Goal: Task Accomplishment & Management: Manage account settings

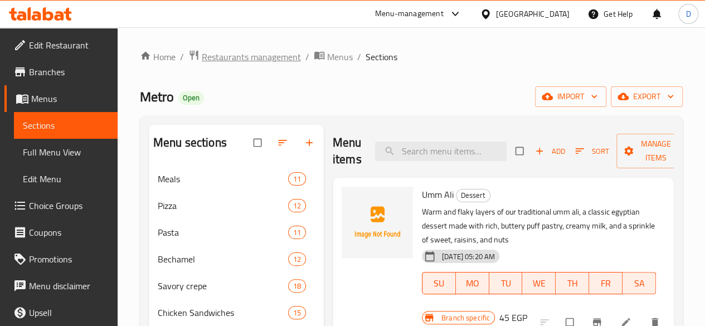
click at [240, 64] on span "Restaurants management" at bounding box center [251, 56] width 99 height 13
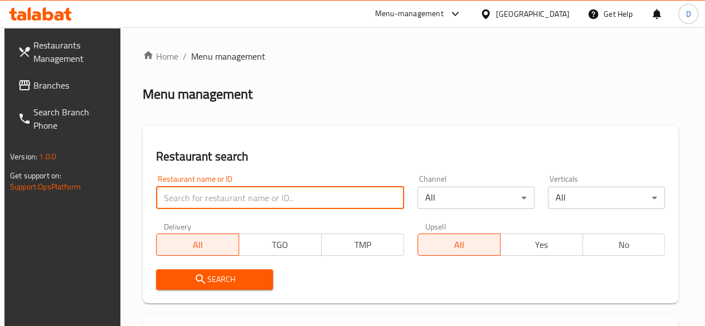
click at [245, 203] on input "search" at bounding box center [280, 198] width 248 height 22
paste input "677467"
type input "677467"
click button "Search" at bounding box center [214, 279] width 117 height 21
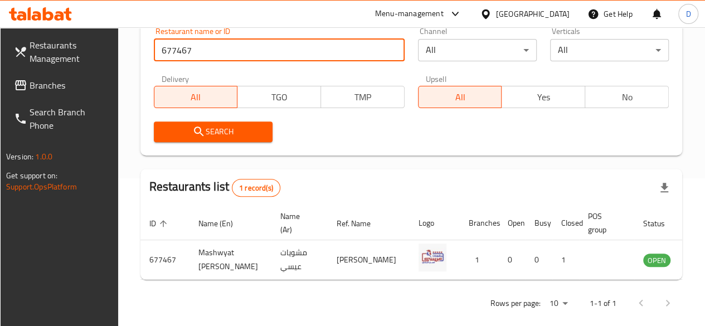
scroll to position [185, 0]
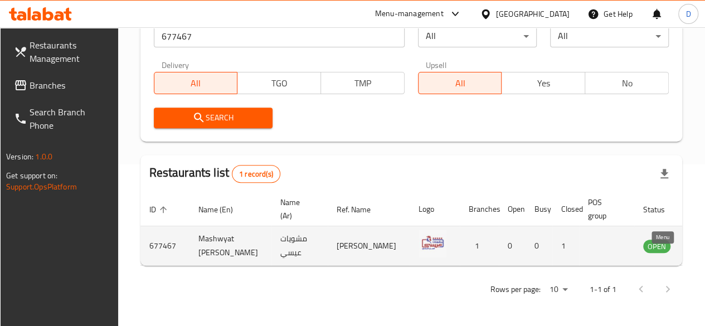
click at [702, 242] on icon "enhanced table" at bounding box center [708, 246] width 12 height 9
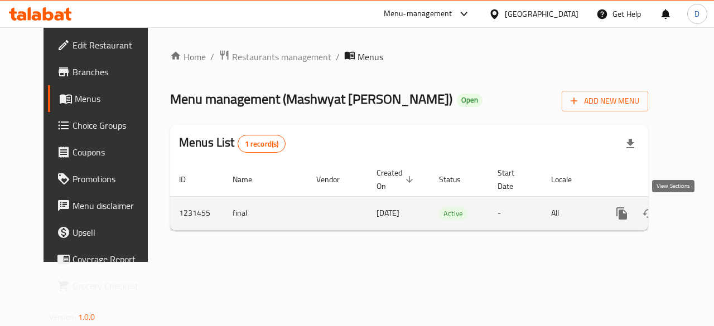
click at [688, 216] on link "enhanced table" at bounding box center [701, 213] width 27 height 27
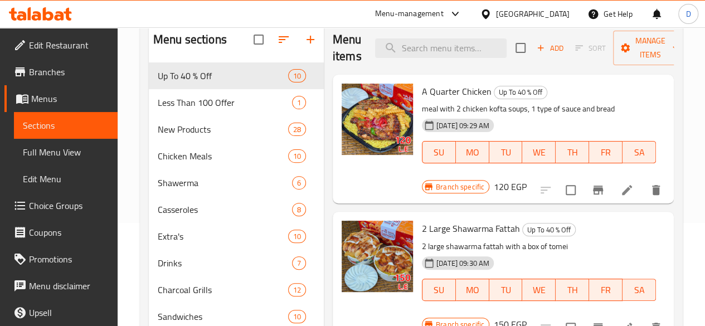
scroll to position [103, 0]
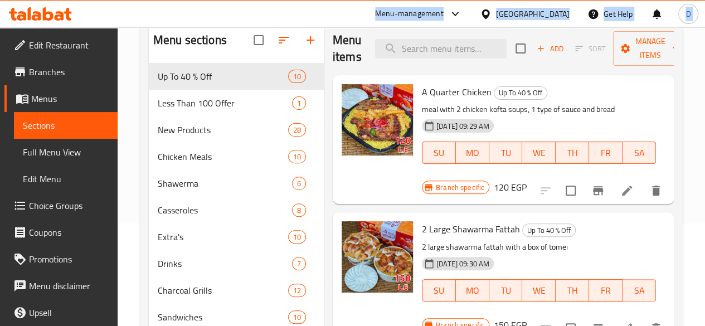
drag, startPoint x: 381, startPoint y: 17, endPoint x: 0, endPoint y: -28, distance: 383.5
click at [0, 0] on html "​ Menu-management [GEOGRAPHIC_DATA] Get Help D Edit Restaurant Branches Menus S…" at bounding box center [352, 60] width 705 height 326
click at [372, 3] on div "Menu-management [GEOGRAPHIC_DATA] Get Help D" at bounding box center [352, 14] width 705 height 27
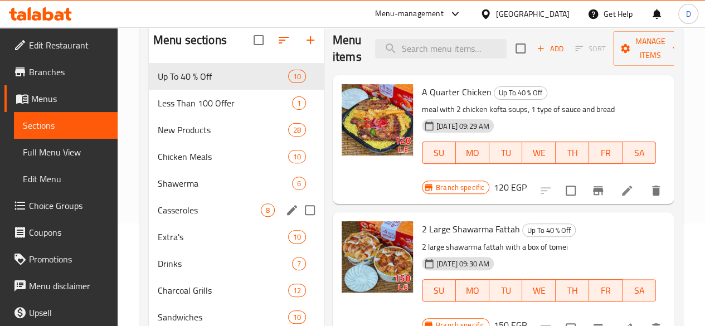
click at [174, 224] on div "Casseroles 8" at bounding box center [236, 210] width 175 height 27
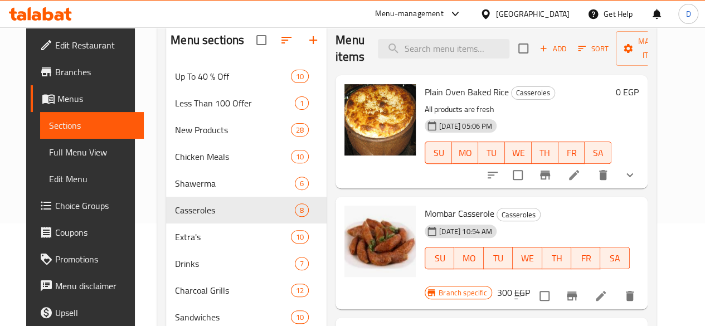
click at [638, 176] on button "show more" at bounding box center [630, 175] width 27 height 27
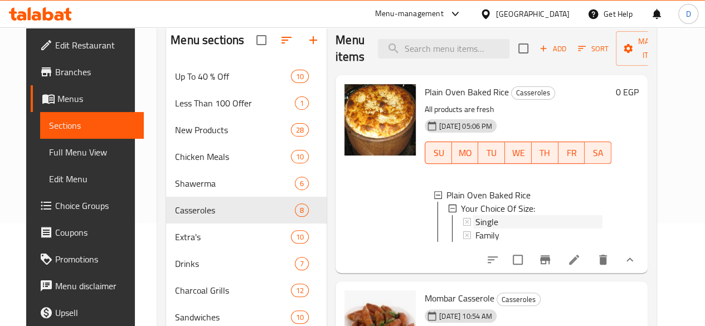
click at [476, 226] on span "Single" at bounding box center [487, 221] width 23 height 13
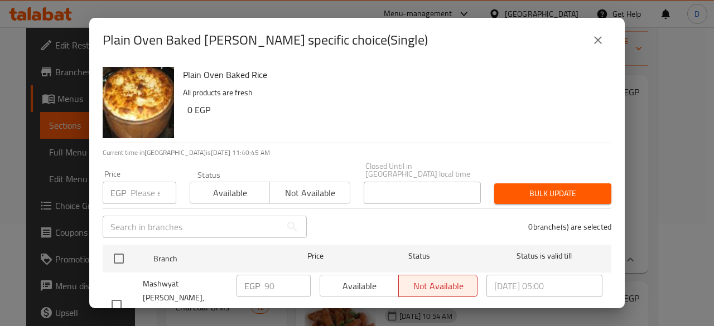
click at [148, 183] on input "number" at bounding box center [153, 193] width 46 height 22
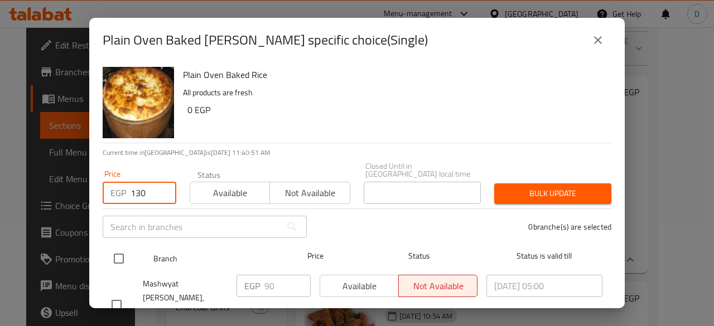
type input "130"
click at [126, 251] on input "checkbox" at bounding box center [118, 258] width 23 height 23
checkbox input "true"
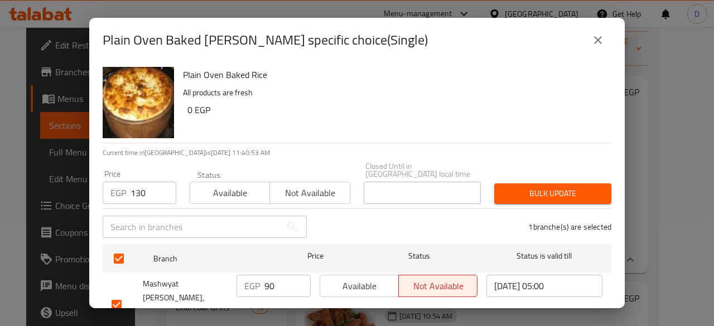
click at [559, 188] on span "Bulk update" at bounding box center [552, 194] width 99 height 14
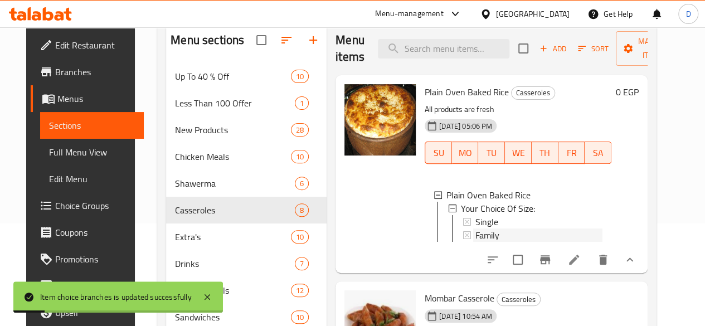
click at [476, 232] on span "Family" at bounding box center [488, 235] width 24 height 13
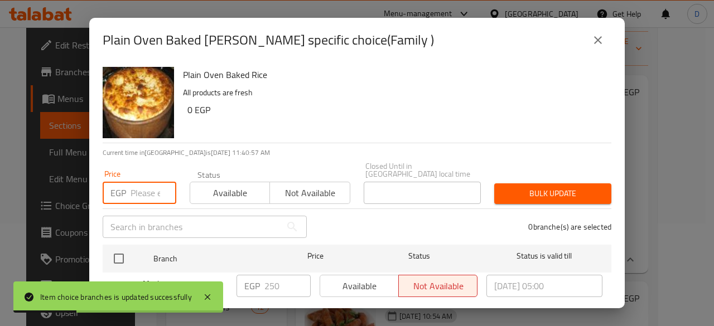
click at [139, 192] on input "number" at bounding box center [153, 193] width 46 height 22
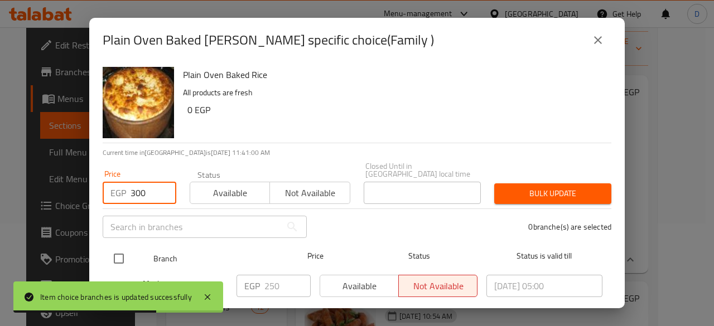
type input "300"
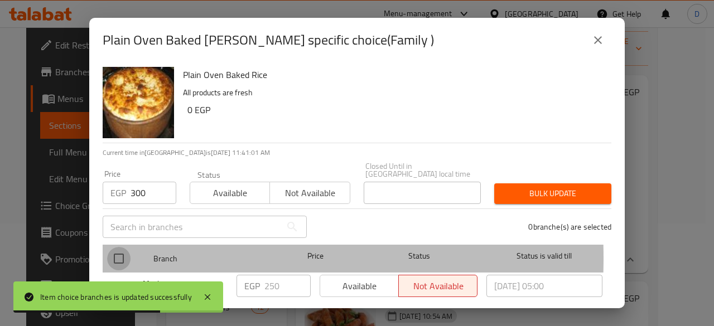
click at [122, 250] on input "checkbox" at bounding box center [118, 258] width 23 height 23
checkbox input "true"
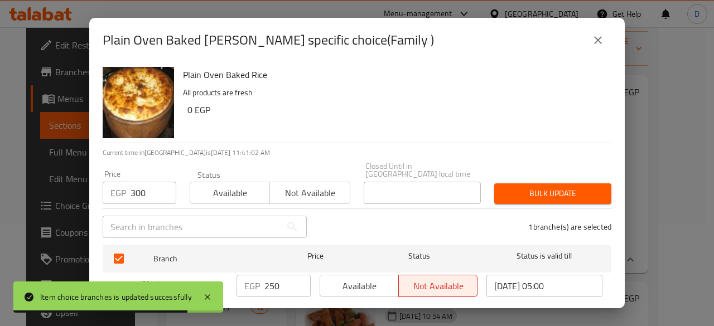
click at [513, 187] on span "Bulk update" at bounding box center [552, 194] width 99 height 14
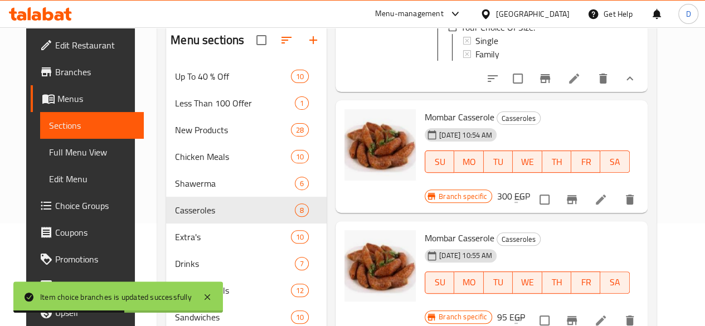
scroll to position [182, 0]
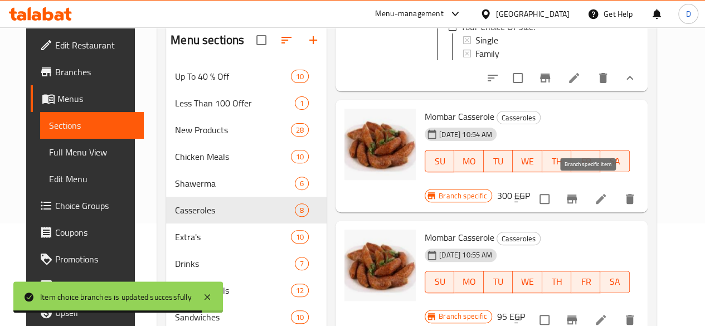
click at [578, 190] on button "Branch-specific-item" at bounding box center [572, 199] width 27 height 27
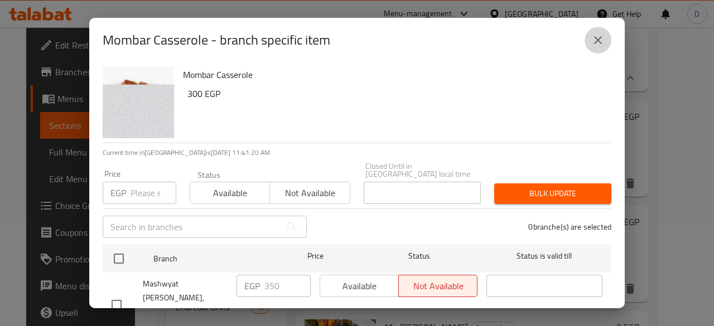
click at [604, 41] on button "close" at bounding box center [597, 40] width 27 height 27
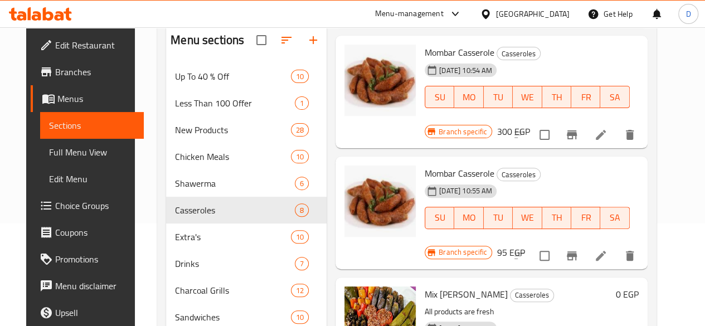
scroll to position [248, 0]
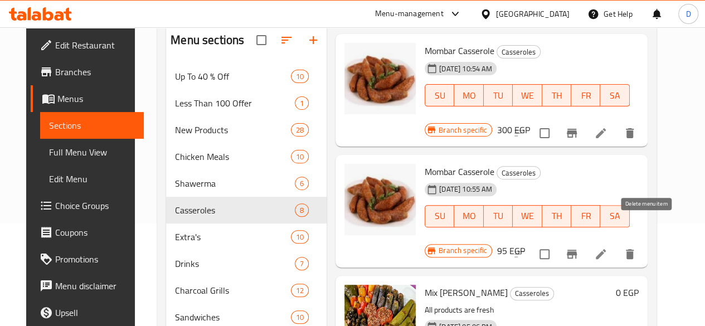
click at [643, 241] on button "delete" at bounding box center [630, 254] width 27 height 27
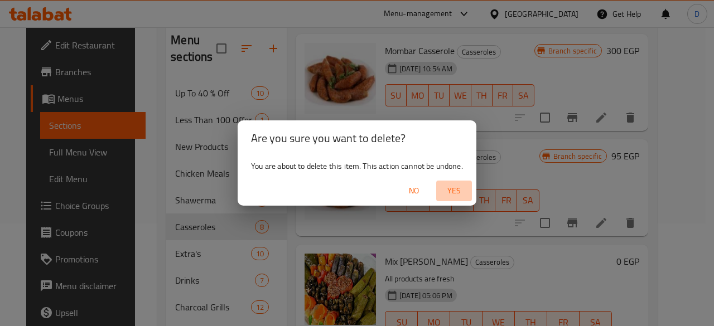
click at [453, 196] on span "Yes" at bounding box center [453, 191] width 27 height 14
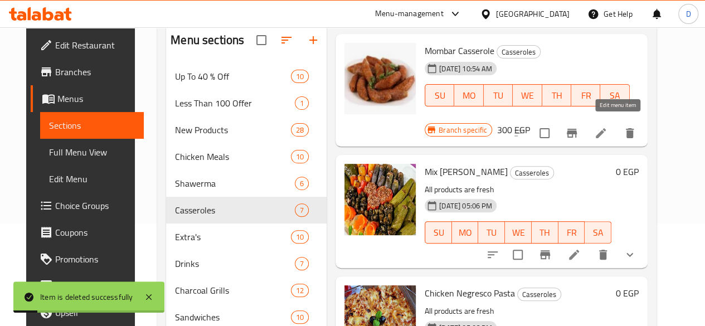
click at [608, 129] on icon at bounding box center [600, 133] width 13 height 13
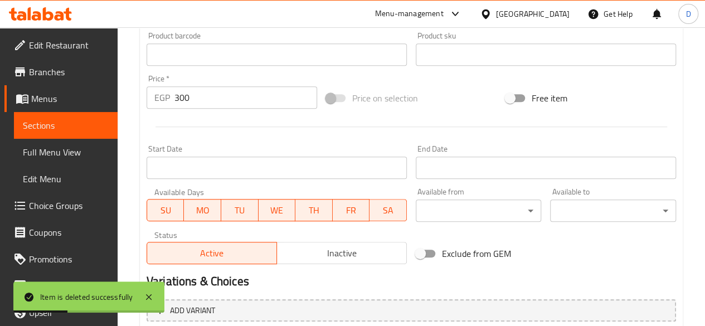
scroll to position [377, 0]
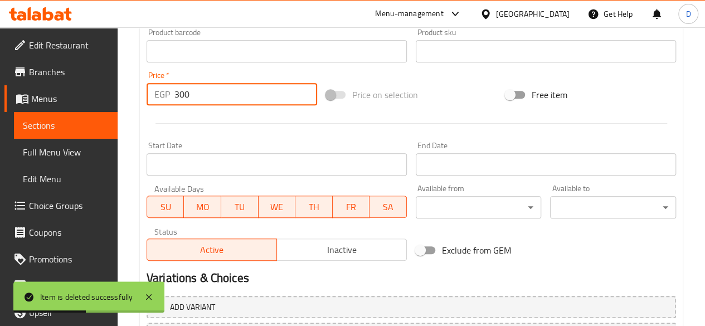
drag, startPoint x: 198, startPoint y: 94, endPoint x: 125, endPoint y: 106, distance: 74.1
click at [134, 106] on div "Home / Restaurants management / Menus / Sections / item / update Casseroles sec…" at bounding box center [412, 38] width 588 height 777
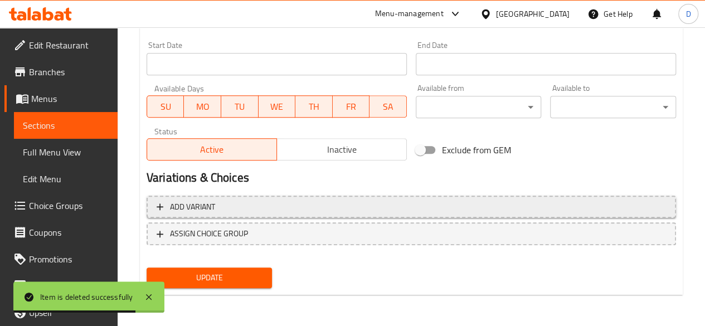
type input "0"
click at [294, 214] on span "Add variant" at bounding box center [412, 207] width 510 height 14
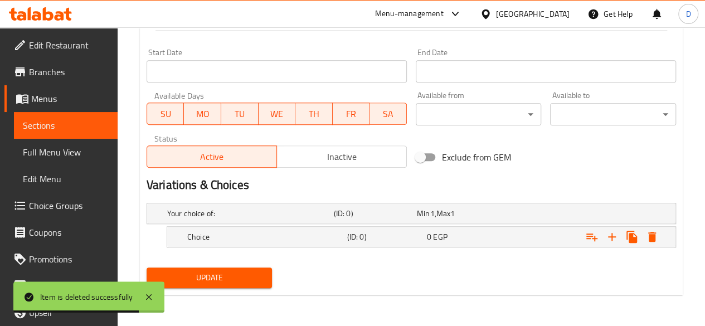
scroll to position [469, 0]
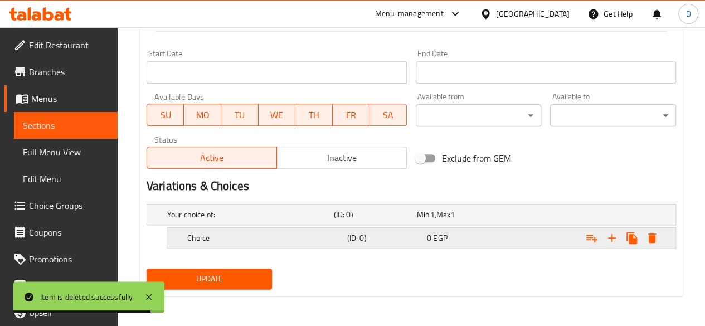
click at [305, 241] on h5 "Choice" at bounding box center [265, 237] width 156 height 11
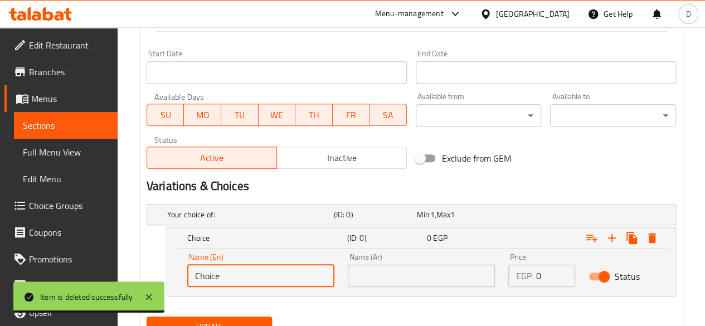
drag, startPoint x: 231, startPoint y: 273, endPoint x: 168, endPoint y: 267, distance: 63.3
click at [191, 271] on input "Choice" at bounding box center [260, 276] width 147 height 22
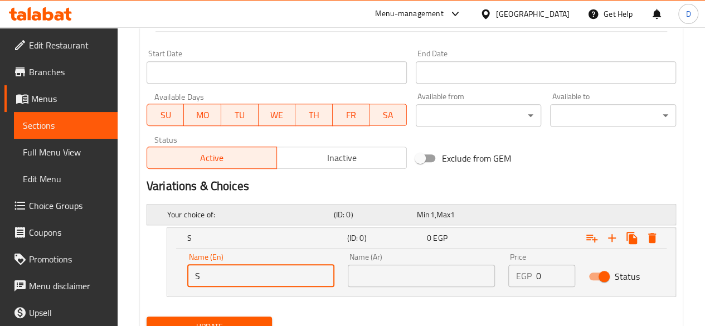
type input "Single"
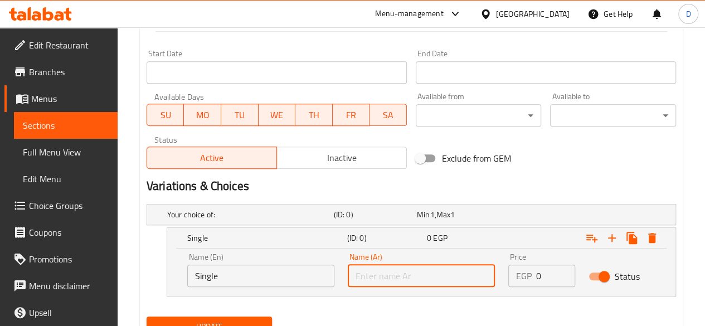
click at [380, 271] on input "text" at bounding box center [421, 276] width 147 height 22
type input "فردى"
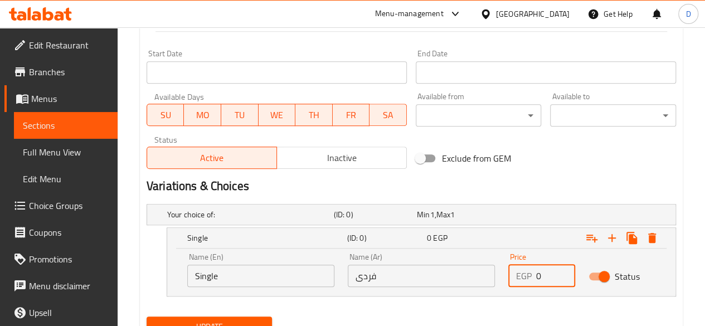
drag, startPoint x: 545, startPoint y: 280, endPoint x: 472, endPoint y: 278, distance: 72.5
click at [472, 278] on div "Name (En) Single Name (En) Name (Ar) فردى Name (Ar) Price EGP 0 Price Status" at bounding box center [422, 269] width 482 height 47
type input "130"
click at [612, 236] on icon "Expand" at bounding box center [612, 238] width 8 height 8
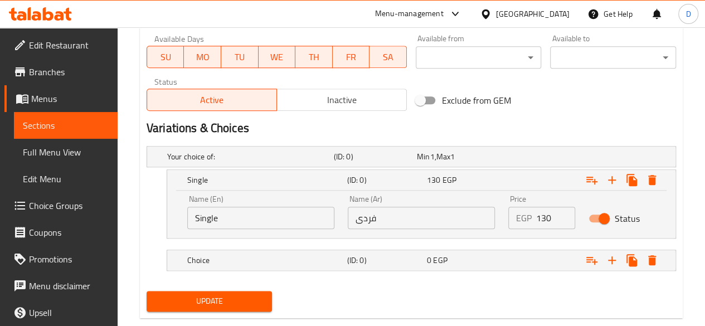
scroll to position [549, 0]
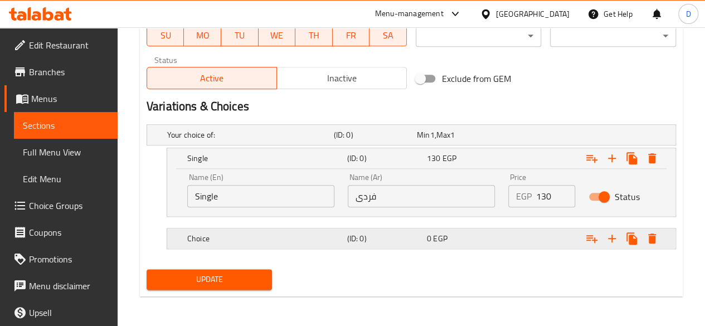
click at [273, 233] on h5 "Choice" at bounding box center [265, 238] width 156 height 11
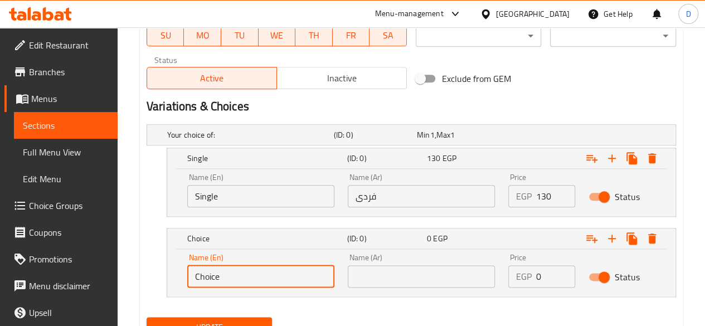
drag, startPoint x: 259, startPoint y: 283, endPoint x: 137, endPoint y: 279, distance: 122.1
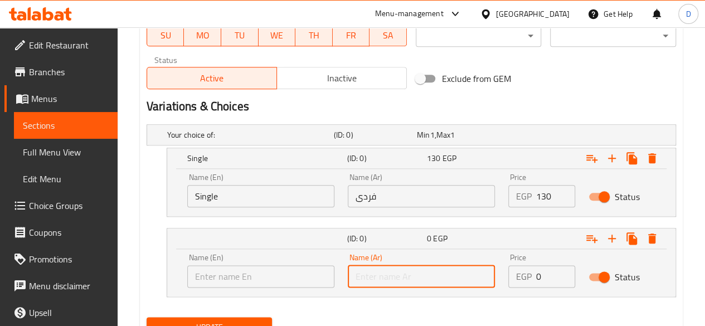
click at [385, 278] on input "text" at bounding box center [421, 276] width 147 height 22
type input "عائلى"
click at [230, 273] on input "text" at bounding box center [260, 276] width 147 height 22
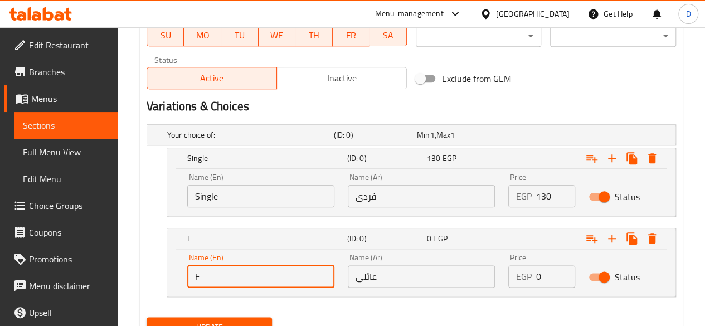
type input "Family"
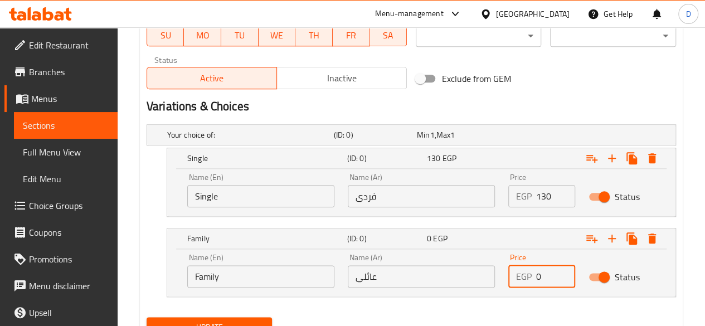
click at [545, 275] on input "0" at bounding box center [555, 276] width 39 height 22
type input "0"
type input "300"
click at [214, 321] on span "Update" at bounding box center [210, 328] width 108 height 14
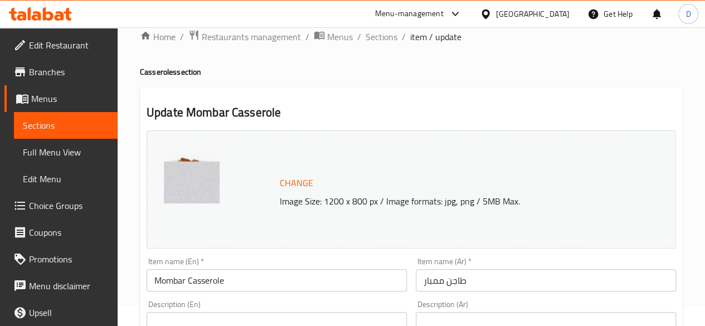
scroll to position [0, 0]
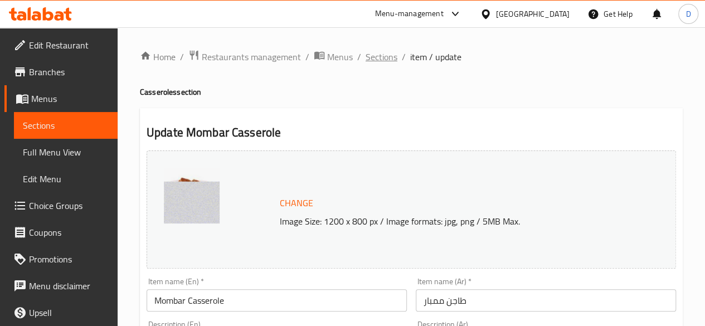
click at [375, 56] on span "Sections" at bounding box center [382, 56] width 32 height 13
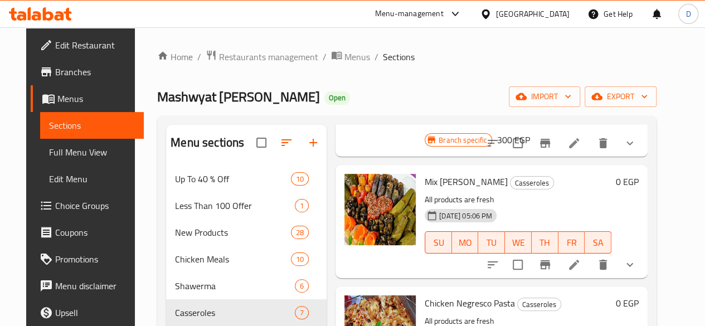
scroll to position [256, 0]
click at [637, 258] on icon "show more" at bounding box center [629, 264] width 13 height 13
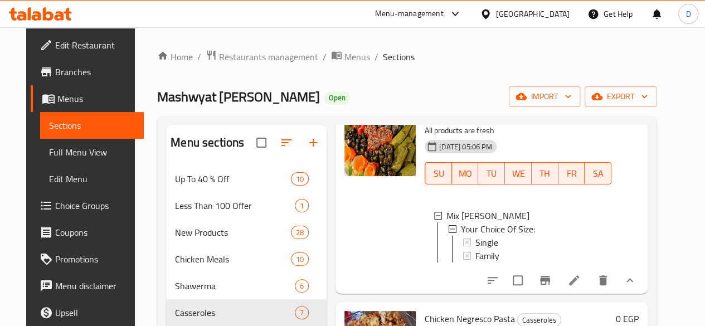
scroll to position [325, 0]
click at [476, 235] on div "Single" at bounding box center [539, 241] width 127 height 13
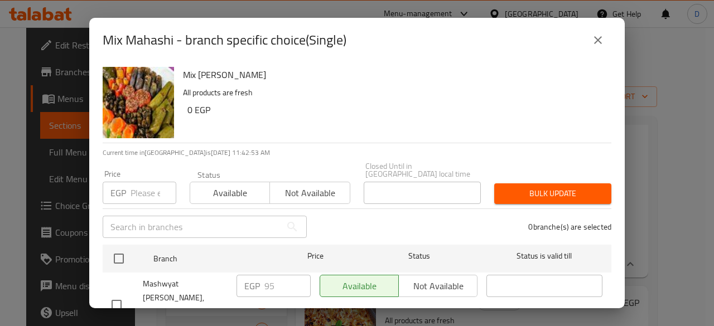
click at [138, 186] on input "number" at bounding box center [153, 193] width 46 height 22
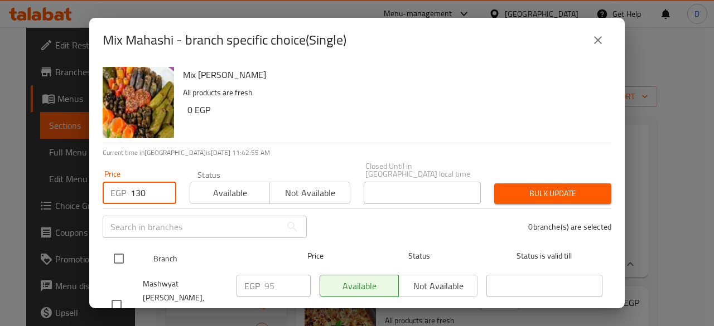
type input "130"
click at [118, 250] on input "checkbox" at bounding box center [118, 258] width 23 height 23
checkbox input "true"
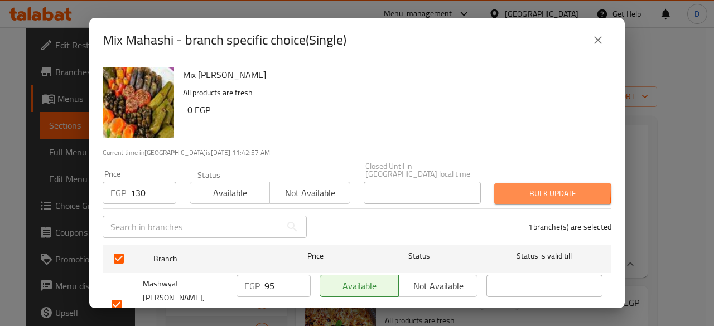
click at [514, 187] on span "Bulk update" at bounding box center [552, 194] width 99 height 14
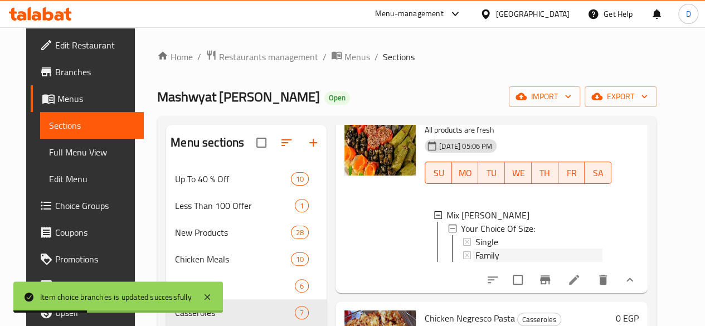
click at [476, 249] on div "Family" at bounding box center [539, 255] width 127 height 13
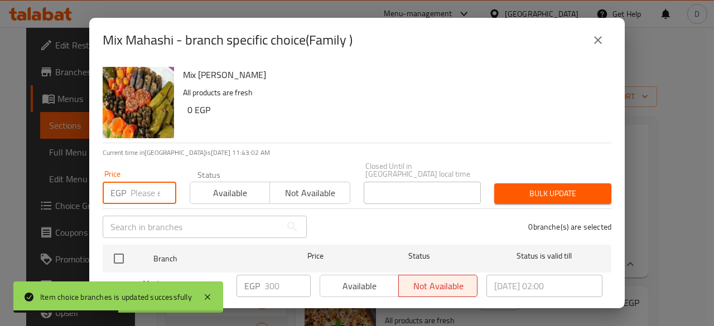
click at [147, 196] on input "number" at bounding box center [153, 193] width 46 height 22
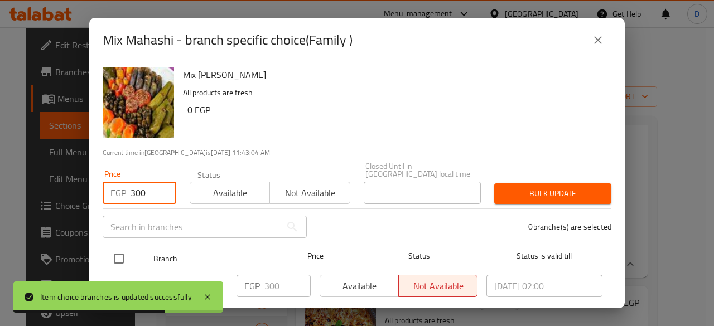
type input "300"
click at [123, 249] on input "checkbox" at bounding box center [118, 258] width 23 height 23
checkbox input "true"
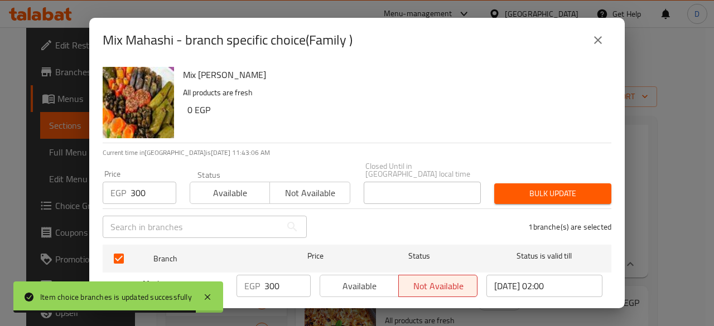
click at [560, 177] on div "Bulk update" at bounding box center [552, 194] width 130 height 34
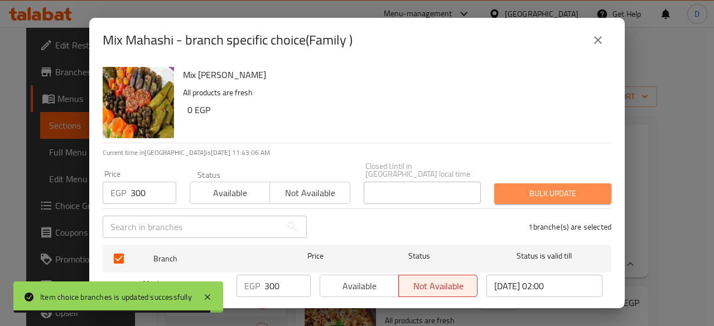
click at [565, 187] on span "Bulk update" at bounding box center [552, 194] width 99 height 14
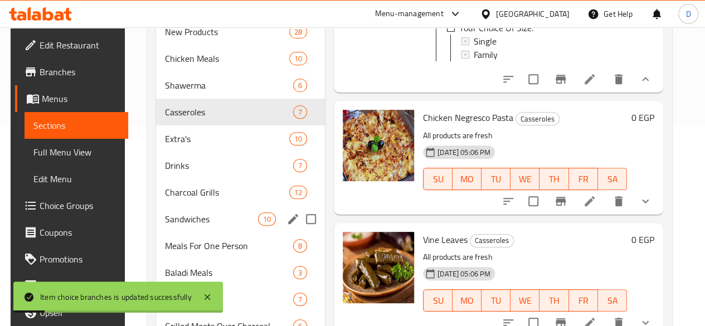
scroll to position [202, 0]
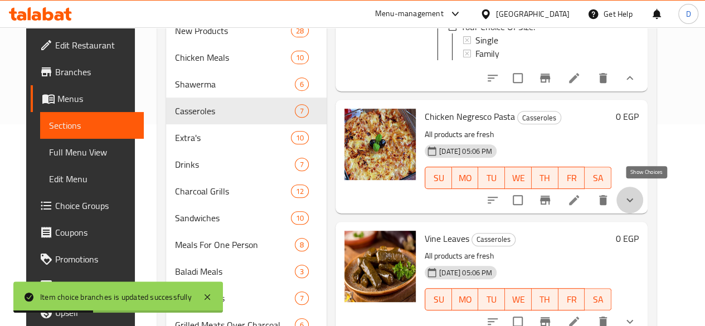
click at [637, 193] on icon "show more" at bounding box center [629, 199] width 13 height 13
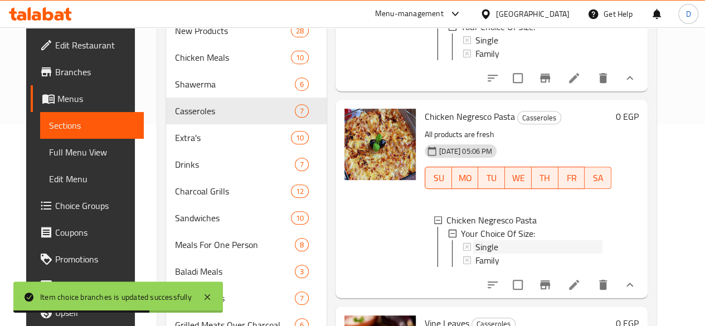
click at [476, 240] on span "Single" at bounding box center [487, 246] width 23 height 13
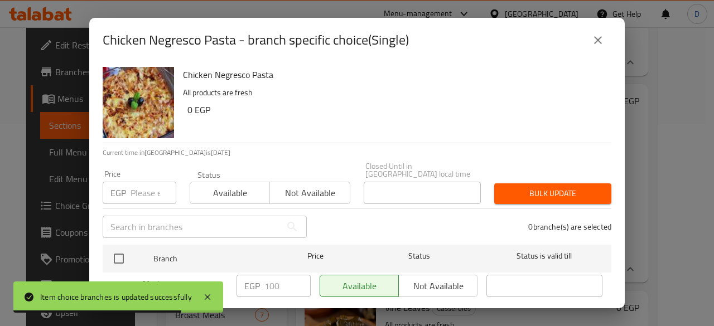
click at [135, 182] on input "number" at bounding box center [153, 193] width 46 height 22
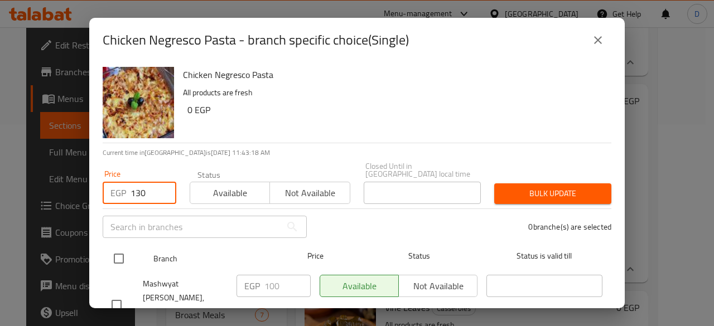
type input "130"
click at [117, 253] on input "checkbox" at bounding box center [118, 258] width 23 height 23
checkbox input "true"
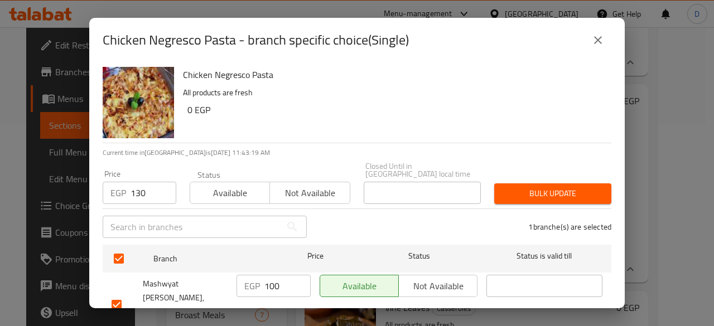
click at [559, 187] on span "Bulk update" at bounding box center [552, 194] width 99 height 14
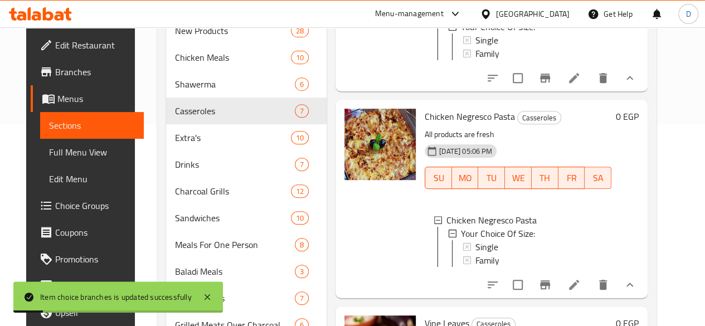
click at [482, 246] on div "Single" at bounding box center [539, 246] width 127 height 13
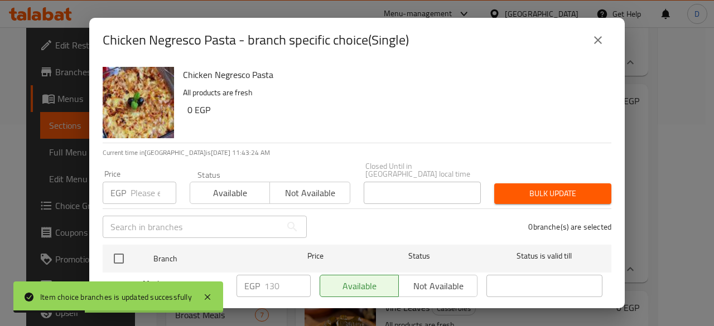
click at [600, 48] on button "close" at bounding box center [597, 40] width 27 height 27
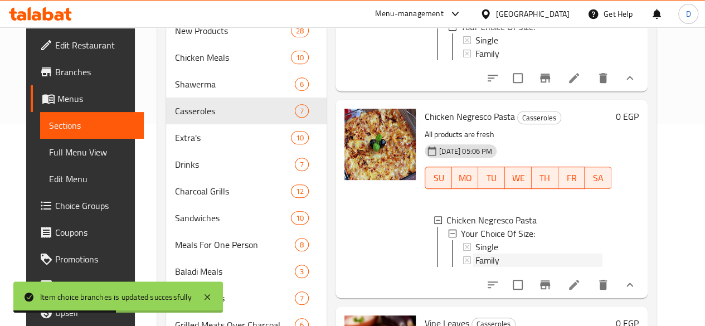
click at [476, 258] on div "Family" at bounding box center [539, 260] width 127 height 13
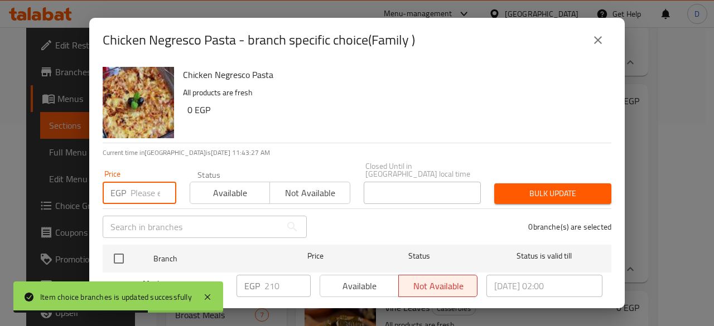
click at [147, 189] on input "number" at bounding box center [153, 193] width 46 height 22
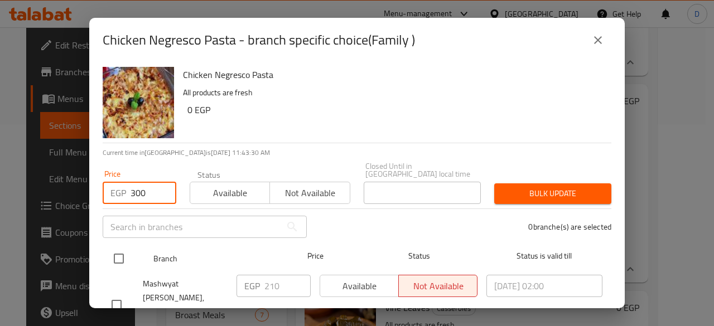
type input "300"
click at [115, 255] on input "checkbox" at bounding box center [118, 258] width 23 height 23
checkbox input "true"
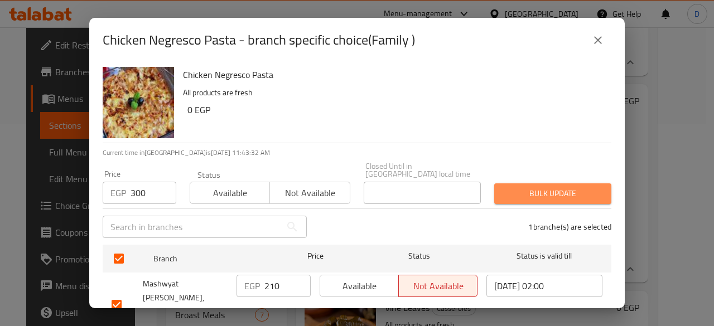
click at [555, 189] on span "Bulk update" at bounding box center [552, 194] width 99 height 14
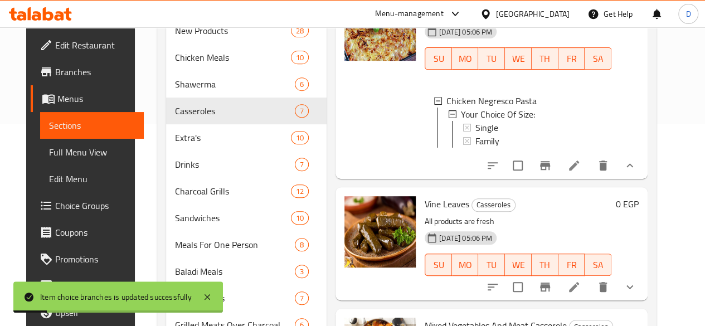
scroll to position [498, 0]
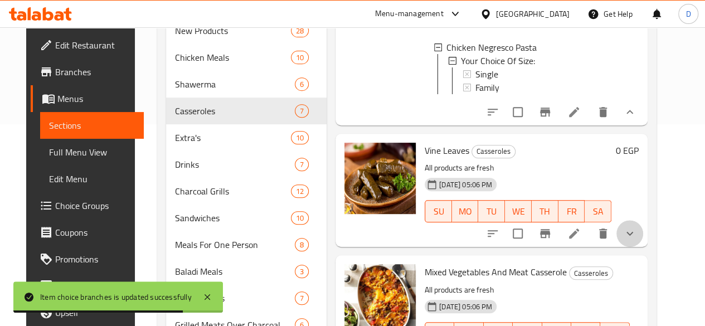
click at [640, 231] on button "show more" at bounding box center [630, 233] width 27 height 27
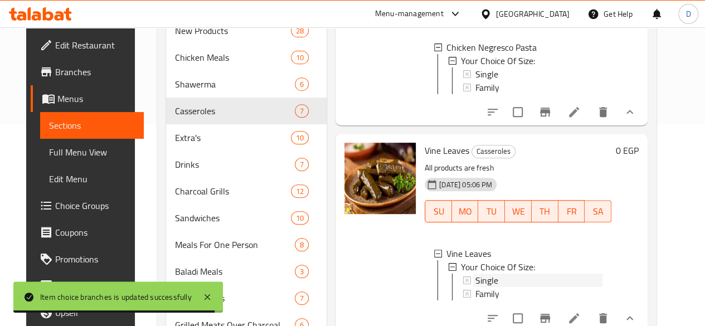
click at [476, 284] on div "Single" at bounding box center [539, 280] width 127 height 13
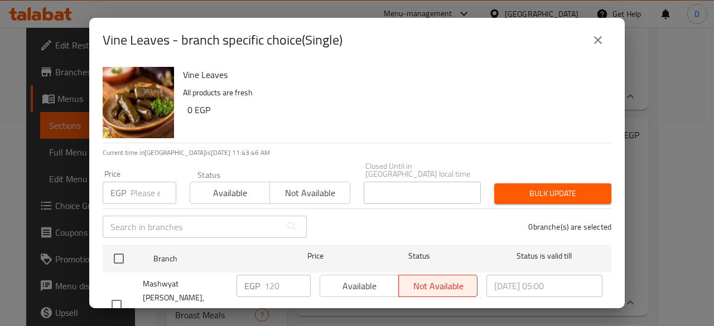
click at [140, 185] on input "number" at bounding box center [153, 193] width 46 height 22
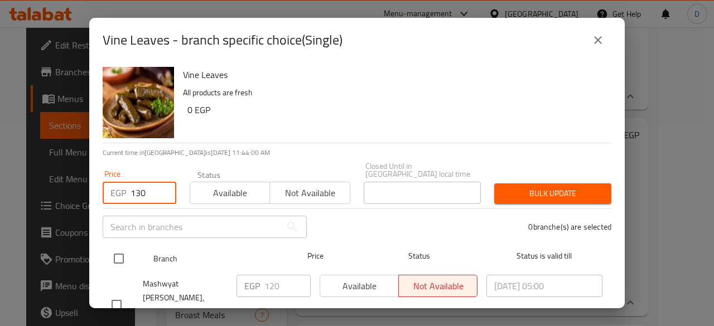
type input "130"
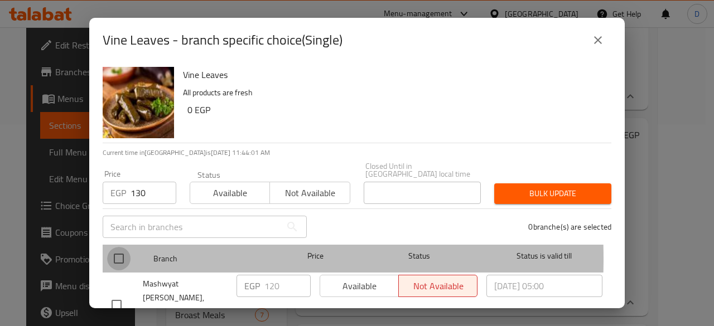
click at [118, 251] on input "checkbox" at bounding box center [118, 258] width 23 height 23
checkbox input "true"
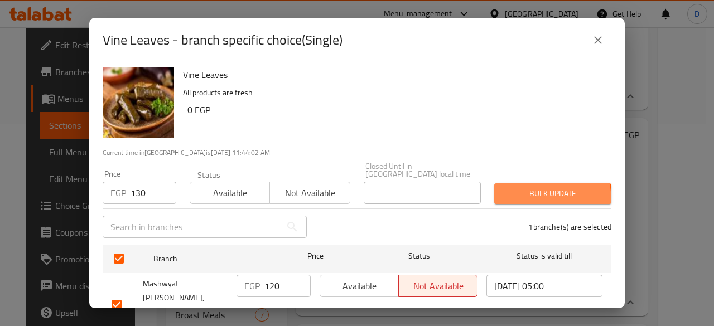
click at [515, 193] on button "Bulk update" at bounding box center [552, 193] width 117 height 21
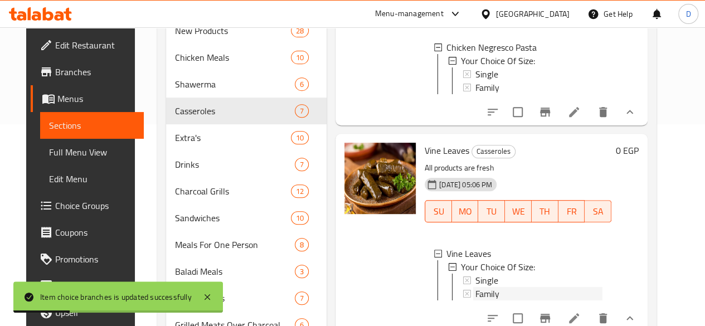
click at [476, 300] on div "Family" at bounding box center [539, 293] width 127 height 13
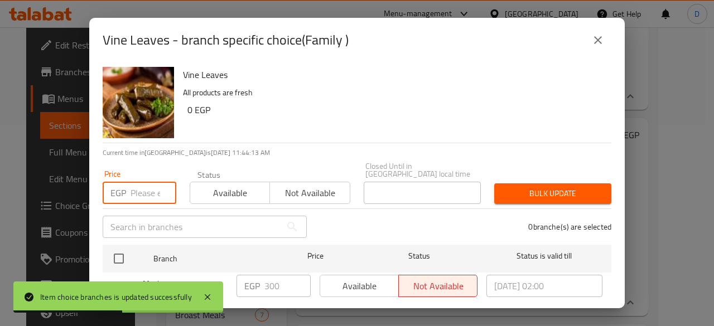
click at [135, 190] on input "number" at bounding box center [153, 193] width 46 height 22
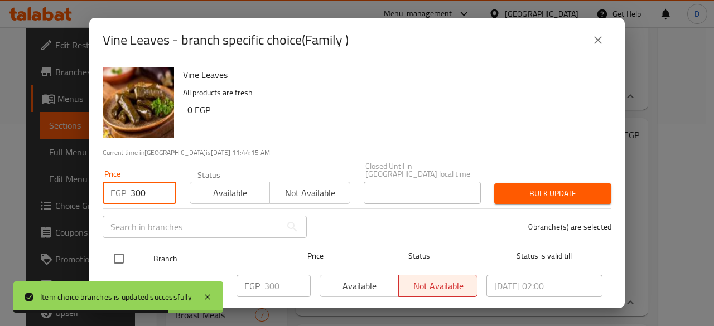
type input "300"
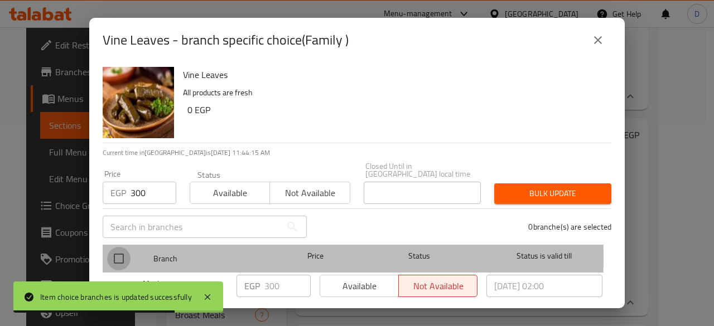
click at [120, 250] on input "checkbox" at bounding box center [118, 258] width 23 height 23
checkbox input "true"
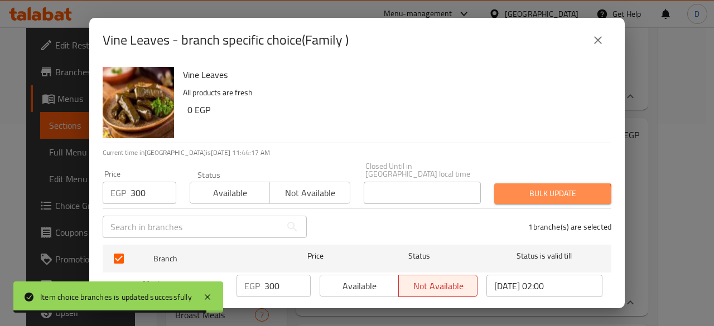
click at [545, 191] on span "Bulk update" at bounding box center [552, 194] width 99 height 14
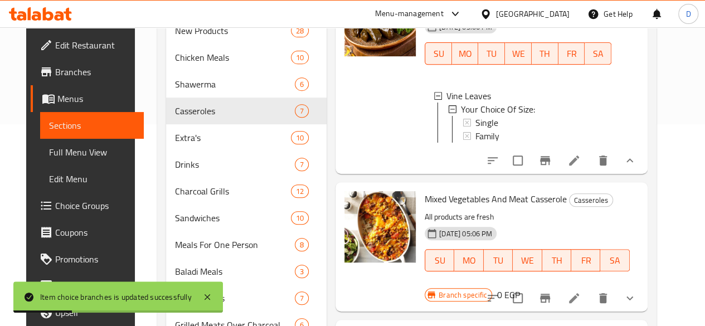
scroll to position [712, 0]
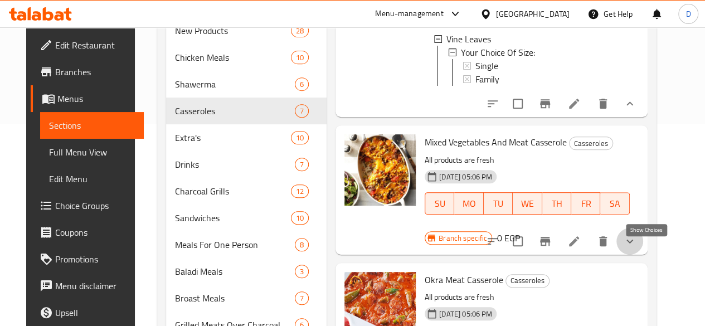
click at [637, 248] on icon "show more" at bounding box center [629, 241] width 13 height 13
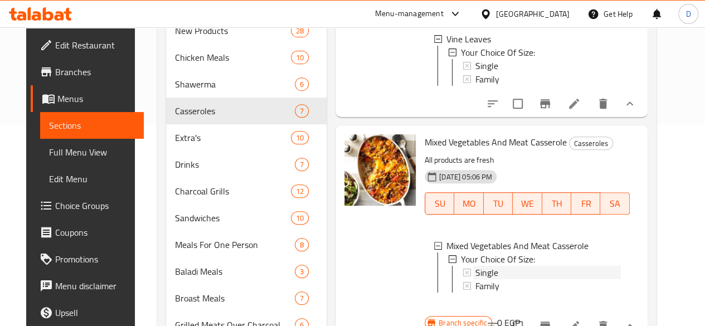
click at [476, 279] on div "Single" at bounding box center [548, 272] width 145 height 13
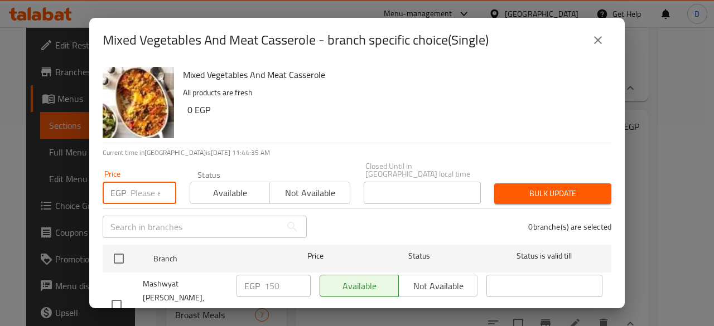
click at [148, 190] on input "number" at bounding box center [153, 193] width 46 height 22
type input "130"
click at [585, 48] on div "Mixed Vegetables And Meat Casserole - branch specific choice(Single)" at bounding box center [357, 40] width 508 height 27
click at [594, 45] on icon "close" at bounding box center [597, 39] width 13 height 13
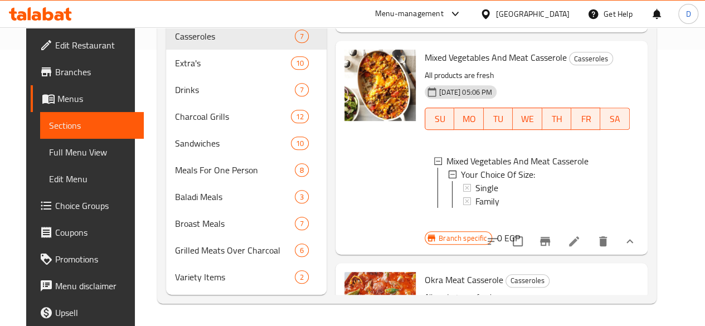
scroll to position [717, 0]
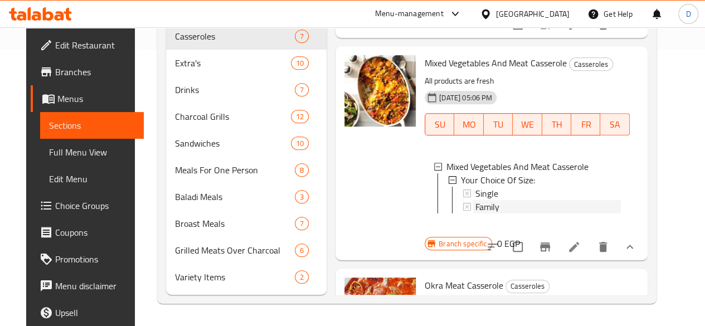
click at [476, 214] on span "Family" at bounding box center [488, 206] width 24 height 13
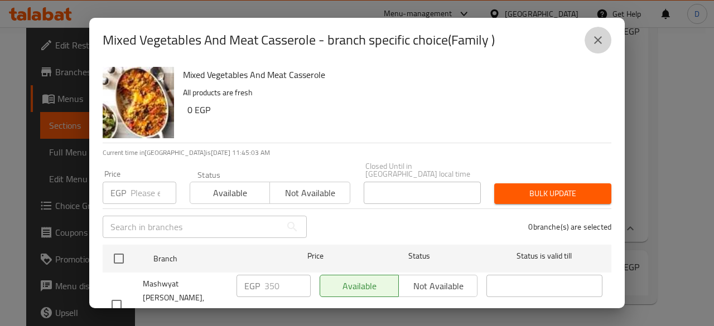
click at [594, 43] on icon "close" at bounding box center [597, 39] width 13 height 13
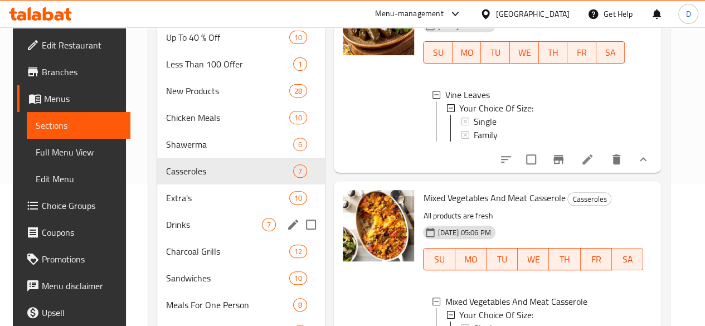
scroll to position [141, 0]
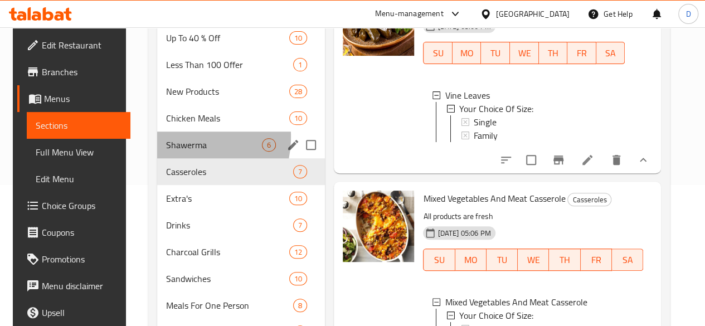
click at [168, 153] on div "Shawerma 6" at bounding box center [241, 145] width 168 height 27
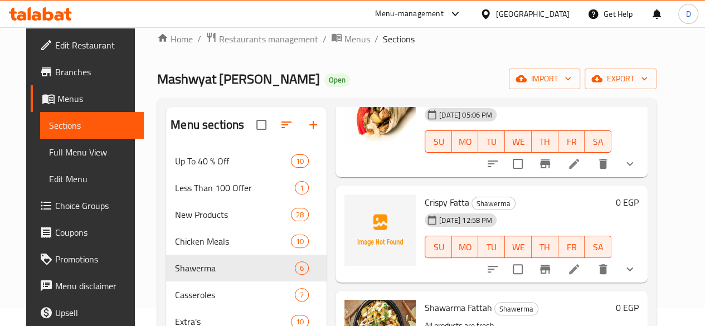
scroll to position [20, 0]
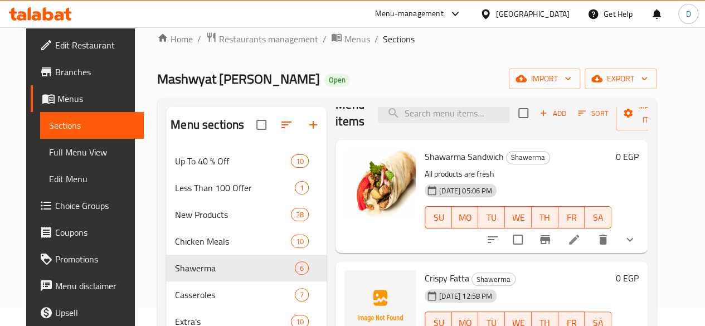
click at [643, 250] on button "show more" at bounding box center [630, 239] width 27 height 27
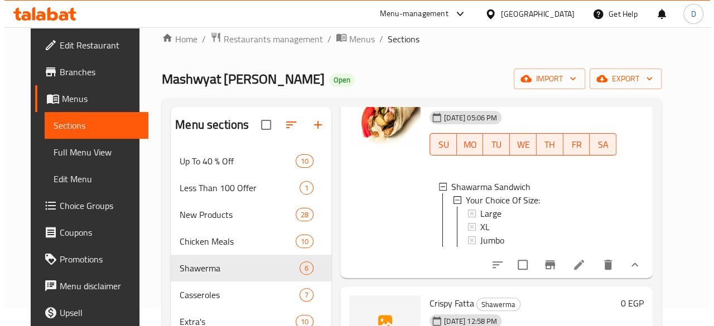
scroll to position [97, 0]
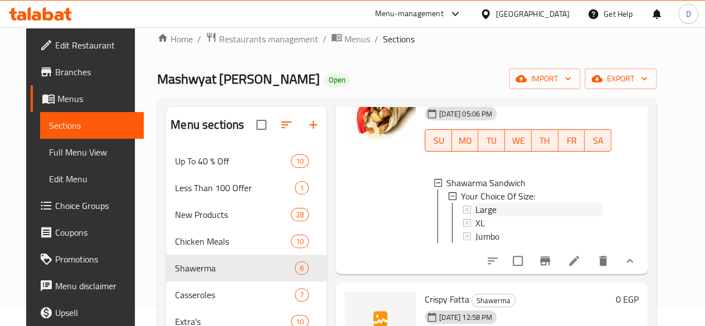
click at [476, 203] on div "Large" at bounding box center [539, 209] width 127 height 13
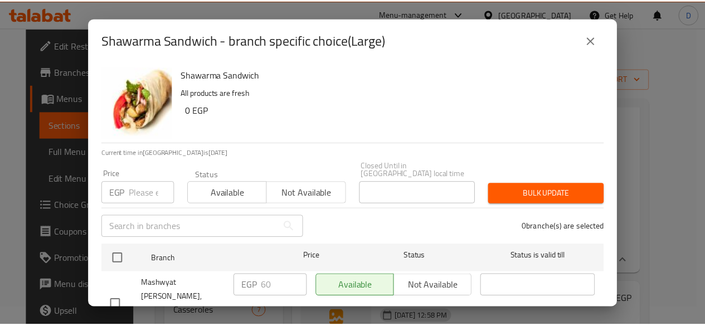
scroll to position [22, 0]
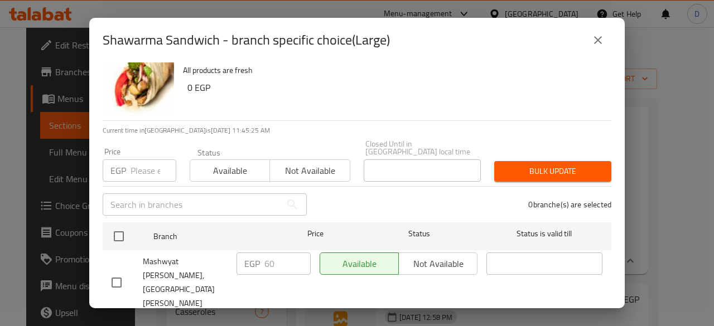
click at [128, 162] on div "EGP Price" at bounding box center [140, 170] width 74 height 22
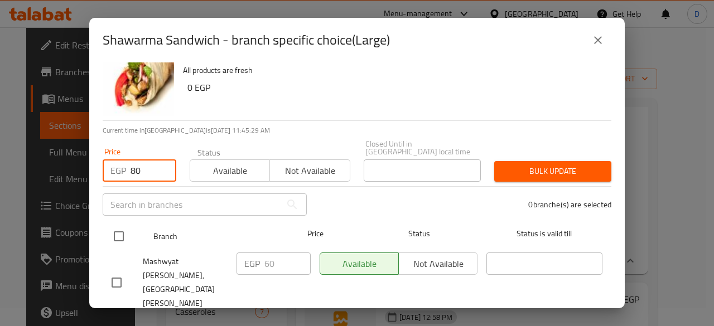
type input "80"
click at [123, 228] on input "checkbox" at bounding box center [118, 236] width 23 height 23
checkbox input "true"
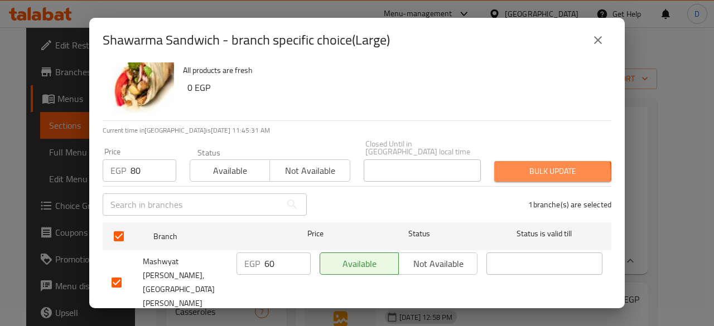
click at [517, 167] on span "Bulk update" at bounding box center [552, 171] width 99 height 14
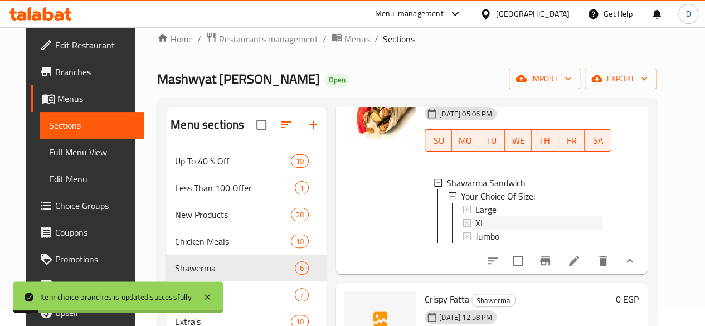
click at [476, 222] on div "XL" at bounding box center [539, 222] width 127 height 13
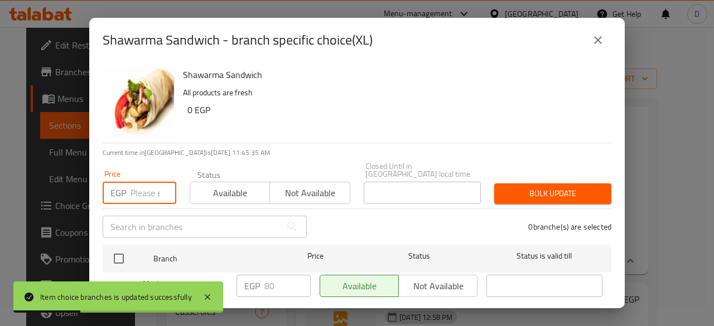
click at [137, 182] on input "number" at bounding box center [153, 193] width 46 height 22
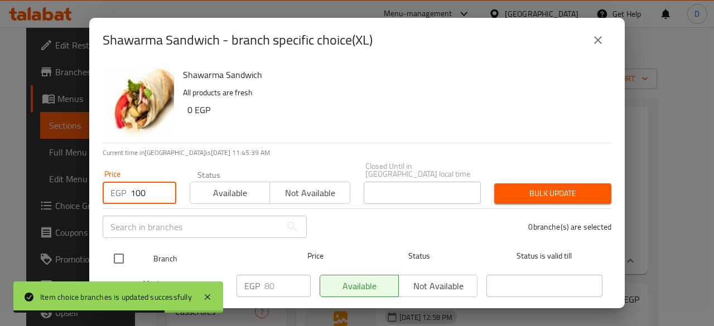
type input "100"
click at [117, 258] on input "checkbox" at bounding box center [118, 258] width 23 height 23
checkbox input "true"
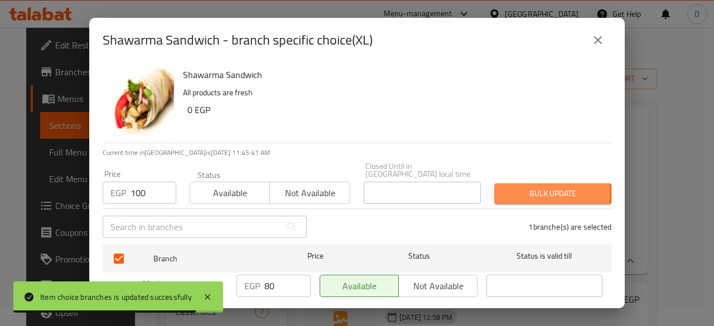
click at [515, 187] on span "Bulk update" at bounding box center [552, 194] width 99 height 14
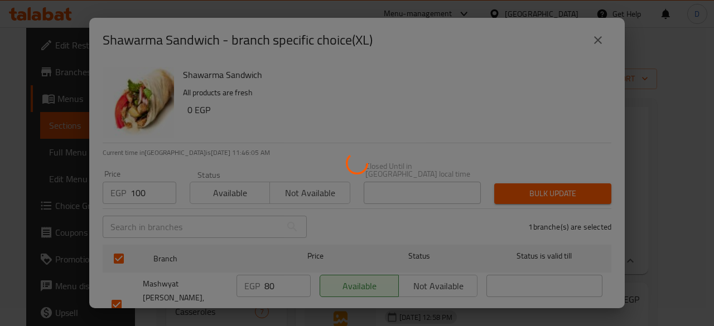
click at [505, 77] on div at bounding box center [357, 163] width 714 height 326
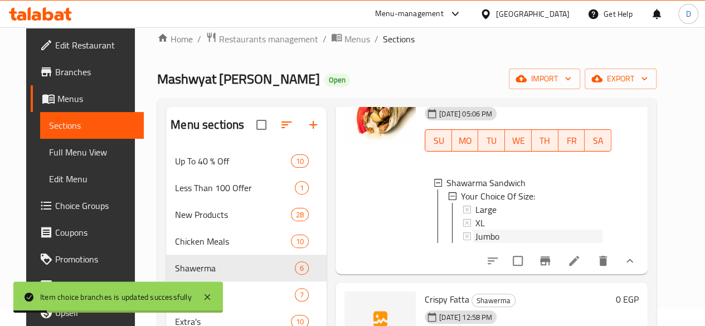
click at [476, 238] on span "Jumbo" at bounding box center [488, 236] width 24 height 13
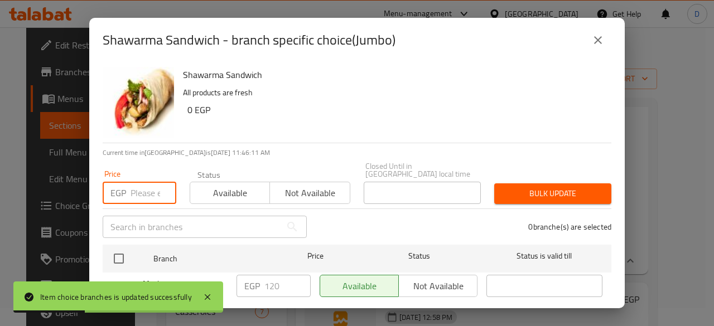
click at [146, 188] on input "number" at bounding box center [153, 193] width 46 height 22
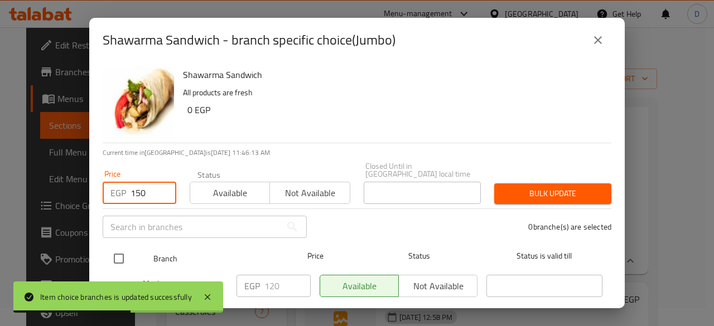
type input "150"
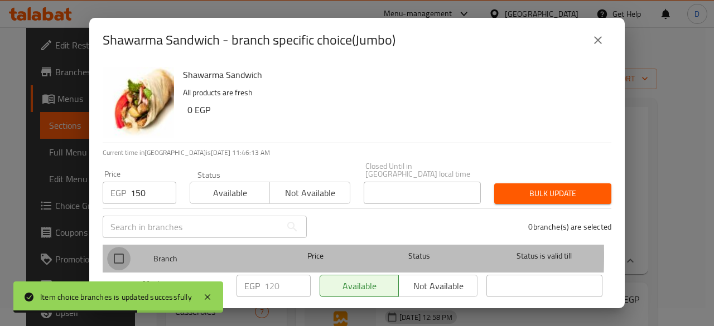
click at [120, 247] on input "checkbox" at bounding box center [118, 258] width 23 height 23
checkbox input "true"
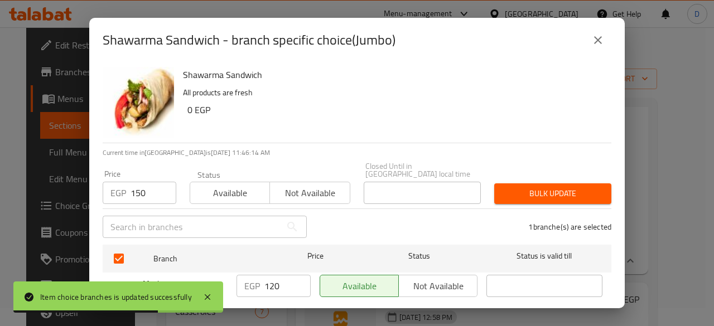
click at [542, 187] on span "Bulk update" at bounding box center [552, 194] width 99 height 14
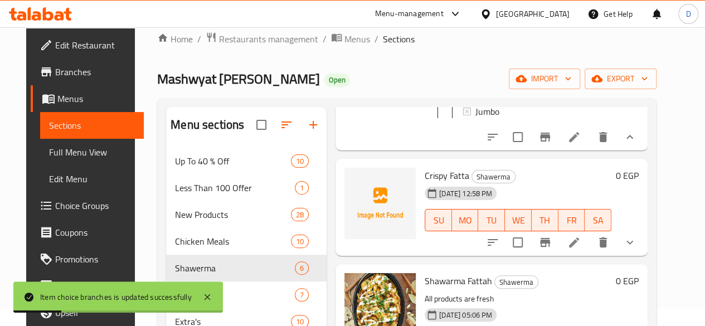
scroll to position [222, 0]
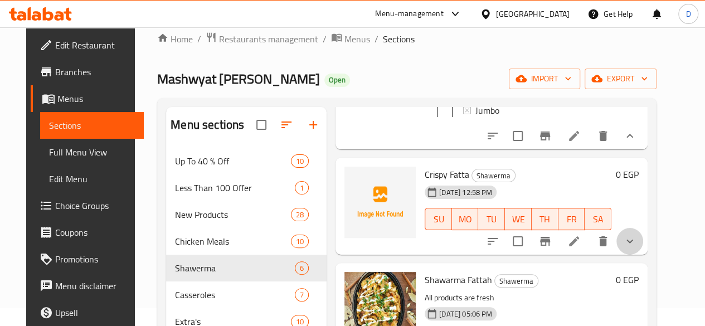
click at [639, 253] on button "show more" at bounding box center [630, 241] width 27 height 27
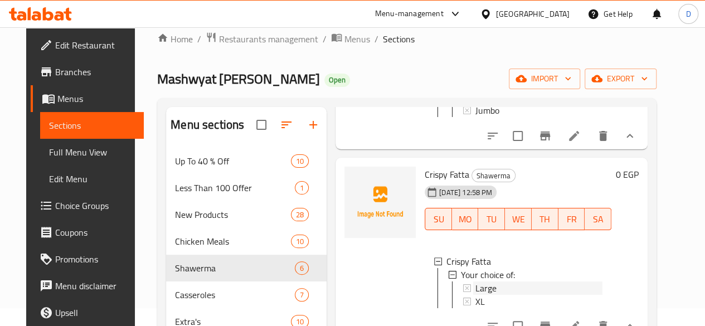
click at [476, 295] on div "Large" at bounding box center [539, 288] width 127 height 13
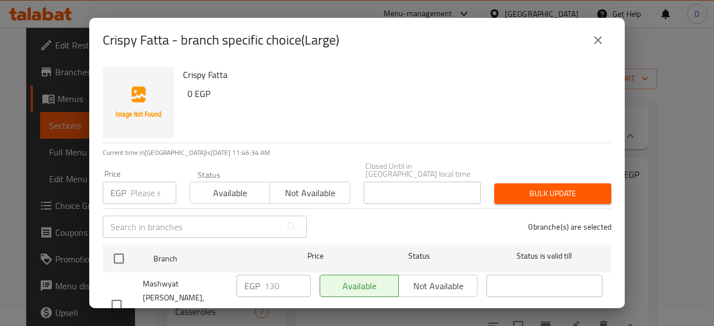
click at [130, 189] on input "number" at bounding box center [153, 193] width 46 height 22
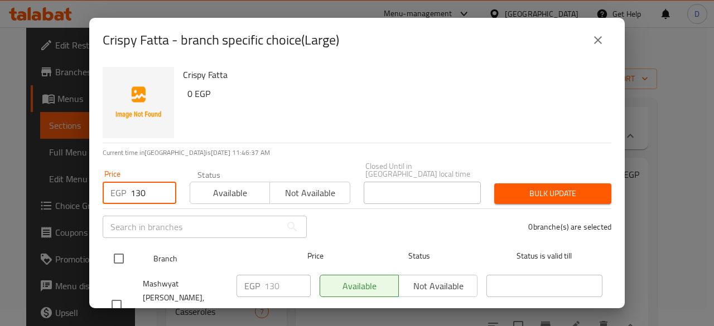
type input "130"
click at [115, 254] on input "checkbox" at bounding box center [118, 258] width 23 height 23
checkbox input "true"
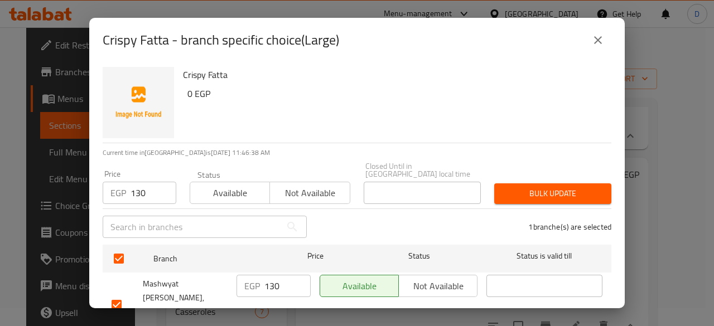
click at [568, 187] on span "Bulk update" at bounding box center [552, 194] width 99 height 14
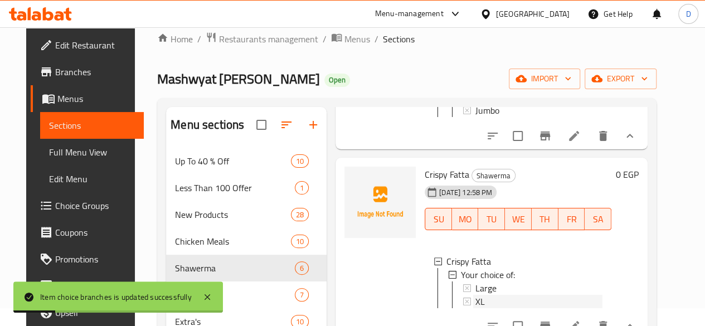
click at [522, 308] on div "XL" at bounding box center [539, 301] width 127 height 13
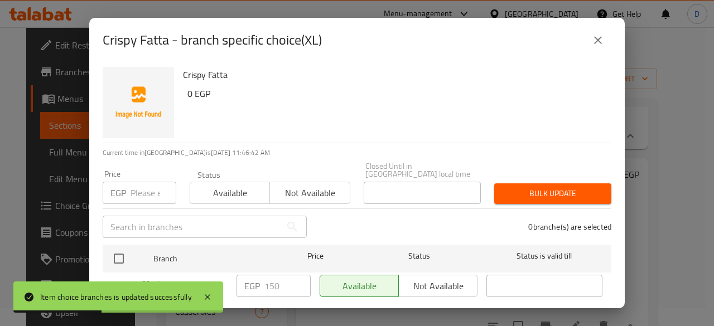
click at [129, 183] on div "EGP Price" at bounding box center [140, 193] width 74 height 22
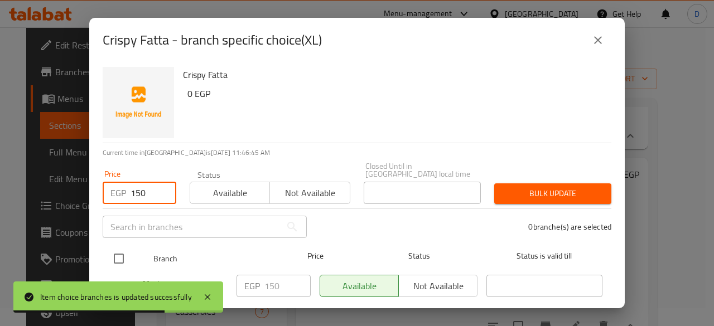
type input "150"
click at [118, 251] on input "checkbox" at bounding box center [118, 258] width 23 height 23
checkbox input "true"
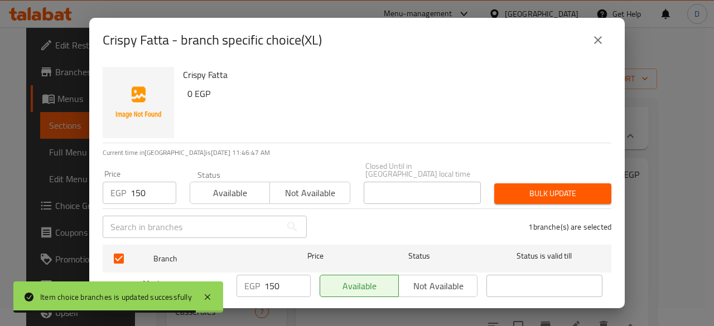
click at [531, 177] on div "Bulk update" at bounding box center [552, 194] width 130 height 34
click at [532, 189] on span "Bulk update" at bounding box center [552, 194] width 99 height 14
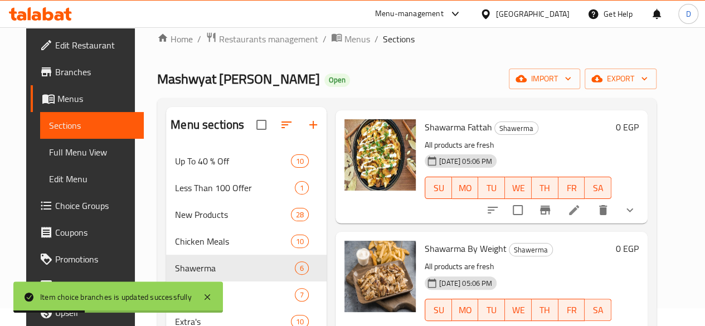
scroll to position [460, 0]
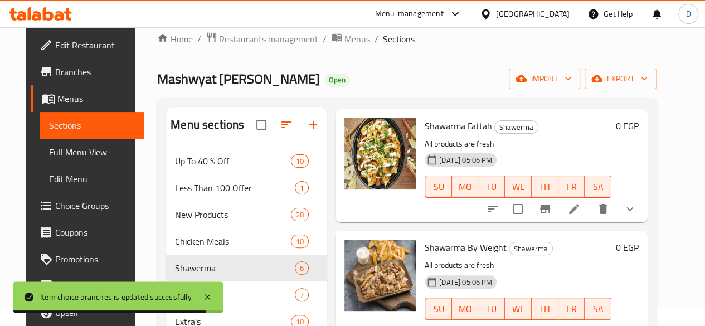
click at [637, 216] on icon "show more" at bounding box center [629, 208] width 13 height 13
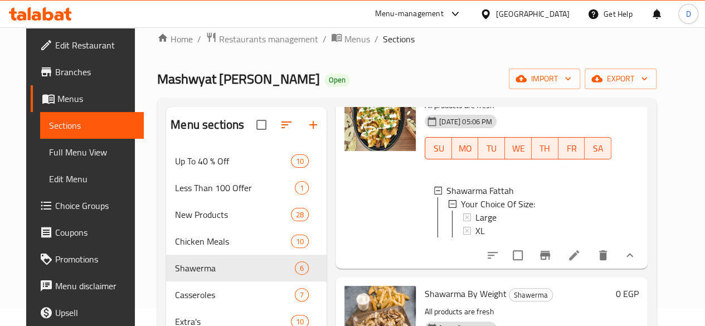
scroll to position [503, 0]
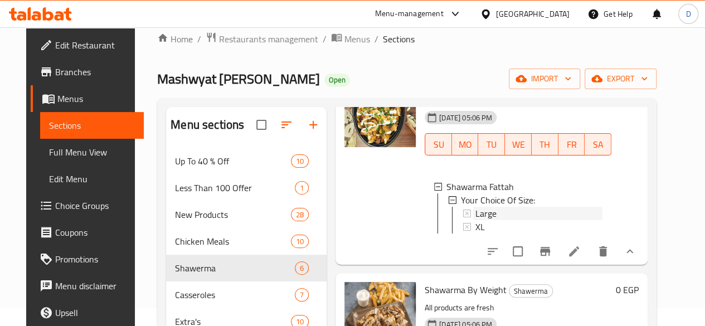
click at [491, 220] on div "Large" at bounding box center [539, 213] width 127 height 13
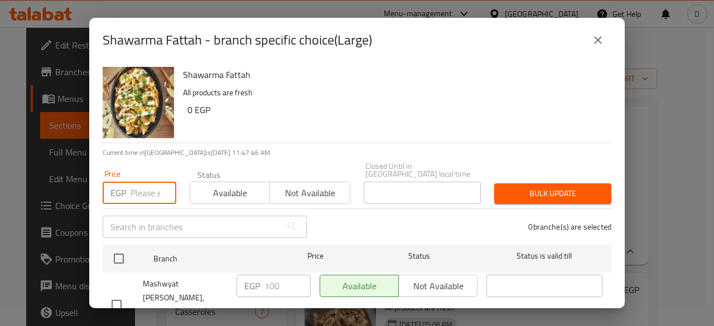
click at [140, 190] on input "number" at bounding box center [153, 193] width 46 height 22
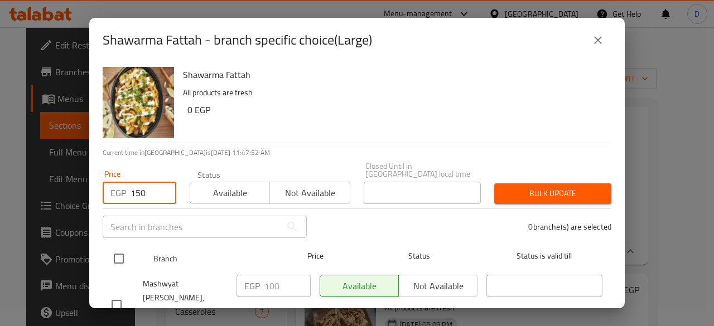
type input "150"
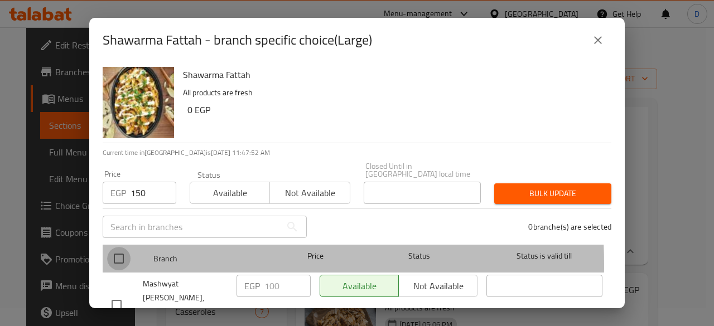
click at [117, 257] on input "checkbox" at bounding box center [118, 258] width 23 height 23
checkbox input "true"
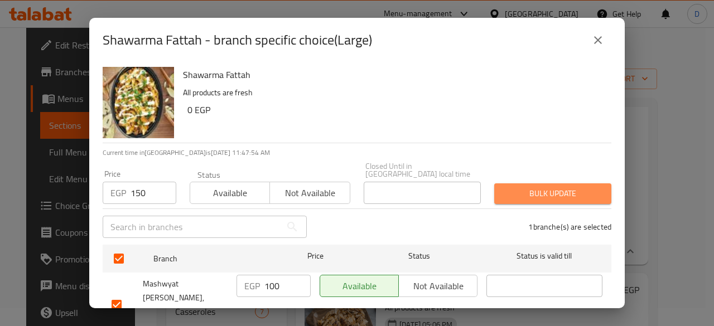
click at [560, 187] on span "Bulk update" at bounding box center [552, 194] width 99 height 14
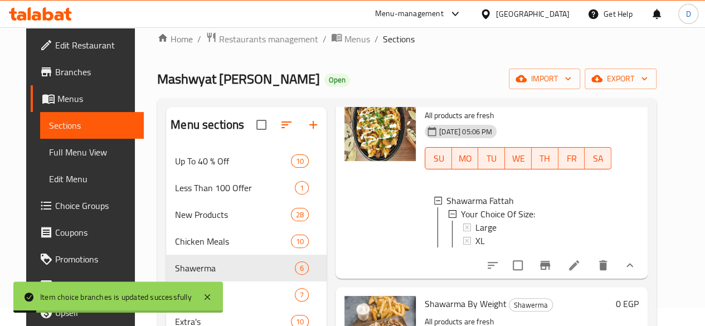
scroll to position [488, 0]
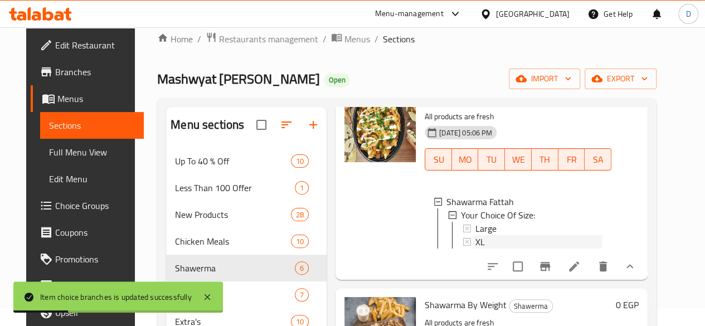
click at [476, 249] on div "XL" at bounding box center [539, 241] width 127 height 13
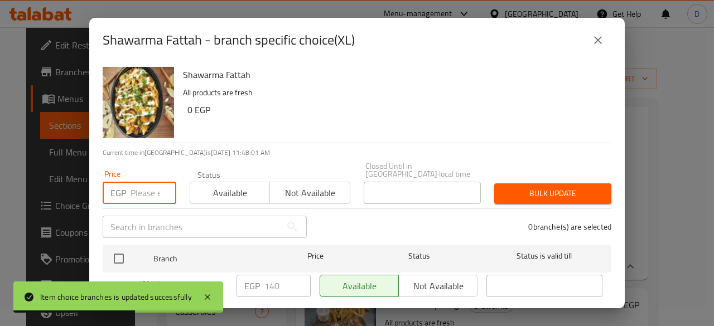
click at [131, 186] on input "number" at bounding box center [153, 193] width 46 height 22
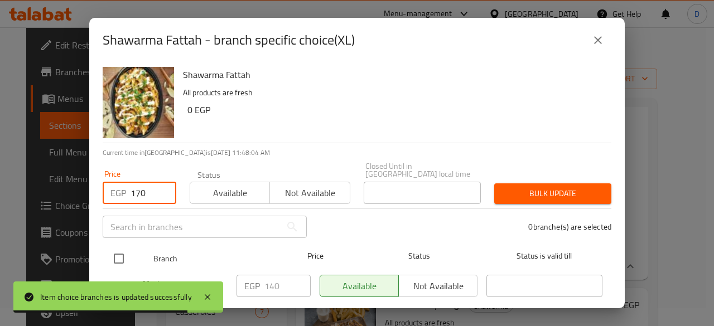
type input "170"
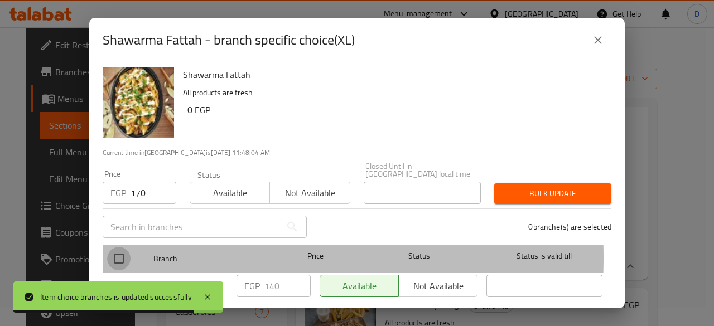
click at [117, 249] on input "checkbox" at bounding box center [118, 258] width 23 height 23
checkbox input "true"
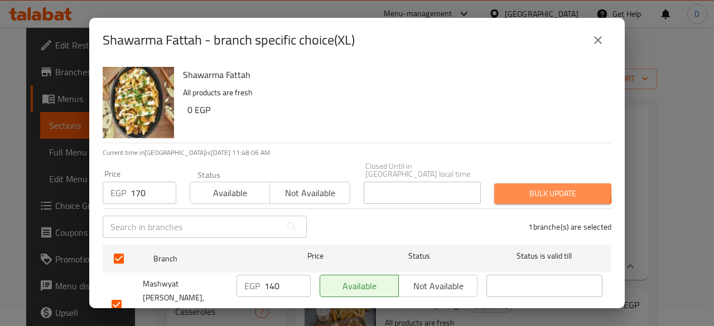
click at [532, 187] on span "Bulk update" at bounding box center [552, 194] width 99 height 14
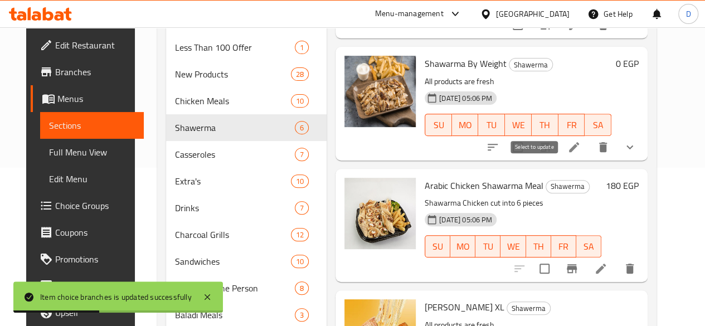
scroll to position [159, 0]
click at [590, 160] on div at bounding box center [561, 146] width 164 height 27
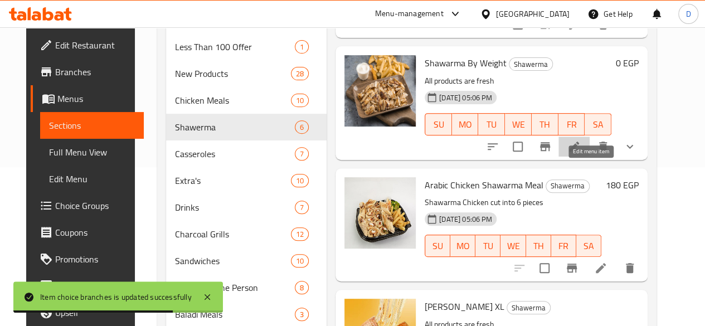
click at [581, 153] on icon at bounding box center [574, 146] width 13 height 13
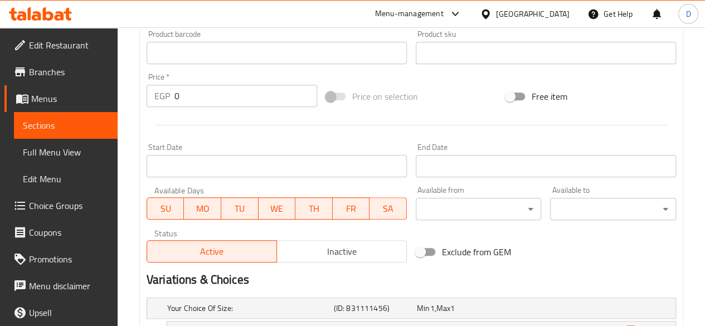
scroll to position [378, 0]
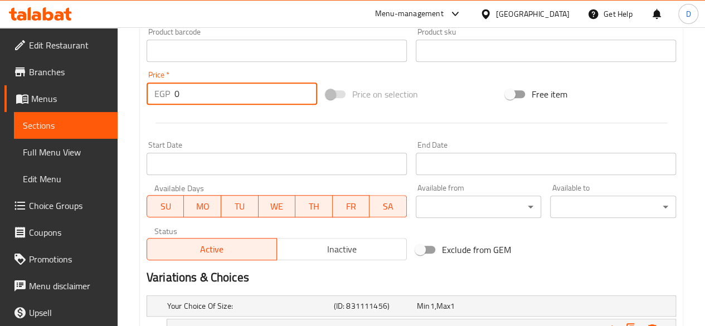
click at [217, 86] on input "0" at bounding box center [245, 94] width 143 height 22
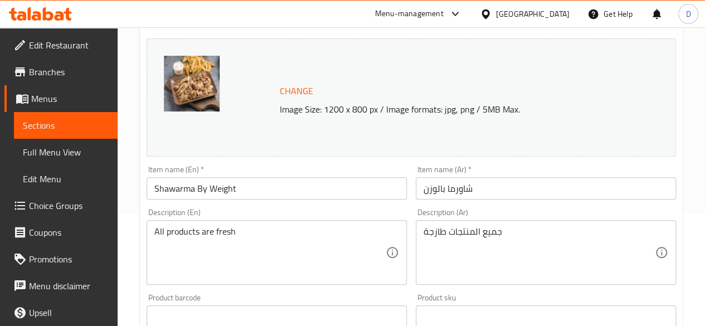
scroll to position [0, 0]
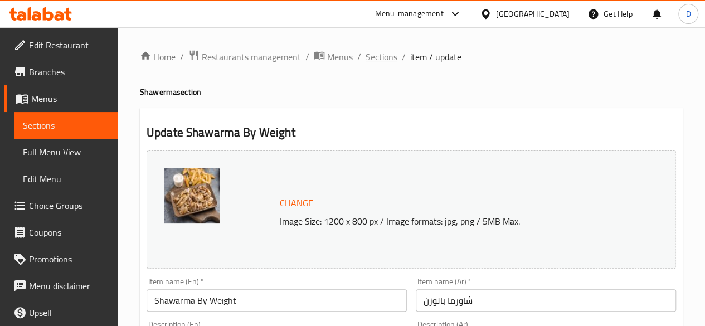
click at [366, 60] on span "Sections" at bounding box center [382, 56] width 32 height 13
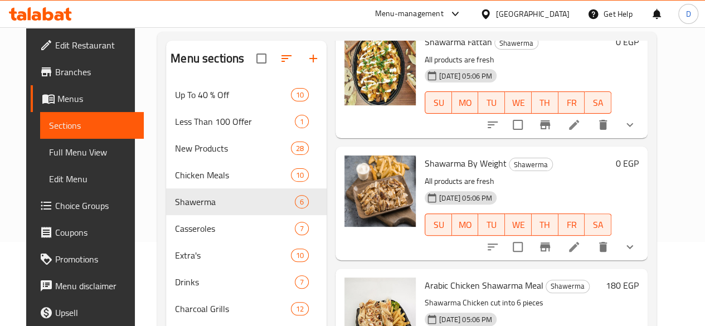
scroll to position [85, 0]
click at [633, 245] on icon "show more" at bounding box center [630, 246] width 7 height 4
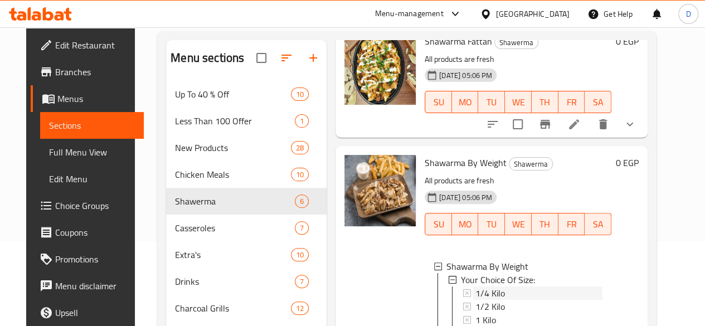
click at [520, 292] on div "1/4 Kilo" at bounding box center [539, 293] width 127 height 13
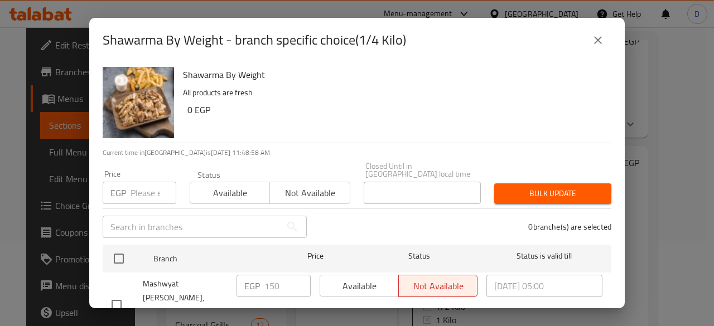
click at [130, 182] on input "number" at bounding box center [153, 193] width 46 height 22
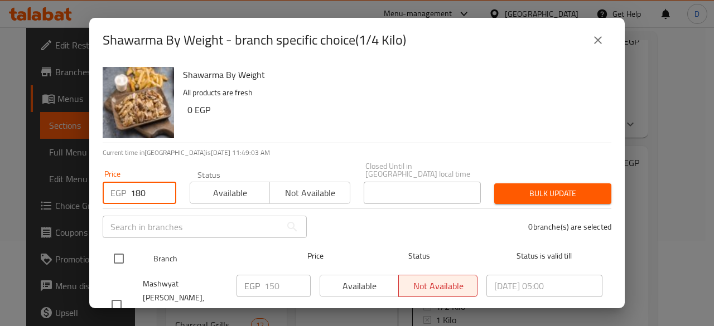
type input "180"
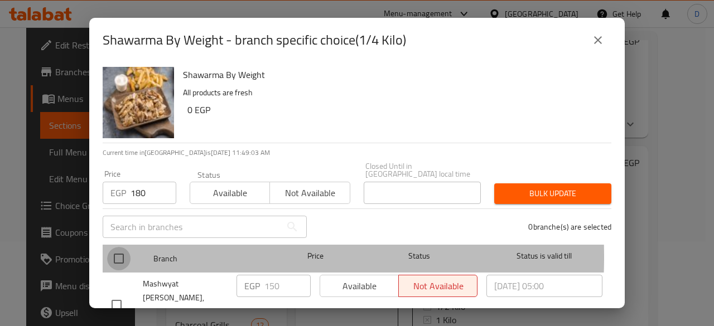
click at [123, 249] on input "checkbox" at bounding box center [118, 258] width 23 height 23
checkbox input "true"
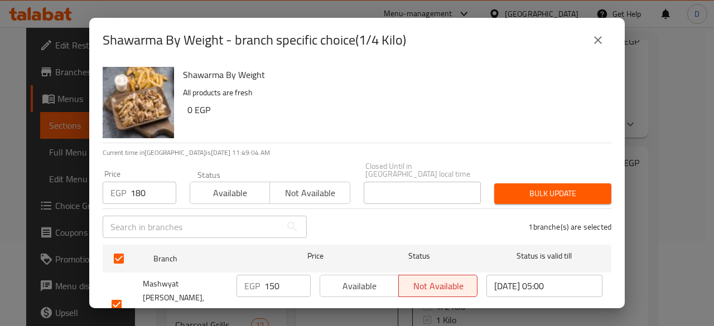
click at [559, 187] on span "Bulk update" at bounding box center [552, 194] width 99 height 14
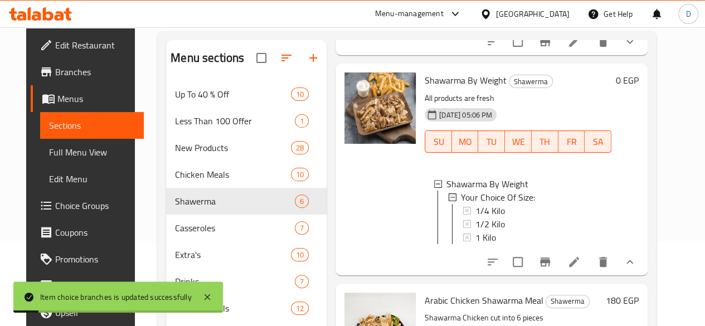
scroll to position [379, 0]
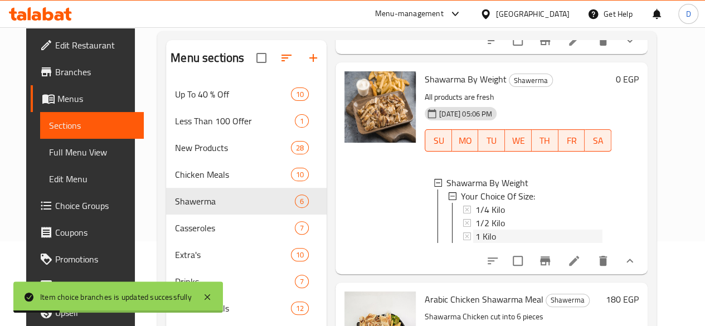
click at [502, 231] on div "1 Kilo" at bounding box center [539, 236] width 127 height 13
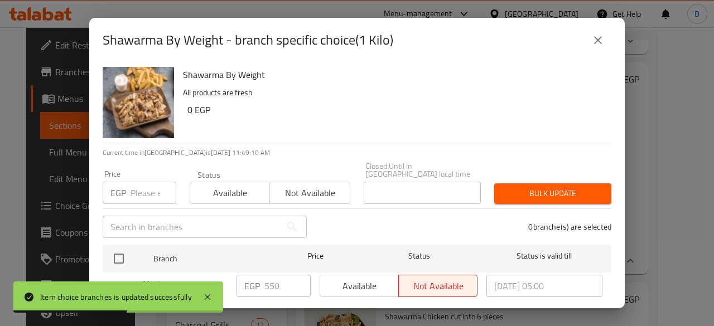
click at [134, 193] on input "number" at bounding box center [153, 193] width 46 height 22
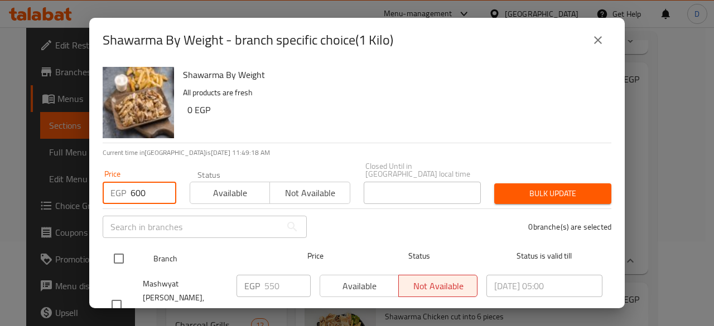
type input "600"
click at [123, 247] on input "checkbox" at bounding box center [118, 258] width 23 height 23
checkbox input "true"
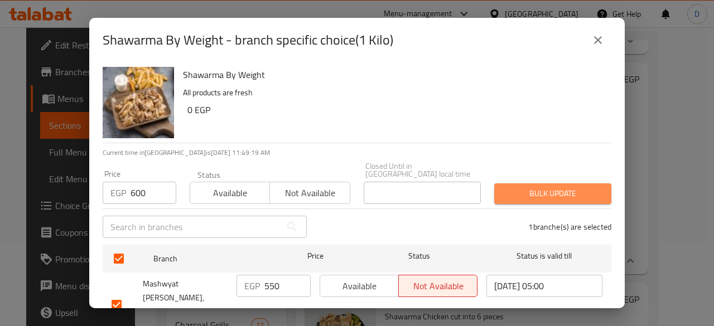
click at [592, 190] on span "Bulk update" at bounding box center [552, 194] width 99 height 14
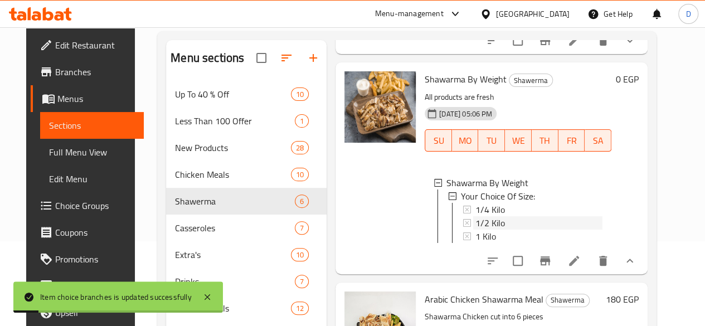
click at [476, 224] on span "1/2 Kilo" at bounding box center [491, 222] width 30 height 13
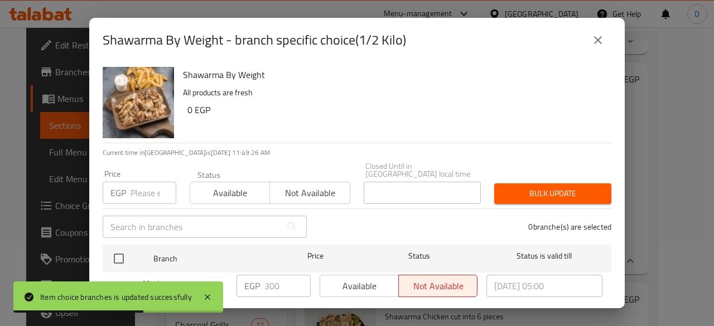
click at [152, 187] on input "number" at bounding box center [153, 193] width 46 height 22
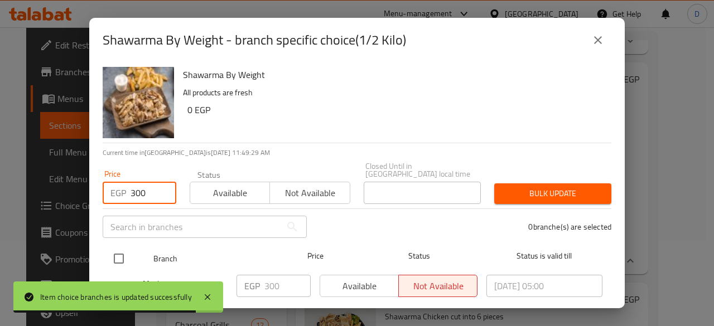
type input "300"
click at [111, 250] on input "checkbox" at bounding box center [118, 258] width 23 height 23
checkbox input "true"
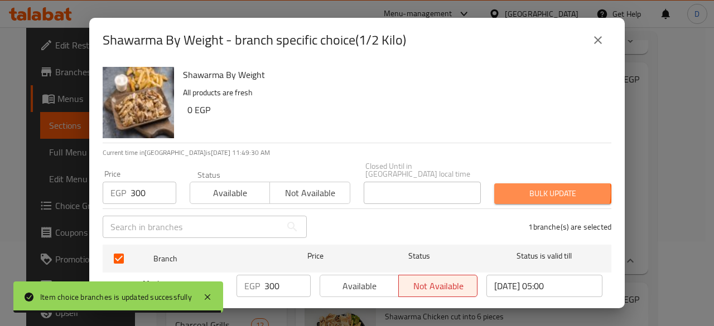
click at [540, 187] on span "Bulk update" at bounding box center [552, 194] width 99 height 14
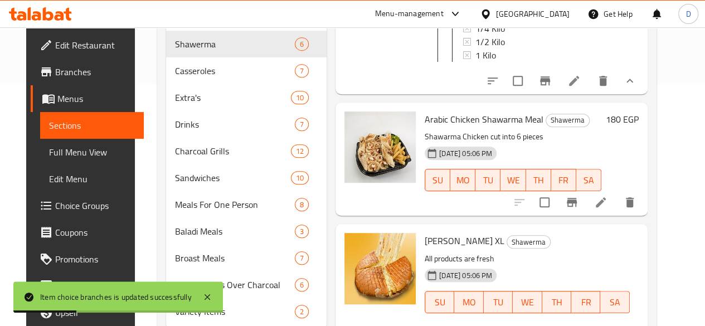
scroll to position [293, 0]
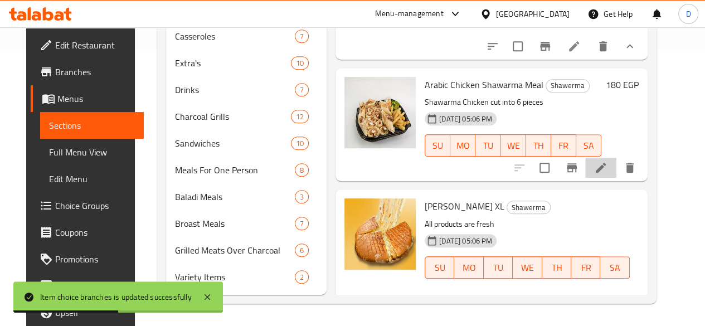
click at [607, 162] on li at bounding box center [600, 168] width 31 height 20
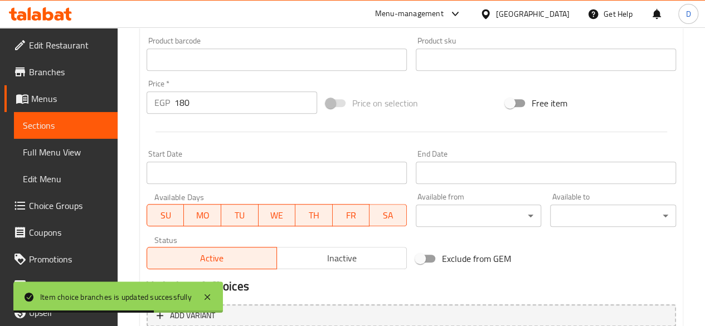
scroll to position [397, 0]
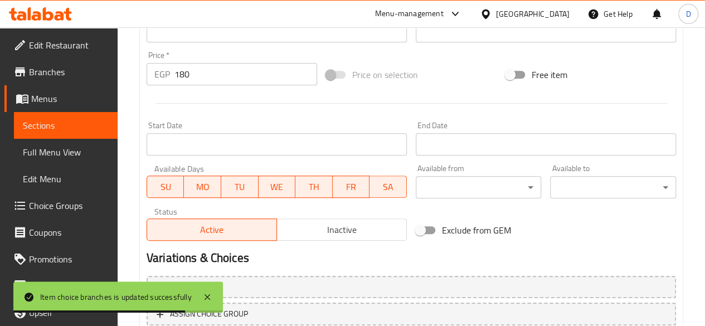
drag, startPoint x: 210, startPoint y: 86, endPoint x: 208, endPoint y: 77, distance: 8.4
click at [208, 77] on div "Price   * EGP 180 Price *" at bounding box center [232, 68] width 180 height 43
click at [208, 77] on input "180" at bounding box center [245, 74] width 143 height 22
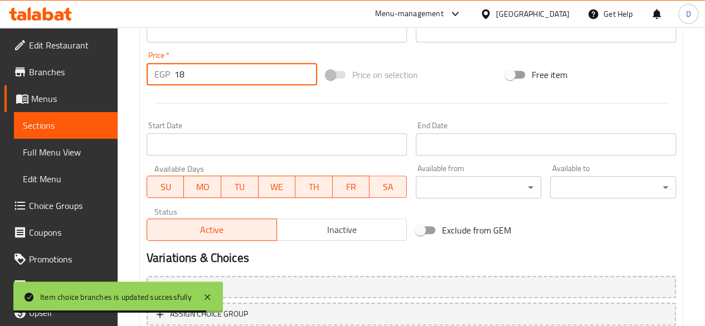
type input "1"
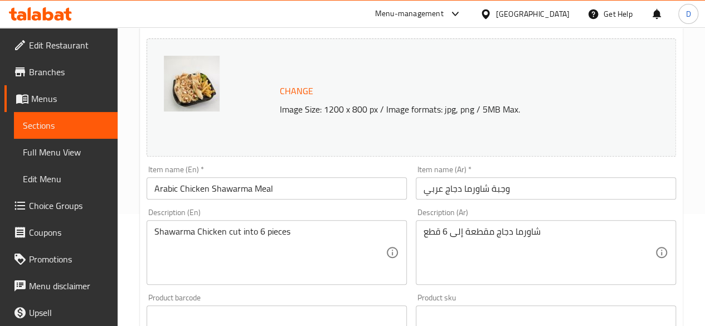
scroll to position [0, 0]
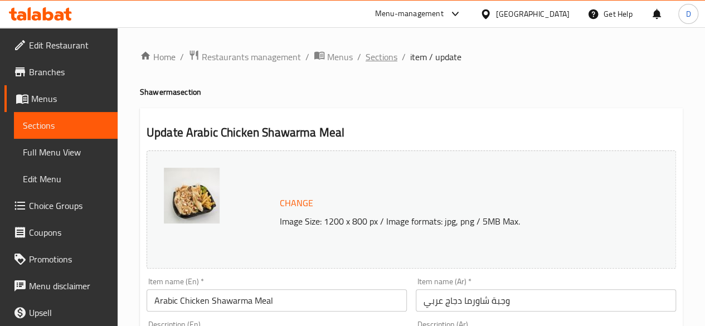
click at [394, 56] on span "Sections" at bounding box center [382, 56] width 32 height 13
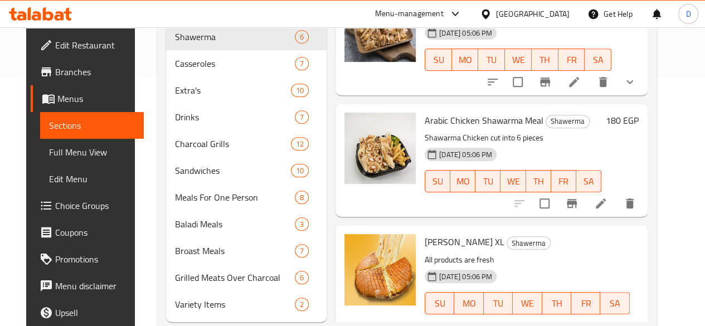
scroll to position [268, 0]
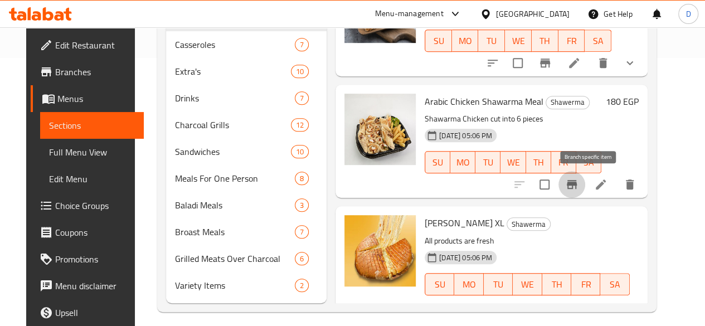
click at [579, 187] on icon "Branch-specific-item" at bounding box center [571, 184] width 13 height 13
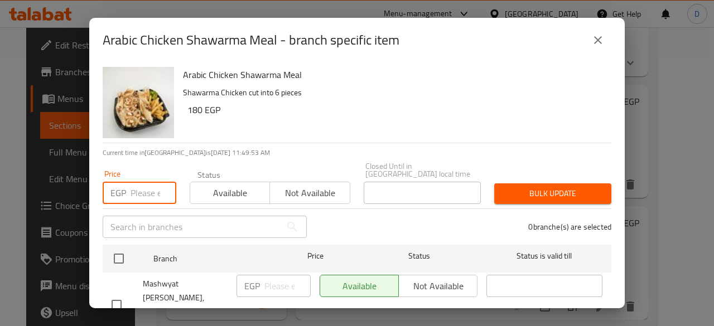
click at [148, 182] on input "number" at bounding box center [153, 193] width 46 height 22
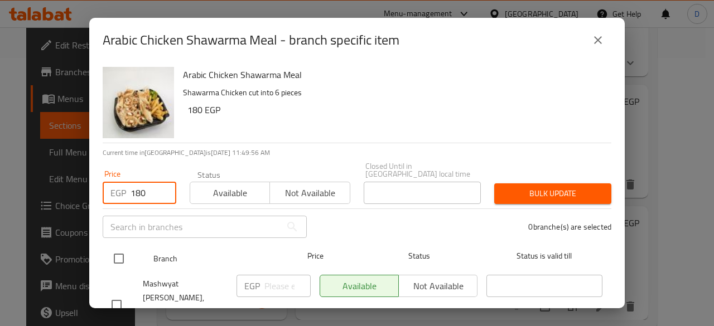
type input "180"
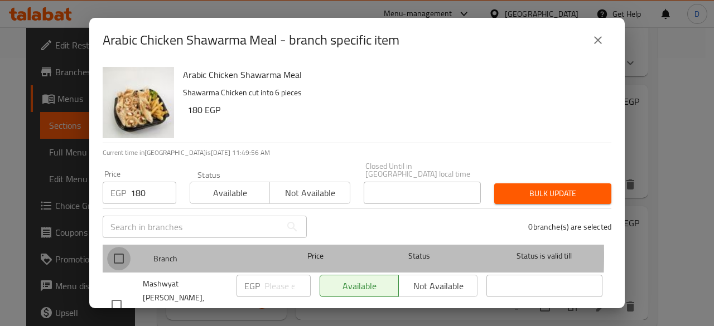
click at [122, 247] on input "checkbox" at bounding box center [118, 258] width 23 height 23
checkbox input "true"
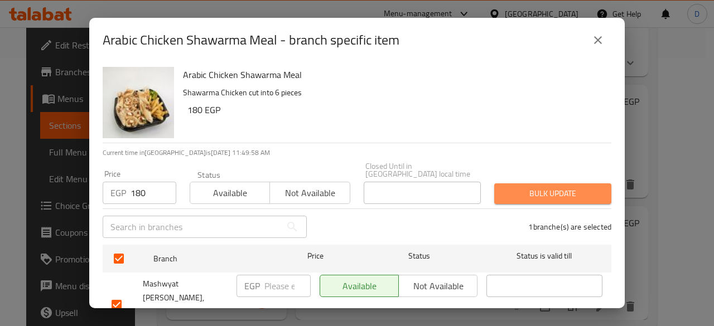
click at [546, 187] on span "Bulk update" at bounding box center [552, 194] width 99 height 14
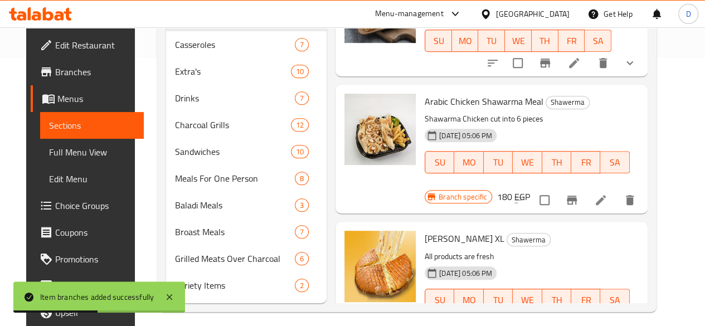
scroll to position [293, 0]
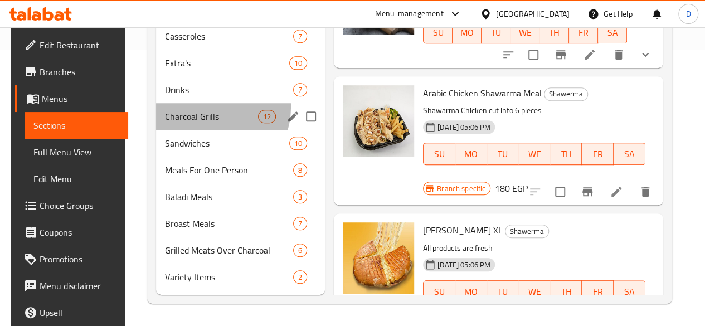
click at [202, 108] on div "Charcoal Grills 12" at bounding box center [240, 116] width 169 height 27
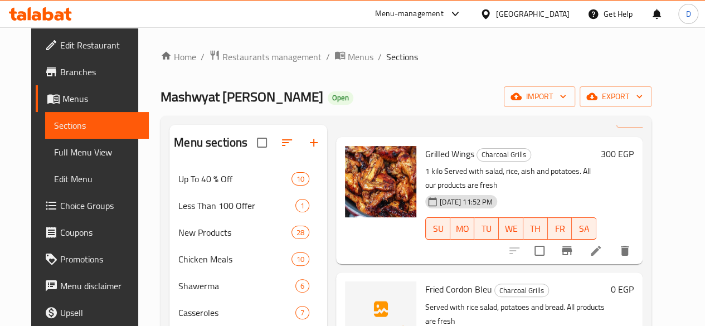
scroll to position [41, 0]
click at [580, 237] on button "Branch-specific-item" at bounding box center [567, 250] width 27 height 27
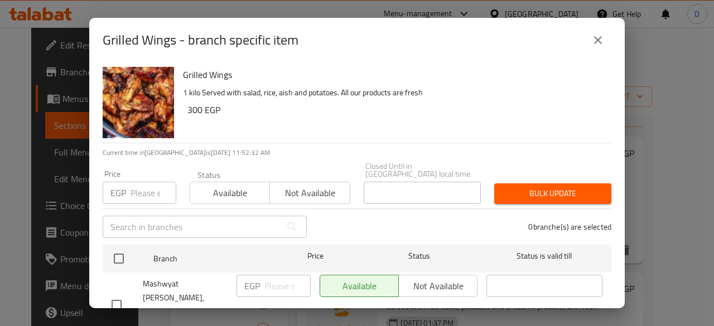
click at [148, 182] on input "number" at bounding box center [153, 193] width 46 height 22
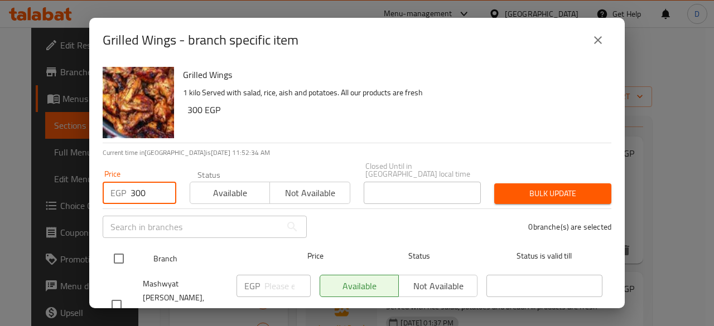
type input "300"
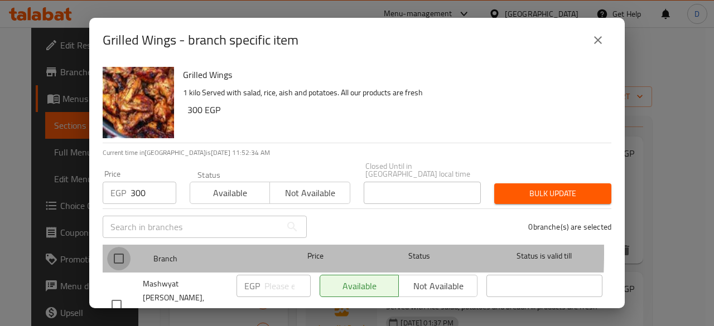
click at [119, 247] on input "checkbox" at bounding box center [118, 258] width 23 height 23
checkbox input "true"
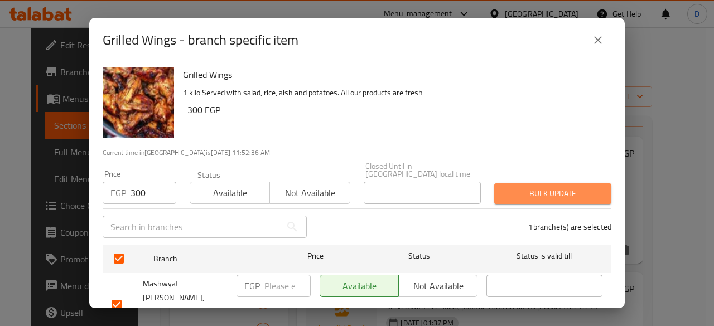
click at [570, 187] on span "Bulk update" at bounding box center [552, 194] width 99 height 14
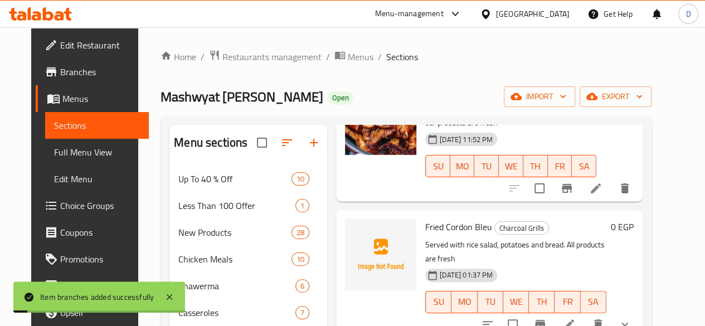
scroll to position [128, 0]
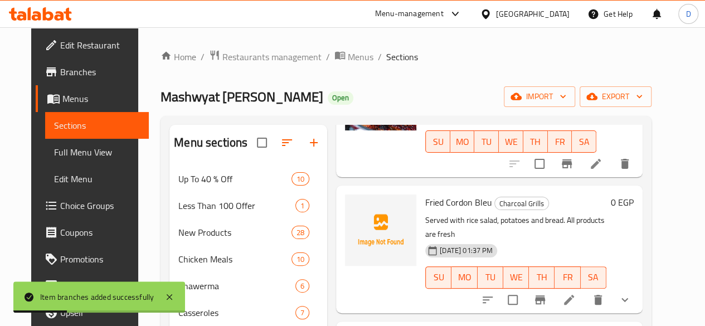
click at [638, 265] on div "Fried Cordon Bleu Charcoal Grills Served with rice salad, potatoes and bread. A…" at bounding box center [529, 249] width 217 height 118
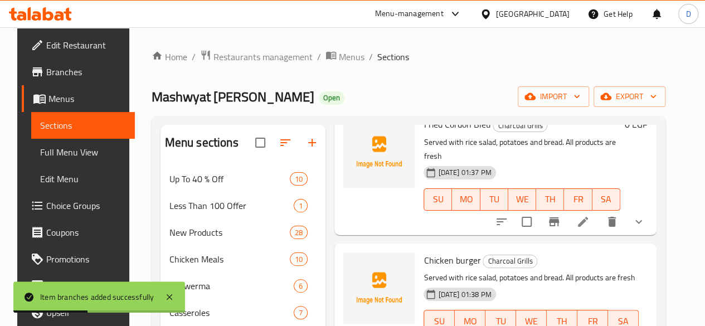
scroll to position [225, 0]
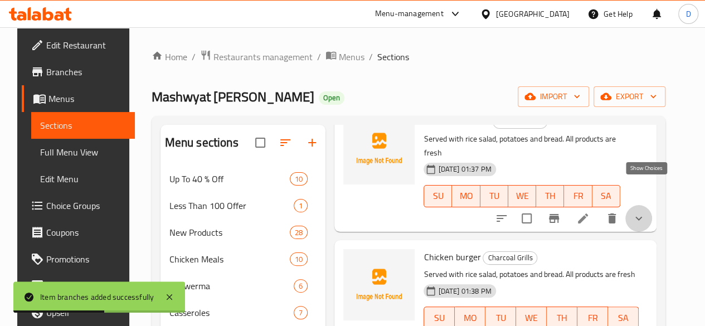
click at [646, 212] on icon "show more" at bounding box center [638, 218] width 13 height 13
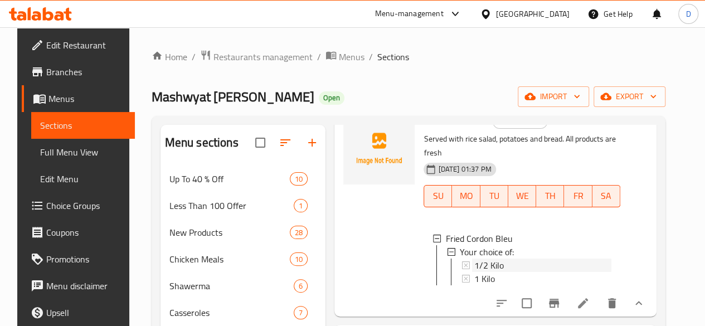
click at [474, 259] on span "1/2 Kilo" at bounding box center [489, 265] width 30 height 13
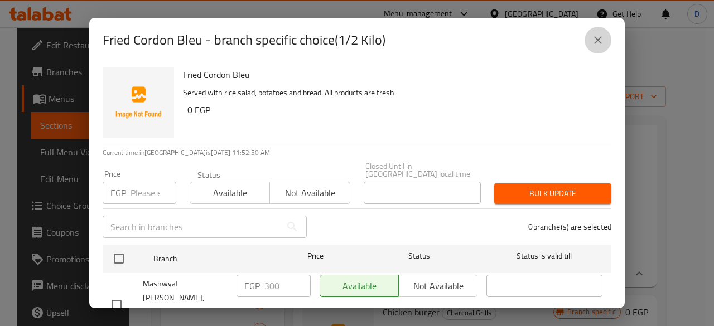
click at [596, 42] on icon "close" at bounding box center [597, 39] width 13 height 13
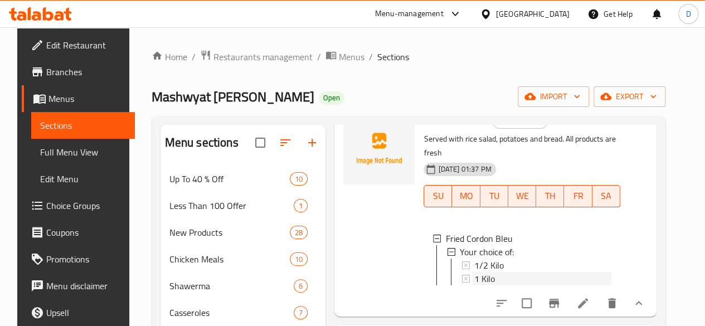
click at [489, 272] on div "1 Kilo" at bounding box center [542, 278] width 137 height 13
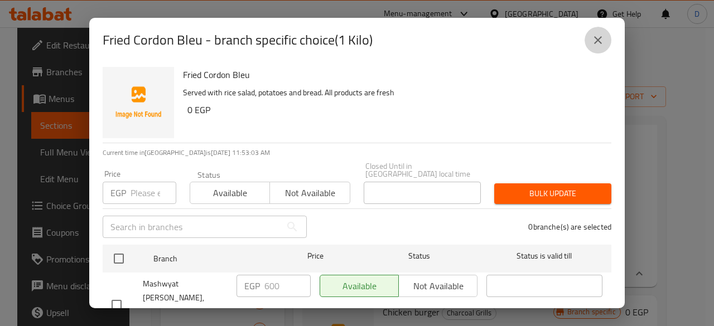
click at [605, 32] on button "close" at bounding box center [597, 40] width 27 height 27
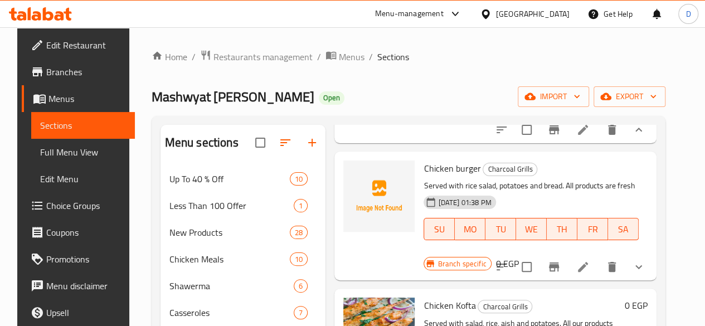
scroll to position [399, 0]
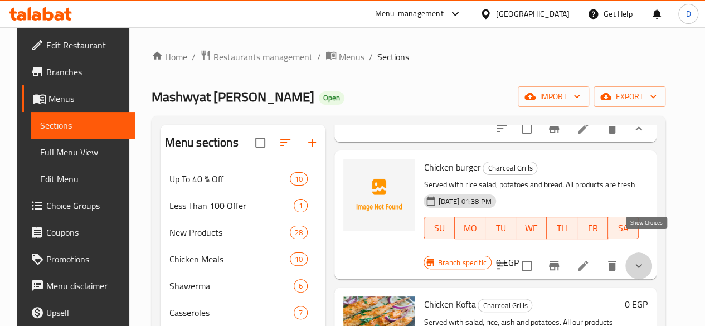
click at [646, 259] on icon "show more" at bounding box center [638, 265] width 13 height 13
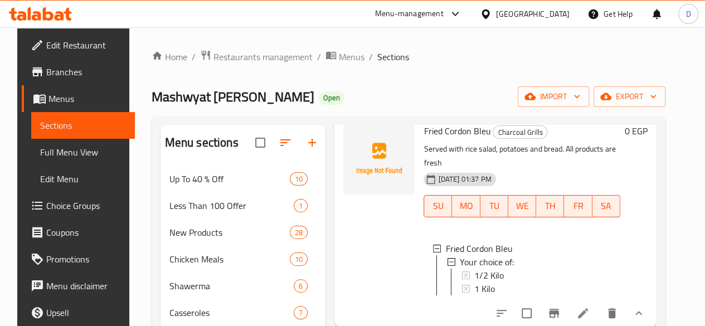
scroll to position [214, 0]
click at [550, 269] on div "1/2 Kilo" at bounding box center [542, 275] width 137 height 13
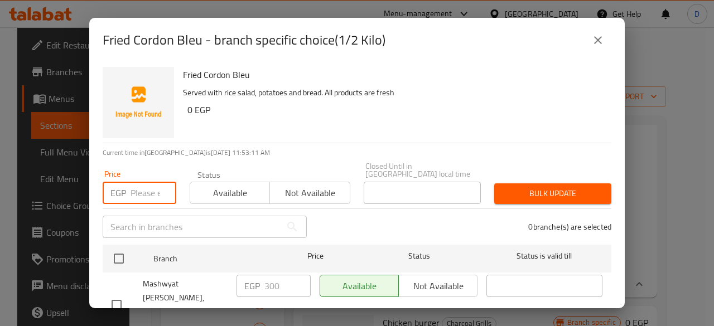
click at [140, 182] on input "number" at bounding box center [153, 193] width 46 height 22
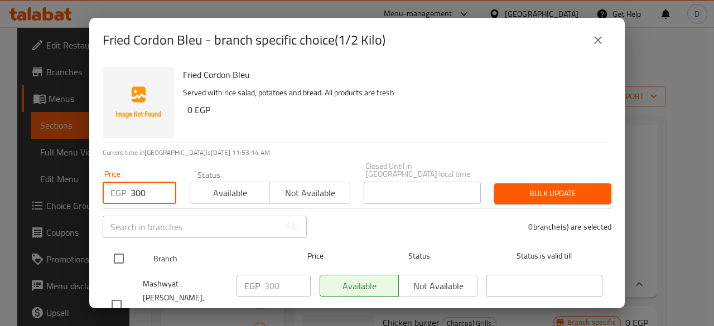
type input "300"
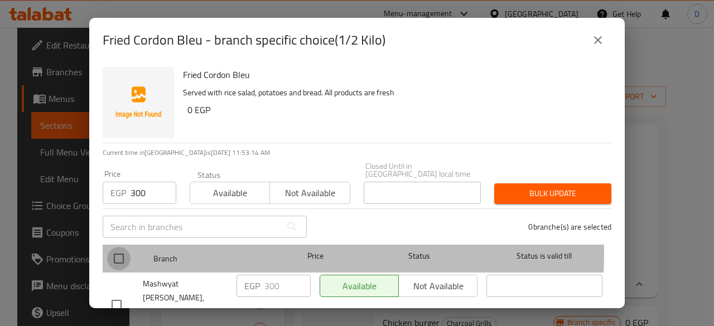
click at [114, 247] on input "checkbox" at bounding box center [118, 258] width 23 height 23
checkbox input "true"
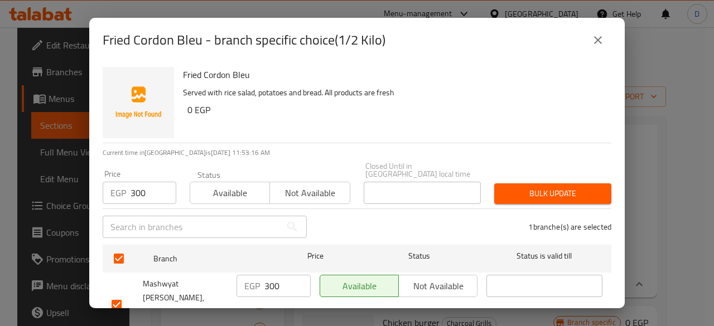
click at [530, 187] on span "Bulk update" at bounding box center [552, 194] width 99 height 14
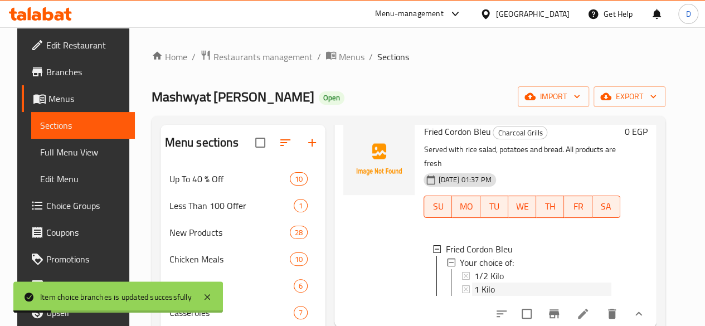
click at [474, 283] on div "1 Kilo" at bounding box center [542, 289] width 137 height 13
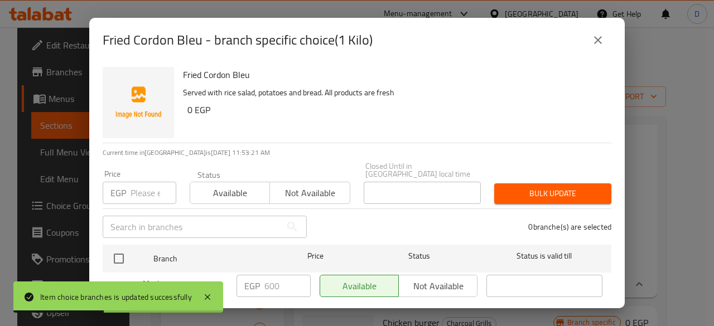
click at [143, 182] on input "number" at bounding box center [153, 193] width 46 height 22
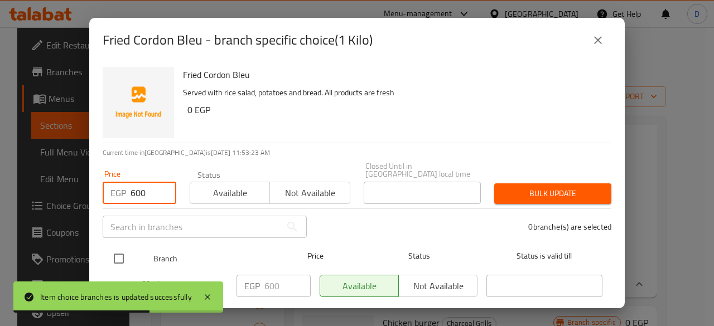
type input "600"
click at [121, 259] on input "checkbox" at bounding box center [118, 258] width 23 height 23
checkbox input "true"
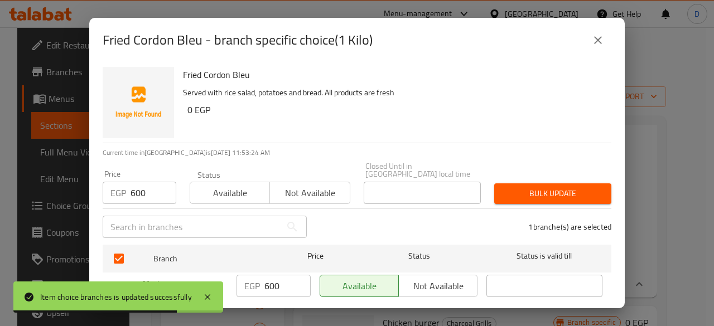
click at [574, 191] on span "Bulk update" at bounding box center [552, 194] width 99 height 14
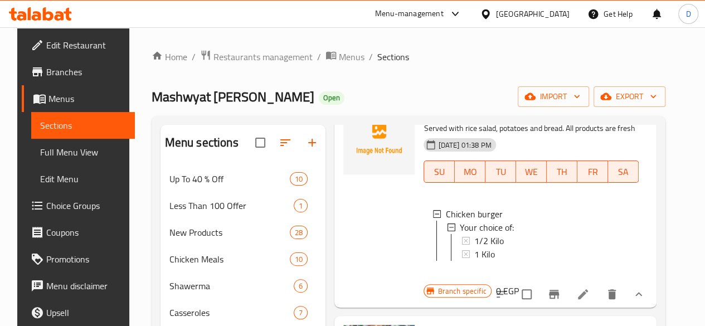
scroll to position [476, 0]
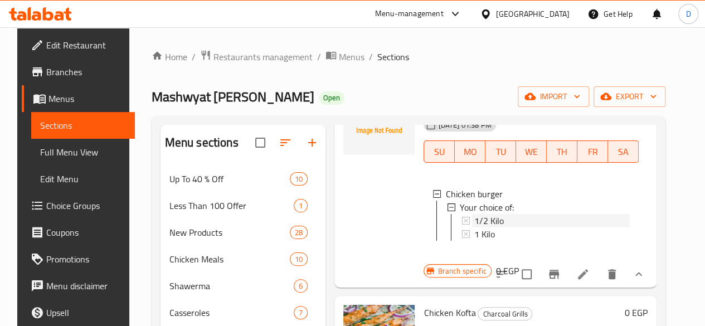
click at [495, 217] on div "1/2 Kilo" at bounding box center [551, 220] width 155 height 13
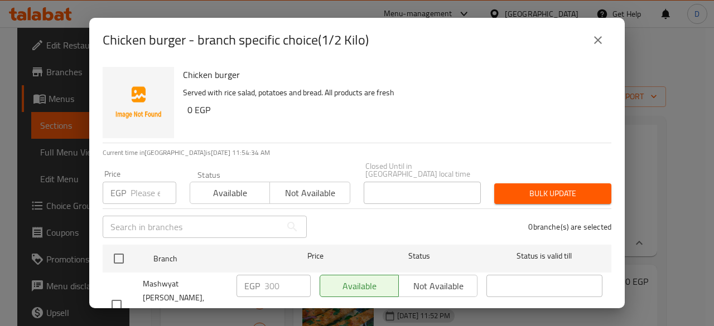
click at [143, 193] on input "number" at bounding box center [153, 193] width 46 height 22
type input "280"
click at [116, 270] on div "Mashwyat [PERSON_NAME], [GEOGRAPHIC_DATA][PERSON_NAME]" at bounding box center [169, 304] width 125 height 69
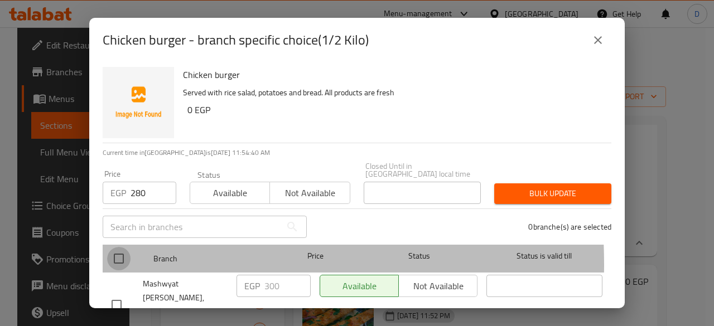
click at [123, 256] on input "checkbox" at bounding box center [118, 258] width 23 height 23
checkbox input "true"
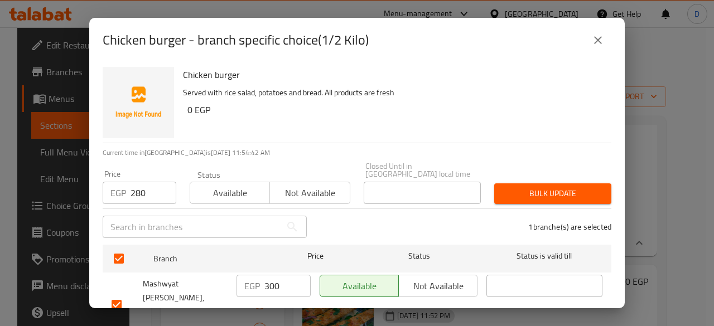
click at [539, 187] on span "Bulk update" at bounding box center [552, 194] width 99 height 14
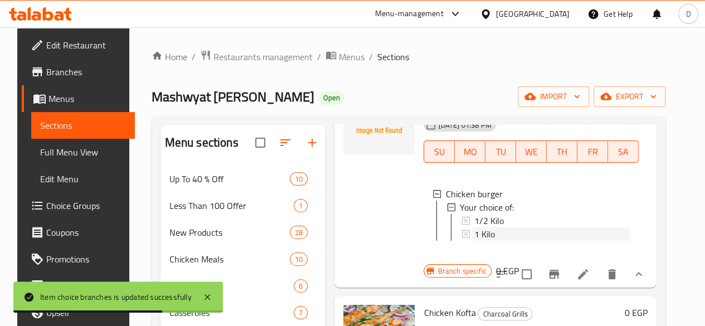
click at [491, 227] on div "1 Kilo" at bounding box center [551, 233] width 155 height 13
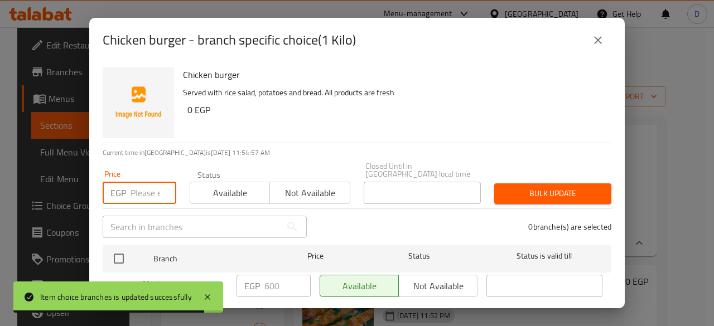
click at [147, 190] on input "number" at bounding box center [153, 193] width 46 height 22
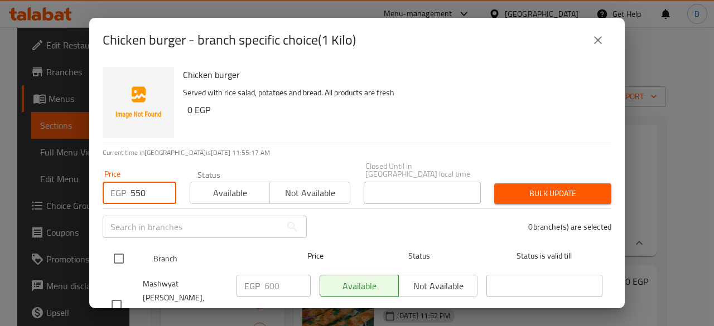
type input "550"
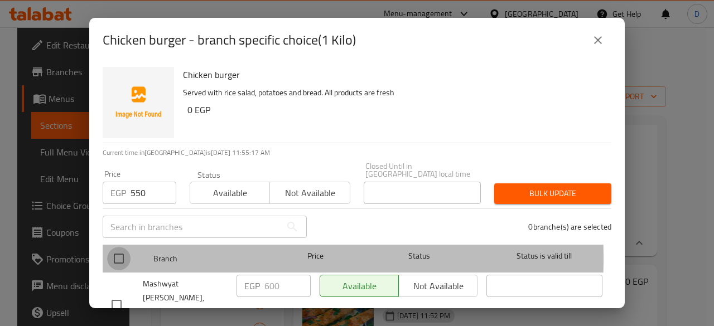
click at [123, 250] on input "checkbox" at bounding box center [118, 258] width 23 height 23
checkbox input "true"
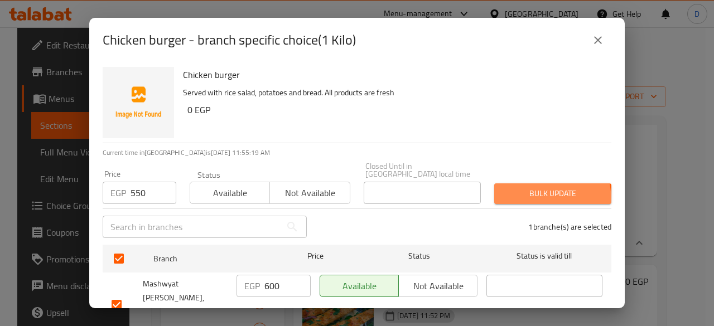
click at [507, 193] on button "Bulk update" at bounding box center [552, 193] width 117 height 21
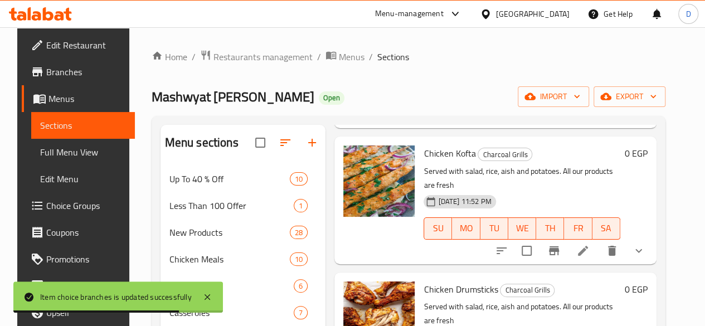
scroll to position [636, 0]
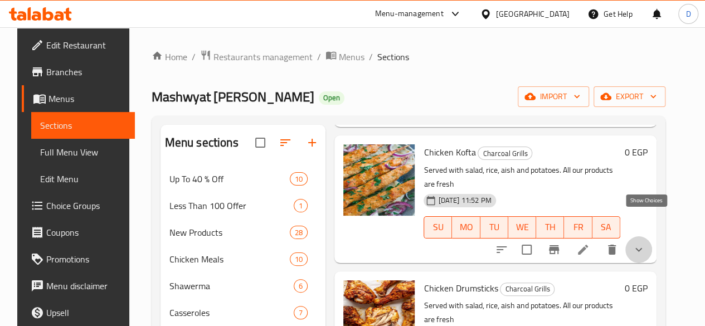
click at [642, 248] on icon "show more" at bounding box center [639, 250] width 7 height 4
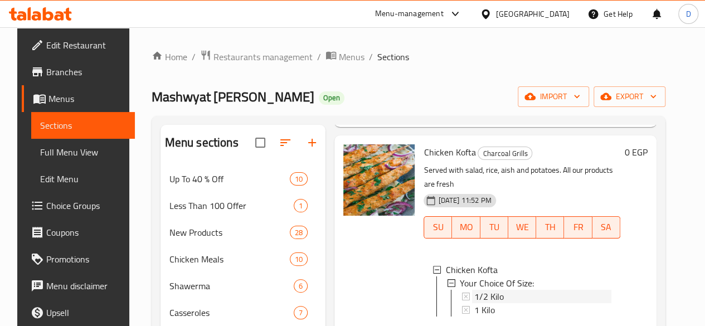
click at [484, 290] on div "1/2 Kilo" at bounding box center [542, 296] width 137 height 13
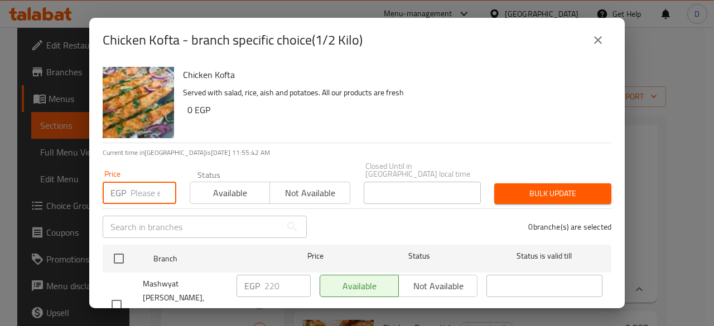
click at [137, 182] on input "number" at bounding box center [153, 193] width 46 height 22
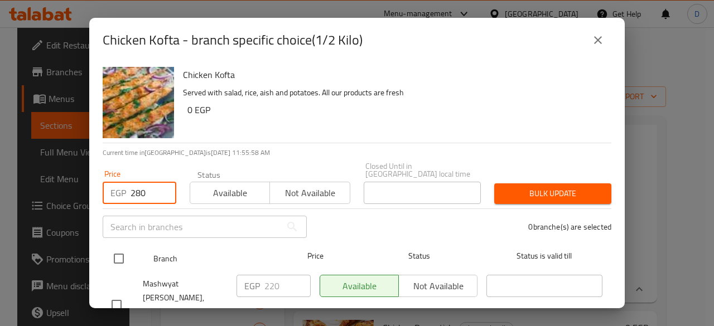
type input "280"
click at [122, 250] on input "checkbox" at bounding box center [118, 258] width 23 height 23
checkbox input "true"
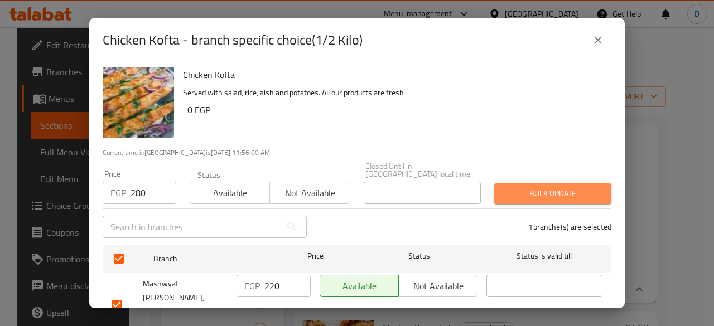
click at [565, 187] on span "Bulk update" at bounding box center [552, 194] width 99 height 14
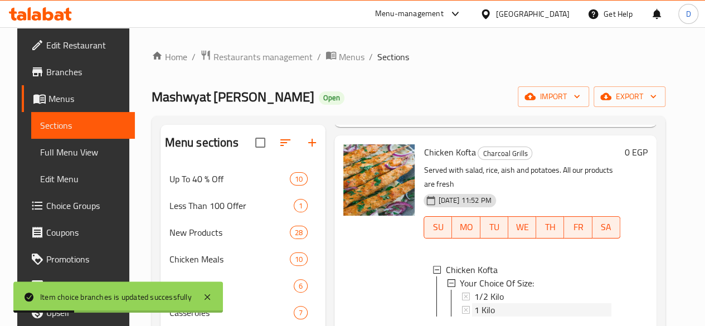
click at [474, 303] on span "1 Kilo" at bounding box center [484, 309] width 21 height 13
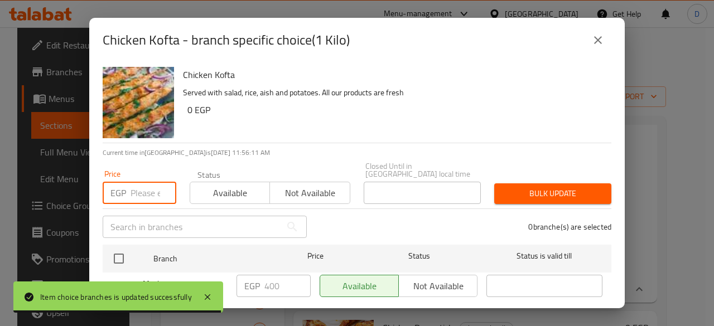
click at [144, 182] on input "number" at bounding box center [153, 193] width 46 height 22
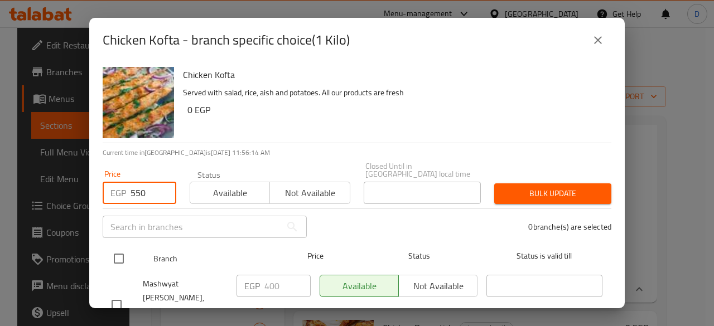
type input "550"
drag, startPoint x: 127, startPoint y: 258, endPoint x: 117, endPoint y: 251, distance: 12.5
click at [117, 251] on input "checkbox" at bounding box center [118, 258] width 23 height 23
checkbox input "true"
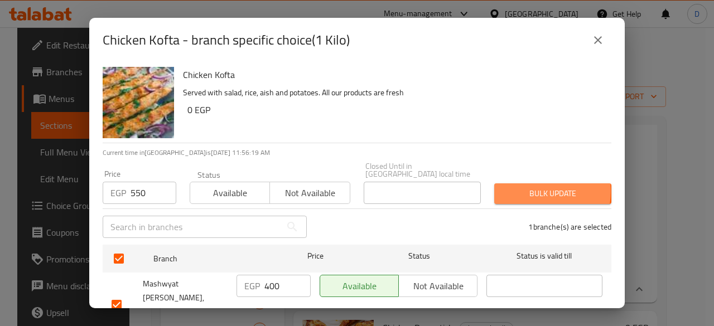
click at [518, 187] on span "Bulk update" at bounding box center [552, 194] width 99 height 14
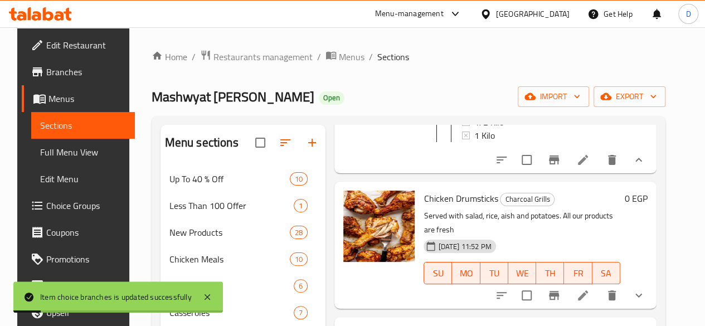
scroll to position [811, 0]
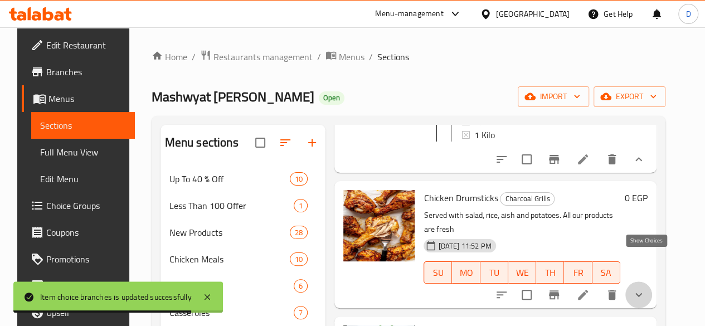
click at [646, 288] on icon "show more" at bounding box center [638, 294] width 13 height 13
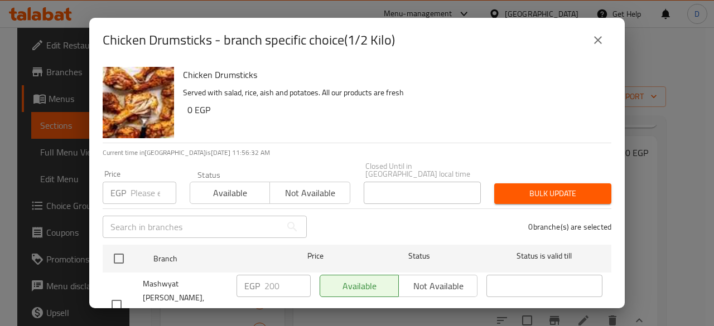
click at [135, 187] on input "number" at bounding box center [153, 193] width 46 height 22
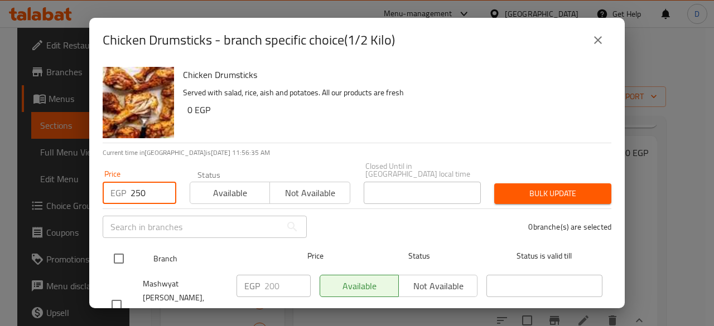
type input "250"
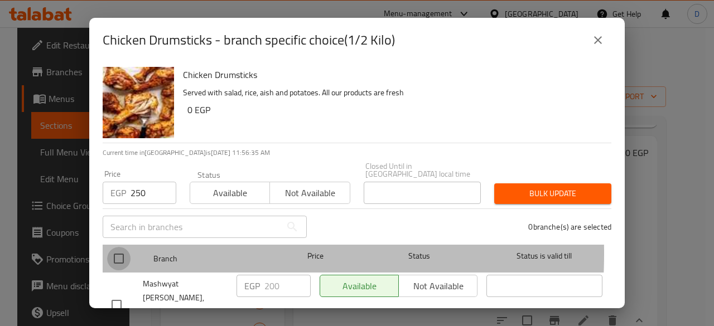
click at [122, 247] on input "checkbox" at bounding box center [118, 258] width 23 height 23
checkbox input "true"
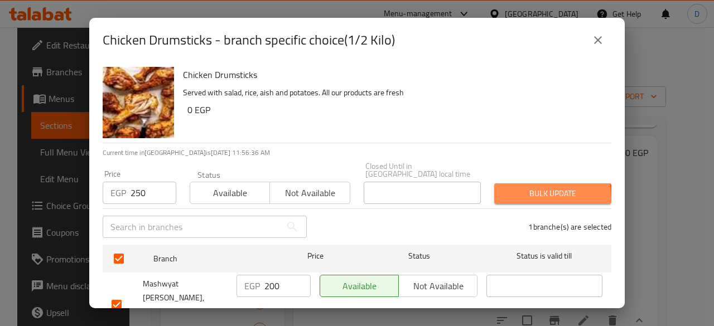
click at [498, 193] on button "Bulk update" at bounding box center [552, 193] width 117 height 21
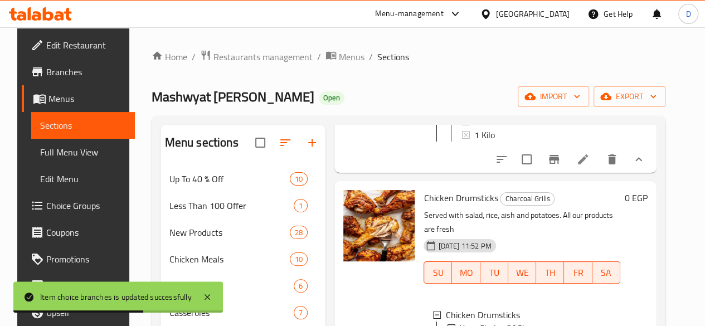
scroll to position [838, 0]
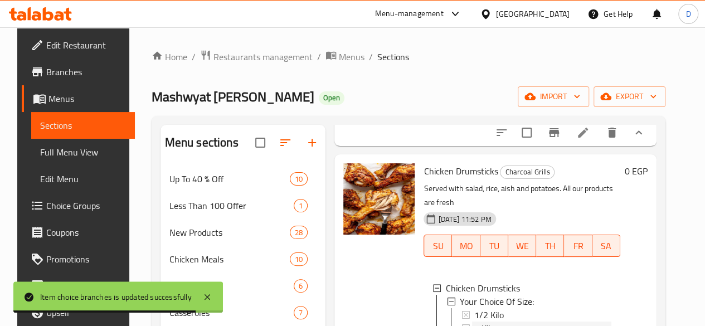
click at [494, 322] on div "1 Kilo" at bounding box center [542, 328] width 137 height 13
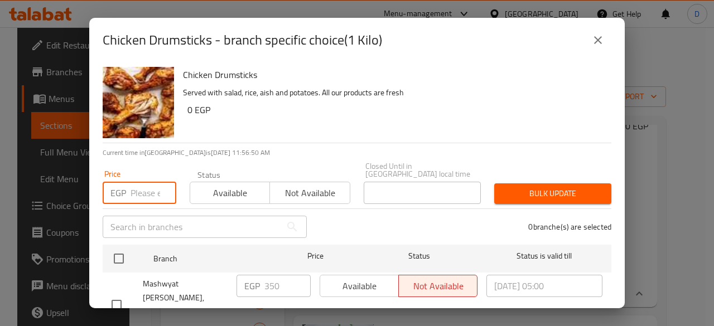
click at [137, 182] on input "number" at bounding box center [153, 193] width 46 height 22
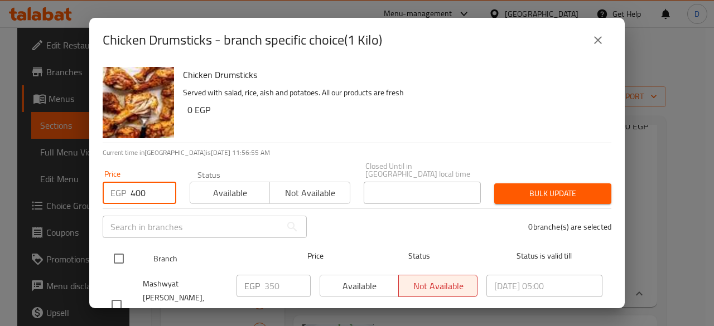
type input "400"
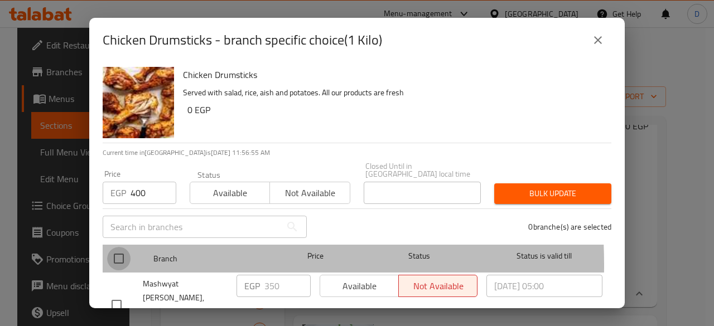
click at [117, 257] on input "checkbox" at bounding box center [118, 258] width 23 height 23
checkbox input "true"
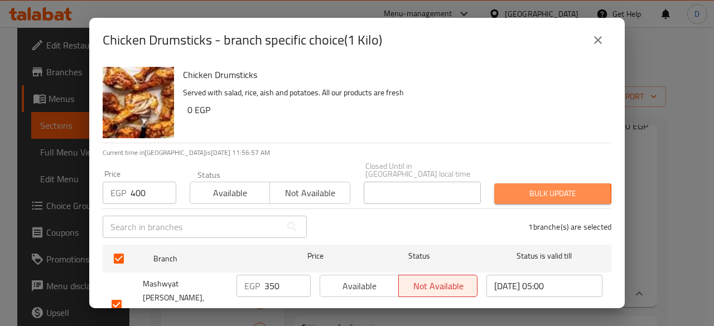
click at [521, 187] on span "Bulk update" at bounding box center [552, 194] width 99 height 14
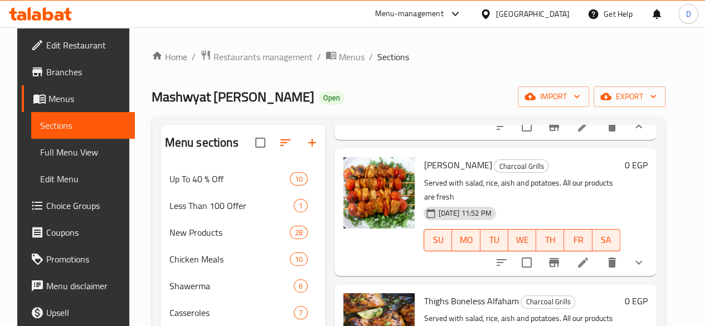
scroll to position [1066, 0]
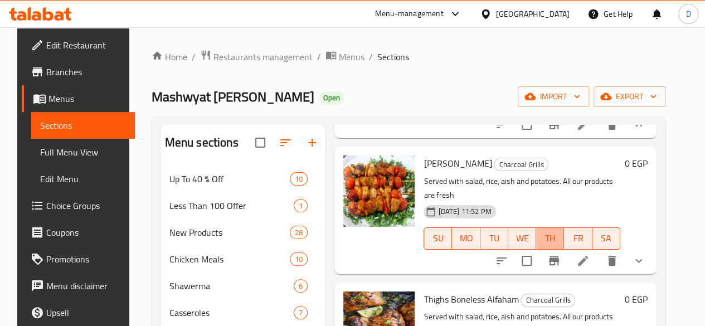
click at [541, 230] on span "TH" at bounding box center [550, 238] width 19 height 16
click at [646, 254] on icon "show more" at bounding box center [638, 260] width 13 height 13
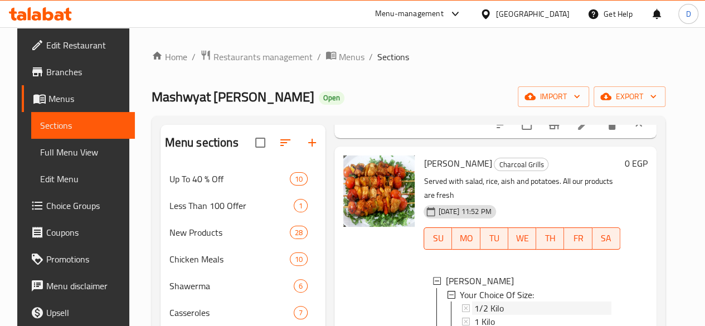
click at [520, 301] on div "1/2 Kilo" at bounding box center [542, 307] width 137 height 13
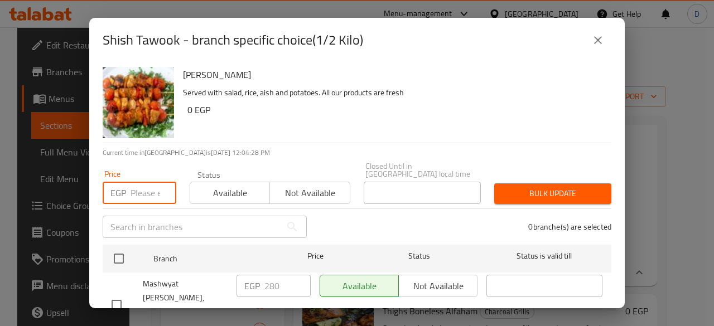
click at [135, 182] on input "number" at bounding box center [153, 193] width 46 height 22
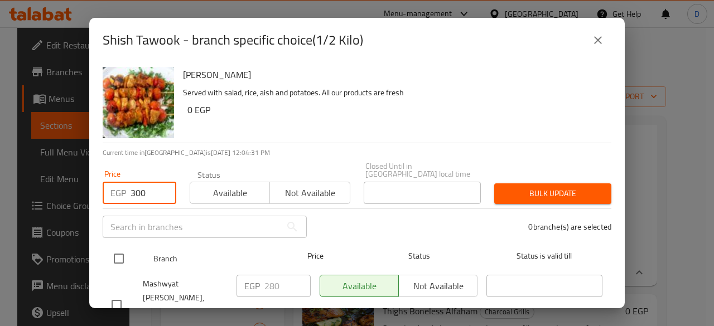
type input "300"
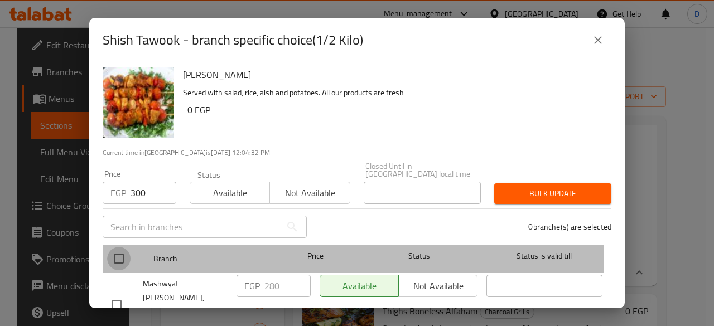
click at [119, 247] on input "checkbox" at bounding box center [118, 258] width 23 height 23
checkbox input "true"
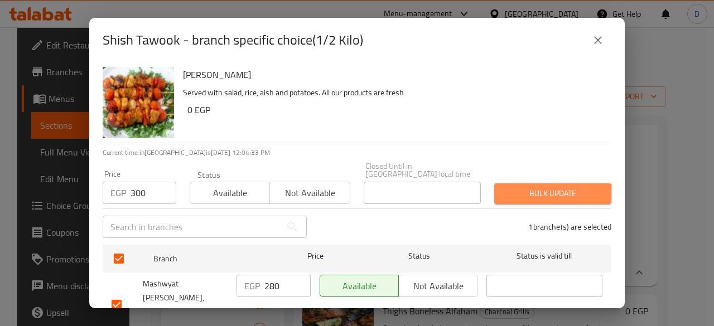
click at [530, 195] on button "Bulk update" at bounding box center [552, 193] width 117 height 21
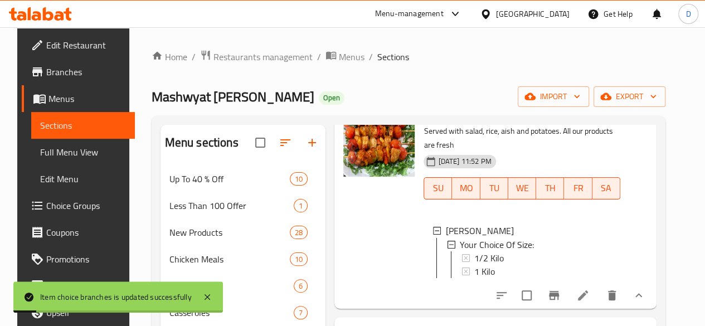
scroll to position [1121, 0]
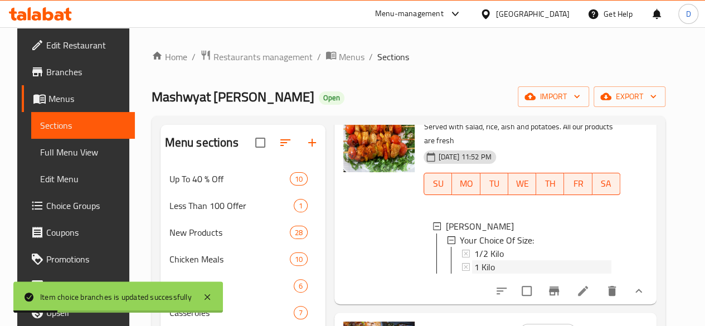
click at [484, 260] on div "1 Kilo" at bounding box center [542, 266] width 137 height 13
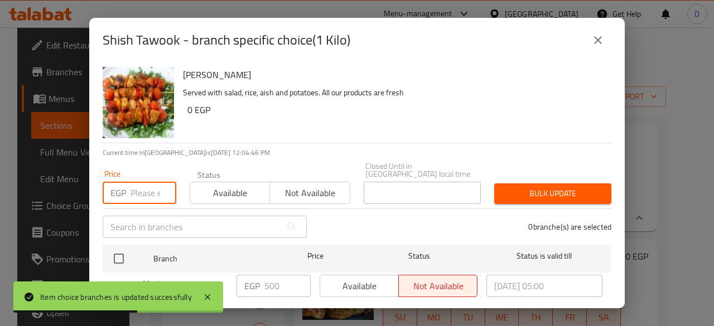
click at [153, 192] on input "number" at bounding box center [153, 193] width 46 height 22
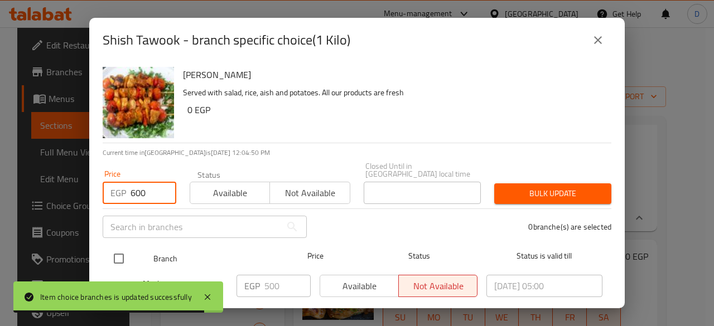
type input "600"
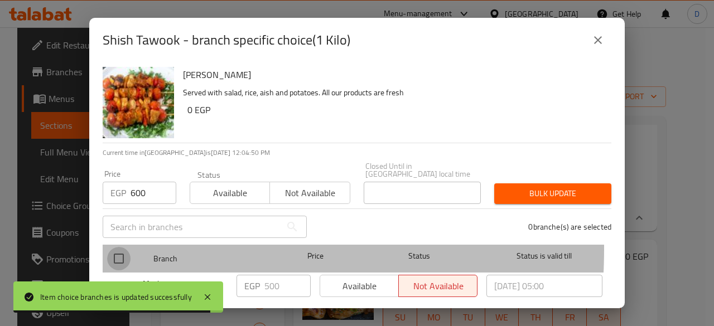
click at [123, 247] on input "checkbox" at bounding box center [118, 258] width 23 height 23
checkbox input "true"
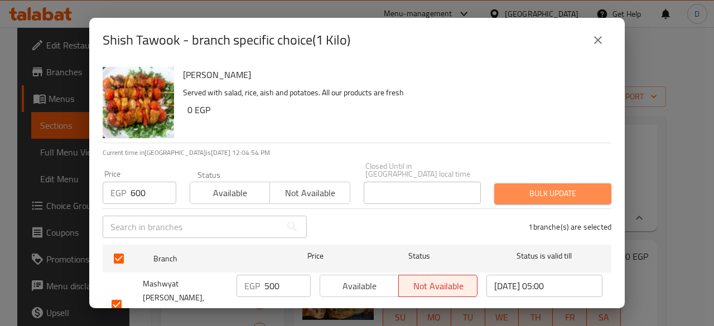
click at [556, 187] on span "Bulk update" at bounding box center [552, 194] width 99 height 14
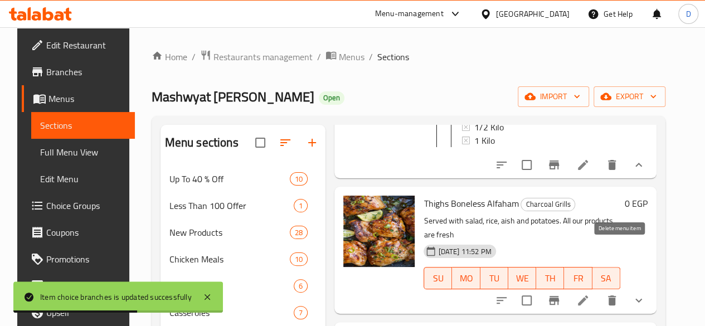
scroll to position [1247, 0]
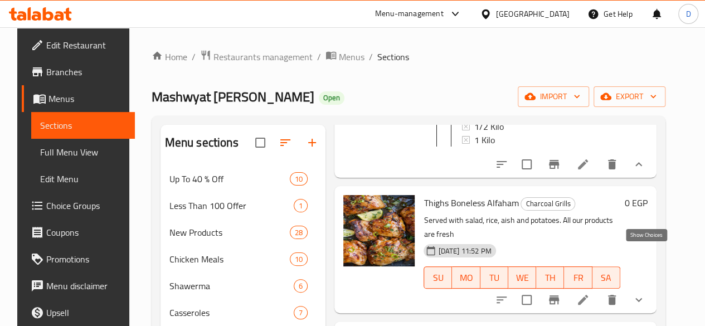
click at [642, 298] on icon "show more" at bounding box center [639, 300] width 7 height 4
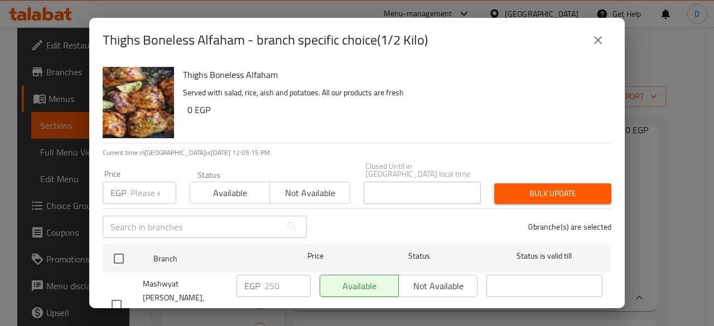
click at [132, 185] on input "number" at bounding box center [153, 193] width 46 height 22
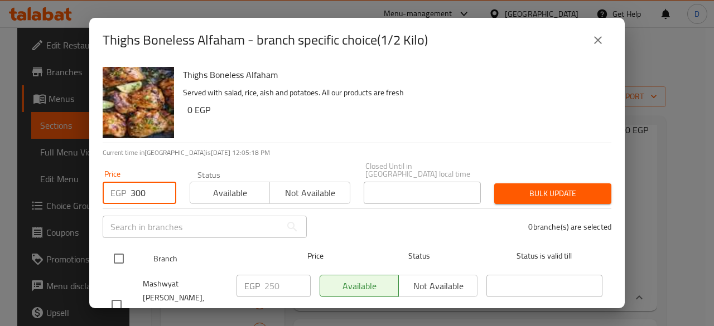
type input "300"
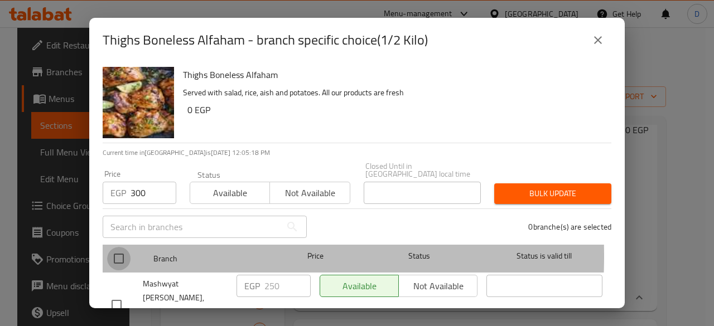
click at [123, 248] on input "checkbox" at bounding box center [118, 258] width 23 height 23
checkbox input "true"
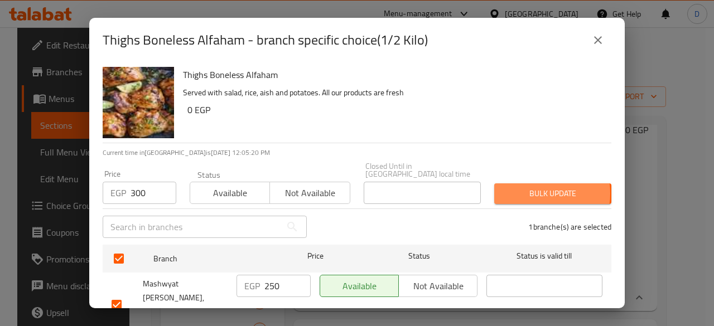
click at [525, 187] on span "Bulk update" at bounding box center [552, 194] width 99 height 14
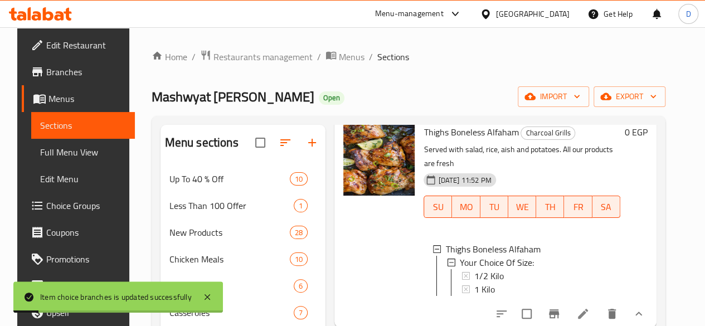
scroll to position [1318, 0]
click at [535, 282] on div "1 Kilo" at bounding box center [542, 288] width 137 height 13
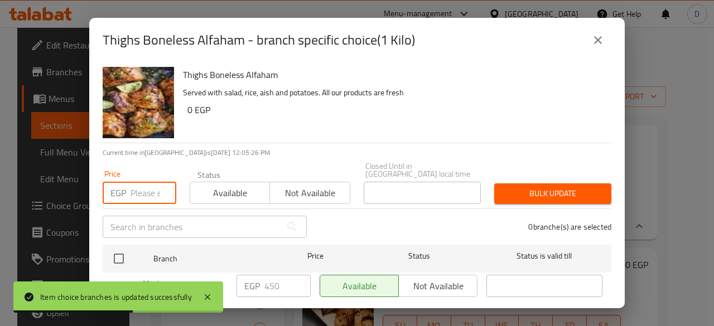
click at [136, 182] on input "number" at bounding box center [153, 193] width 46 height 22
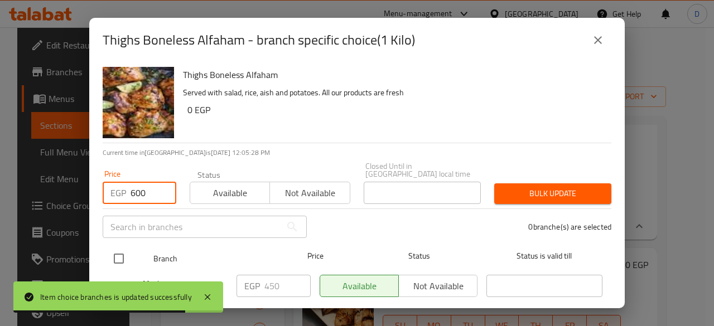
type input "600"
click at [118, 250] on input "checkbox" at bounding box center [118, 258] width 23 height 23
checkbox input "true"
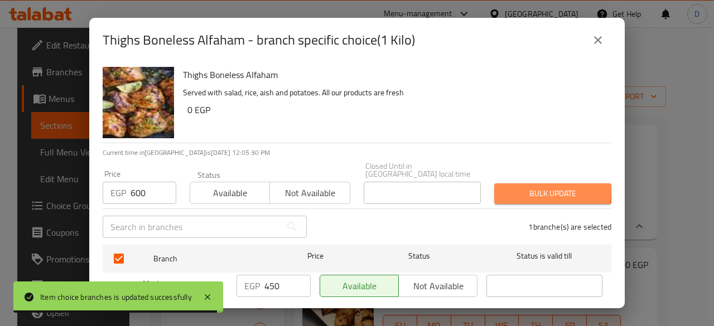
click at [533, 183] on button "Bulk update" at bounding box center [552, 193] width 117 height 21
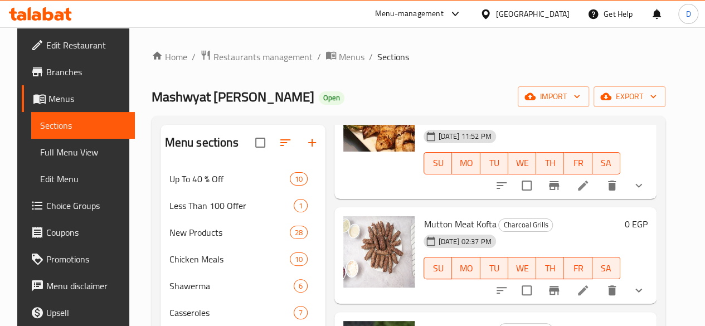
scroll to position [1583, 0]
click at [646, 283] on icon "show more" at bounding box center [638, 289] width 13 height 13
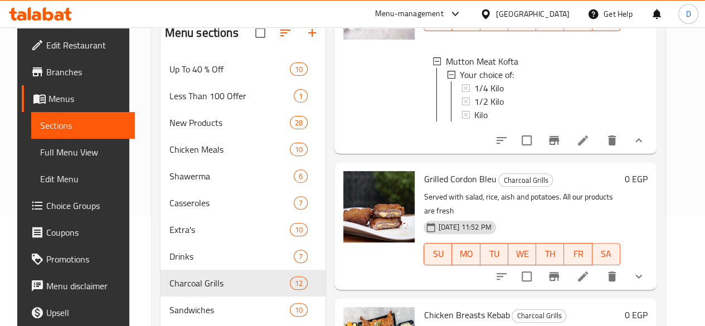
scroll to position [114, 0]
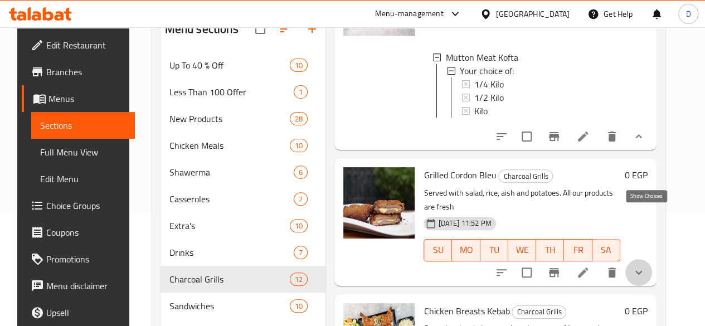
click at [646, 266] on icon "show more" at bounding box center [638, 272] width 13 height 13
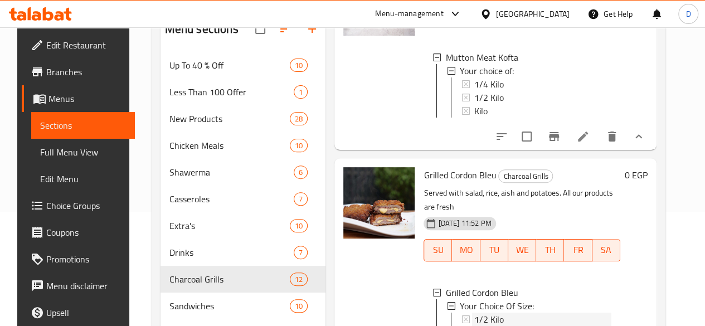
click at [474, 313] on span "1/2 Kilo" at bounding box center [489, 319] width 30 height 13
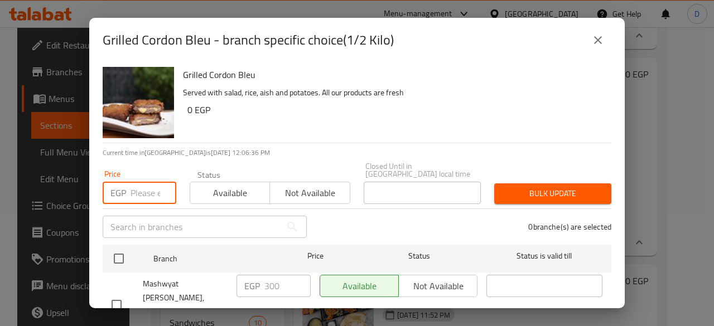
click at [139, 182] on input "number" at bounding box center [153, 193] width 46 height 22
click at [589, 38] on button "close" at bounding box center [597, 40] width 27 height 27
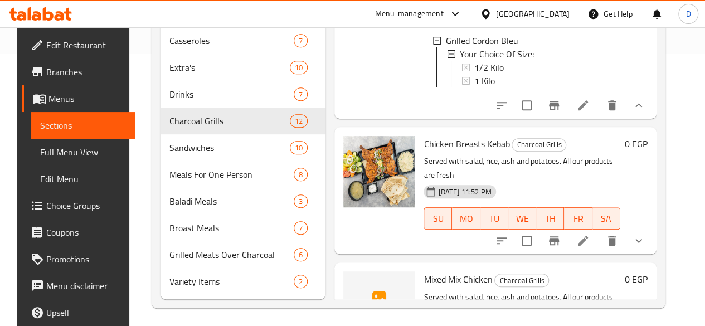
scroll to position [293, 0]
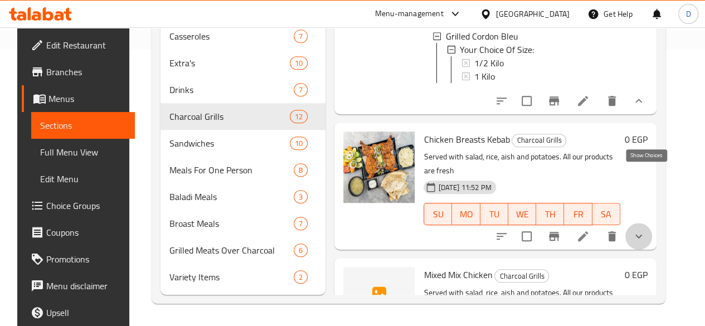
click at [644, 230] on icon "show more" at bounding box center [638, 236] width 13 height 13
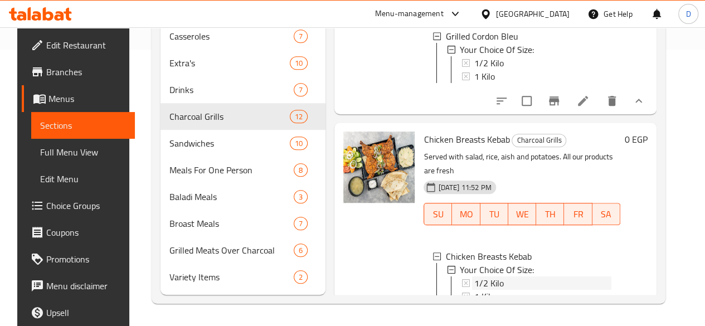
click at [474, 277] on div "1/2 Kilo" at bounding box center [542, 283] width 137 height 13
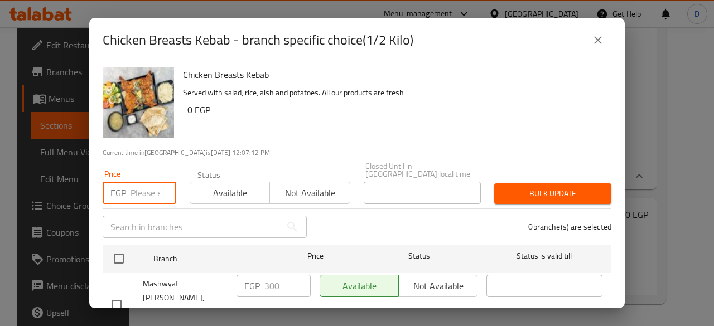
click at [143, 188] on input "number" at bounding box center [153, 193] width 46 height 22
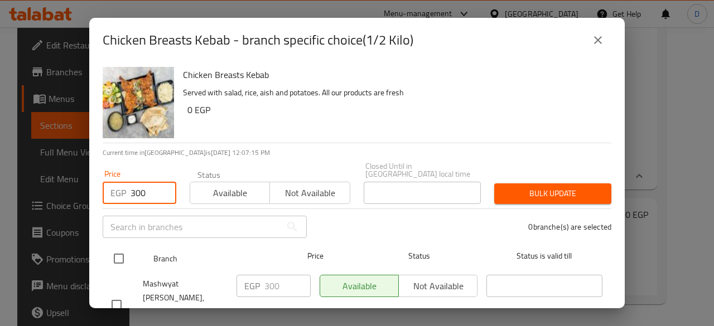
type input "300"
click at [124, 251] on input "checkbox" at bounding box center [118, 258] width 23 height 23
checkbox input "true"
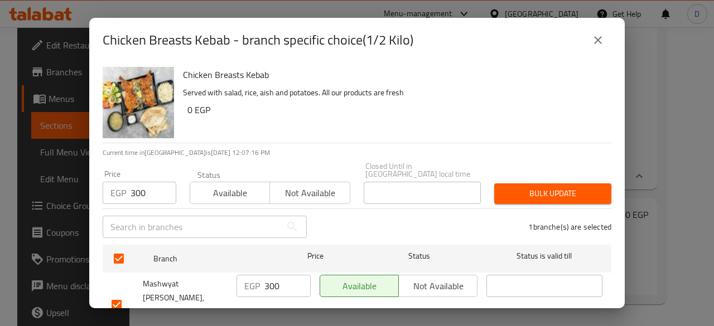
click at [576, 190] on span "Bulk update" at bounding box center [552, 194] width 99 height 14
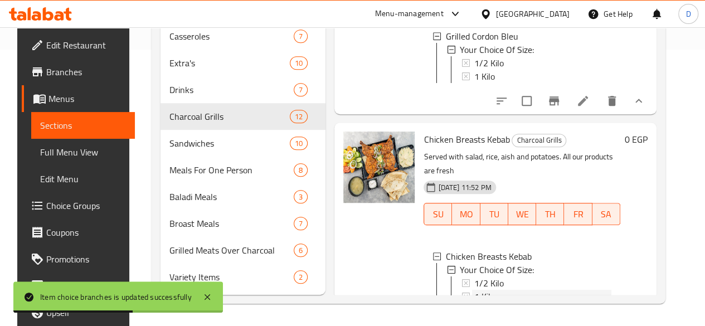
click at [552, 290] on div "1 Kilo" at bounding box center [542, 296] width 137 height 13
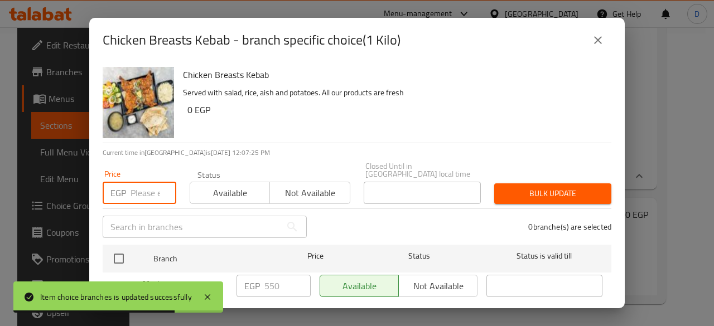
click at [151, 185] on input "number" at bounding box center [153, 193] width 46 height 22
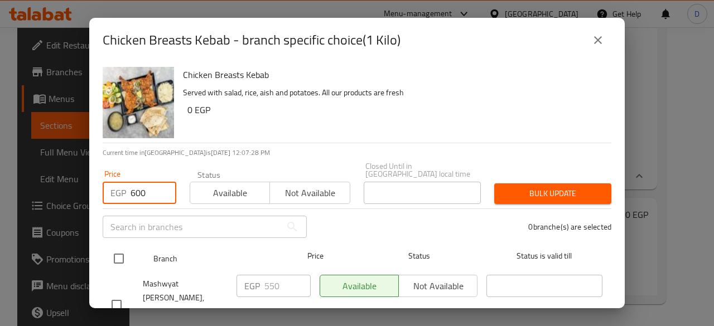
type input "600"
click at [121, 255] on input "checkbox" at bounding box center [118, 258] width 23 height 23
checkbox input "true"
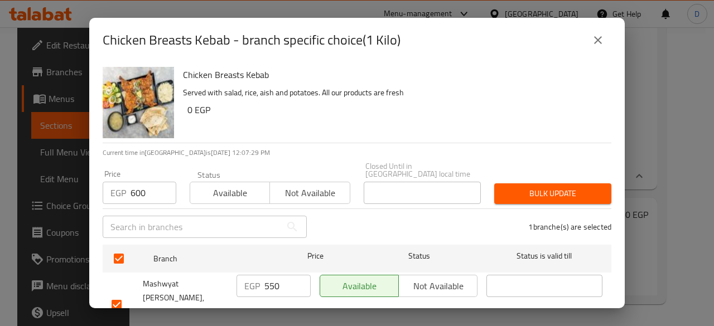
click at [527, 195] on button "Bulk update" at bounding box center [552, 193] width 117 height 21
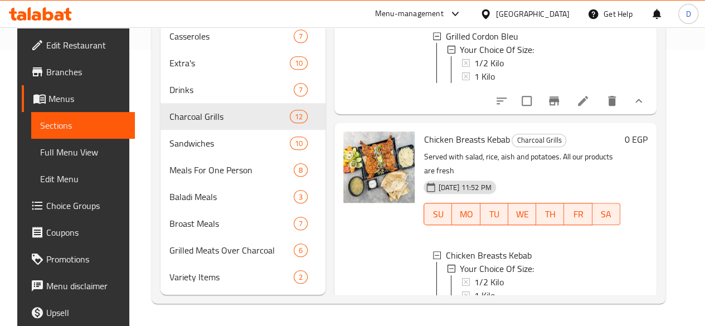
scroll to position [1907, 0]
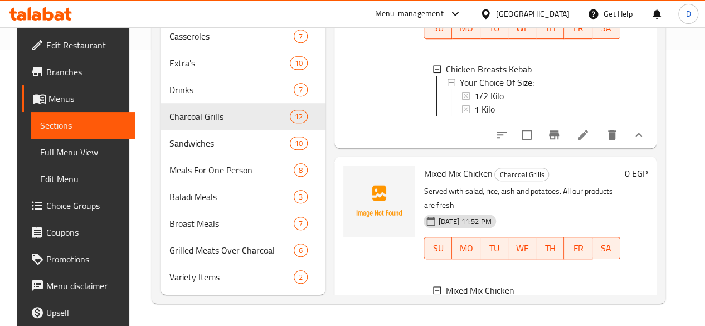
click at [474, 311] on span "1/2 Kilo" at bounding box center [489, 317] width 30 height 13
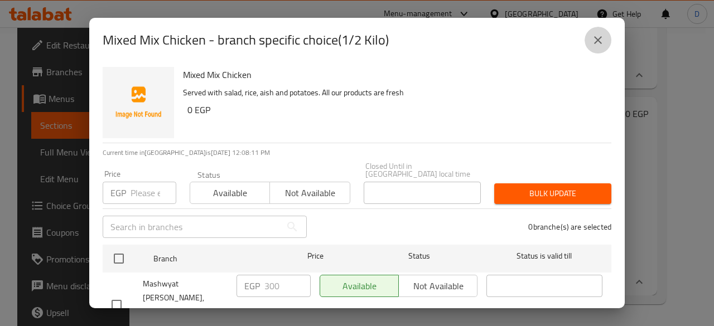
click at [607, 41] on button "close" at bounding box center [597, 40] width 27 height 27
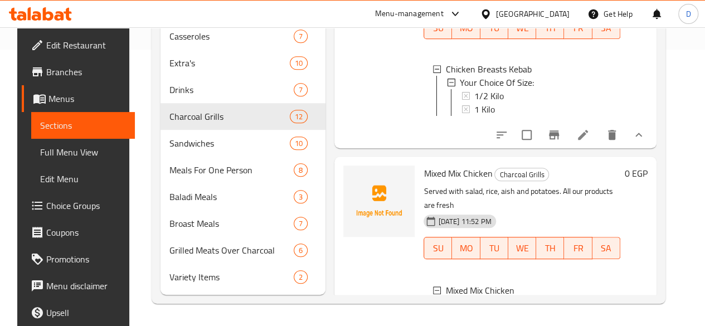
click at [474, 324] on div "1 Kilo" at bounding box center [542, 330] width 137 height 13
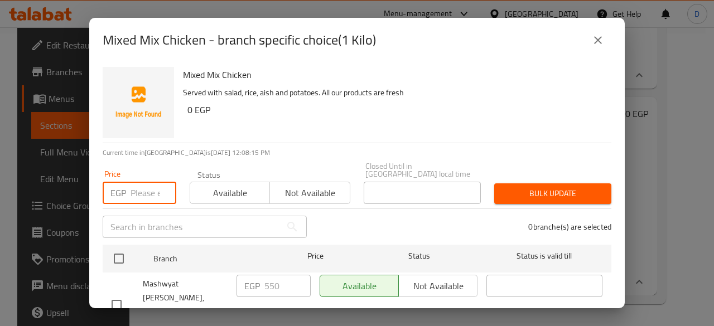
click at [131, 187] on input "number" at bounding box center [153, 193] width 46 height 22
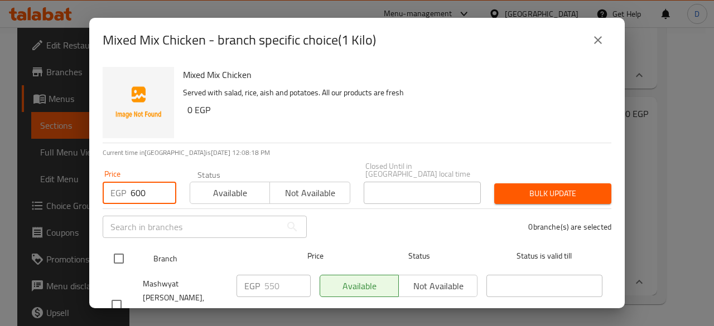
type input "600"
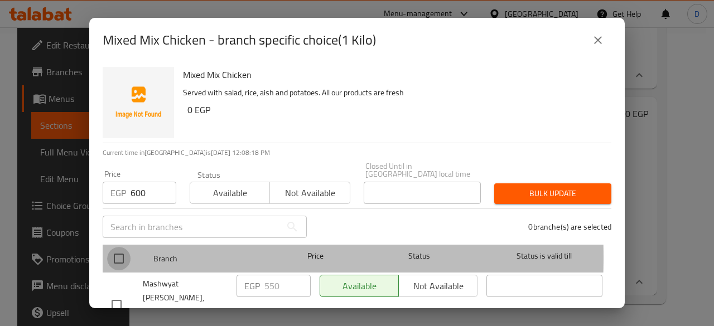
click at [125, 249] on input "checkbox" at bounding box center [118, 258] width 23 height 23
checkbox input "true"
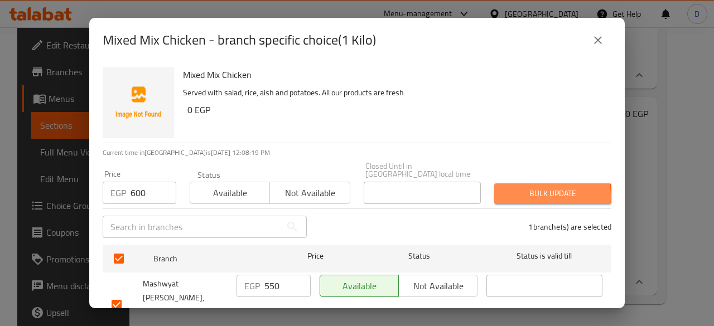
click at [511, 189] on span "Bulk update" at bounding box center [552, 194] width 99 height 14
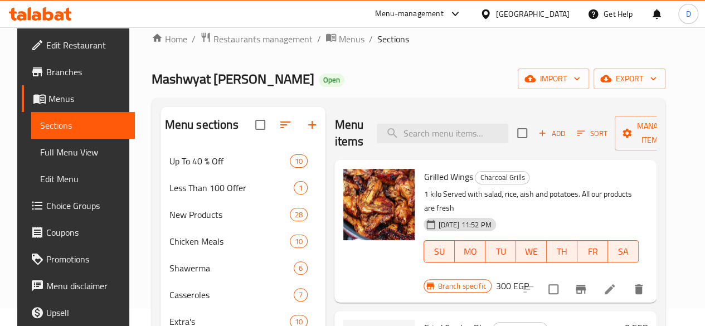
scroll to position [0, 0]
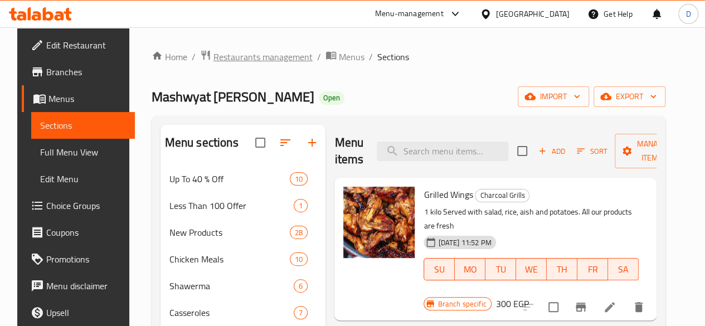
click at [239, 54] on span "Restaurants management" at bounding box center [263, 56] width 99 height 13
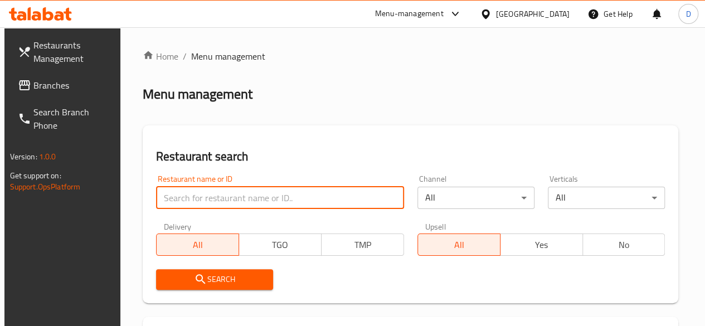
click at [226, 196] on input "search" at bounding box center [280, 198] width 248 height 22
paste input "687998"
type input "687998"
click button "Search" at bounding box center [214, 279] width 117 height 21
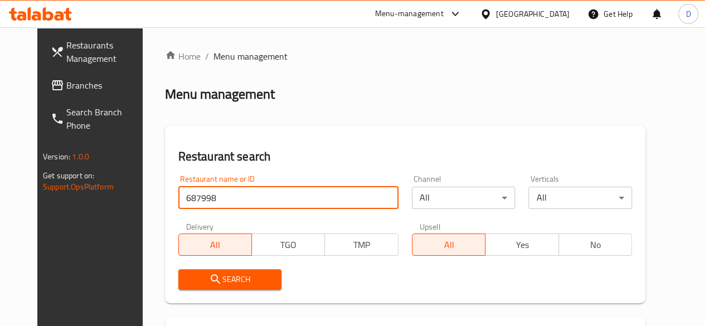
scroll to position [162, 0]
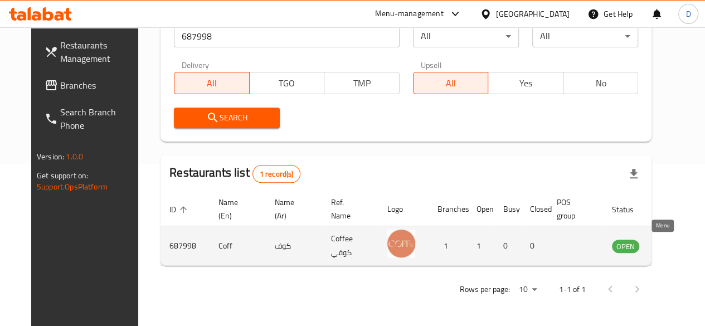
click at [671, 249] on icon "enhanced table" at bounding box center [677, 245] width 13 height 13
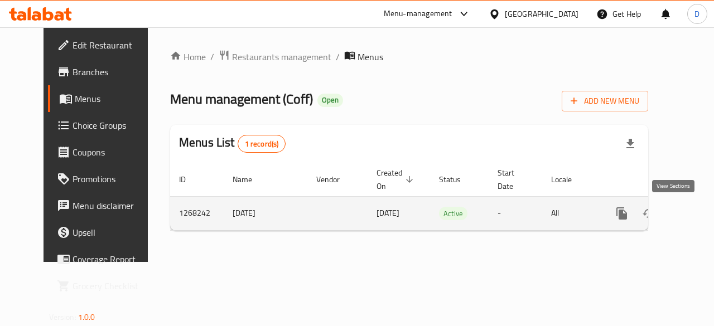
click at [695, 215] on icon "enhanced table" at bounding box center [701, 213] width 13 height 13
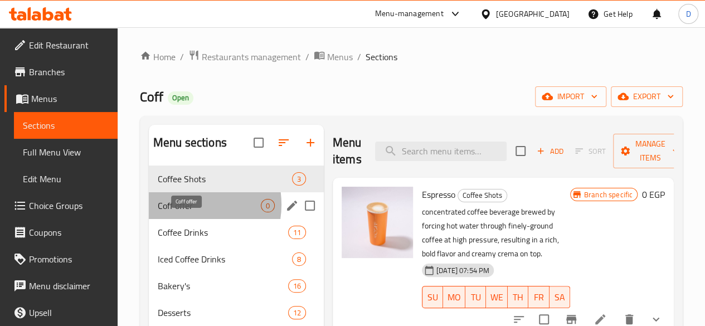
click at [185, 212] on span "Coff offer" at bounding box center [209, 205] width 103 height 13
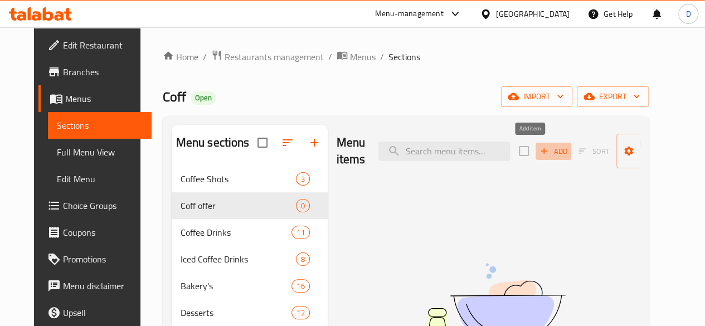
click at [539, 153] on span "Add" at bounding box center [554, 151] width 30 height 13
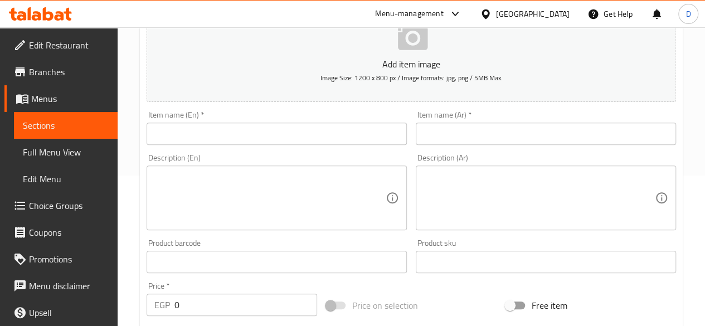
scroll to position [153, 0]
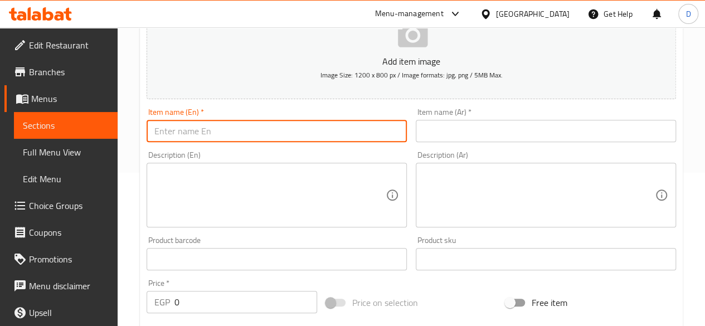
click at [298, 130] on input "text" at bounding box center [277, 131] width 260 height 22
paste input "Offer 1"
type input "Offer 1"
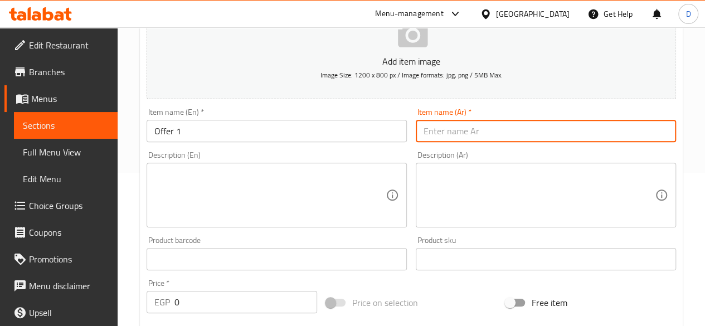
click at [508, 129] on input "text" at bounding box center [546, 131] width 260 height 22
type input "عرض 1"
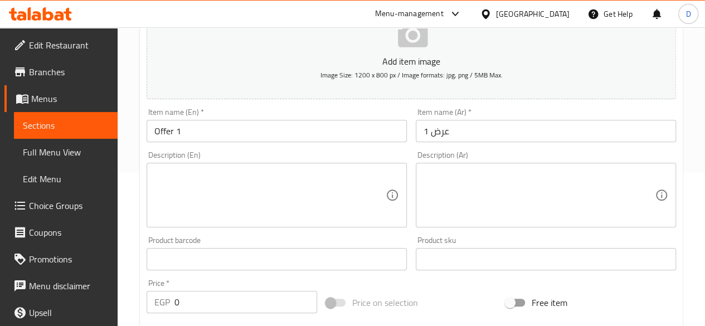
click at [493, 226] on div "Description (Ar)" at bounding box center [546, 195] width 260 height 65
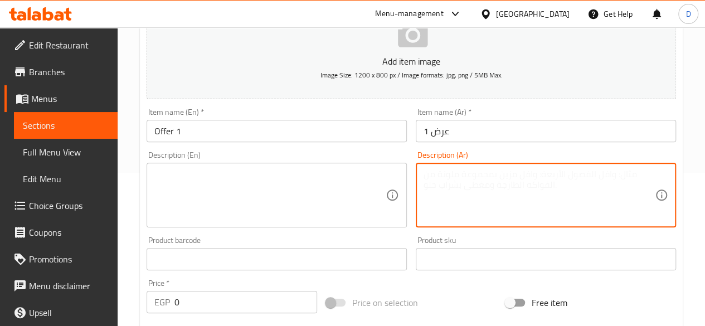
paste textarea "شاي الخوخ المثلج + ساندويتش الفلفل الحلو"
drag, startPoint x: 467, startPoint y: 173, endPoint x: 390, endPoint y: 173, distance: 77.5
click at [390, 173] on div "Add item image Image Size: 1200 x 800 px / Image formats: jpg, png / 5MB Max. I…" at bounding box center [411, 233] width 539 height 481
type textarea "شاي الخوخ المثلج + ساندويتش سويت تشيلى"
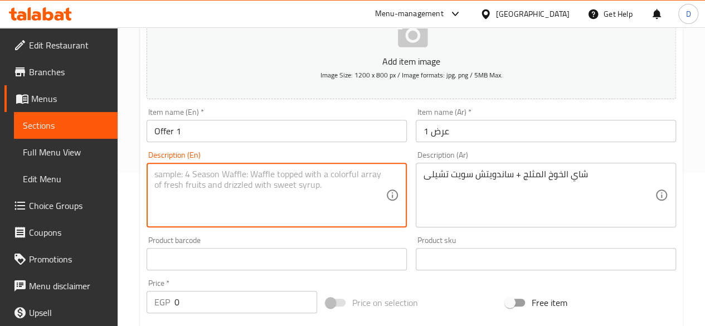
click at [237, 184] on textarea at bounding box center [269, 195] width 231 height 53
paste textarea "Iced Peach Tea + Sweet Chilli Sandwich"
type textarea "Iced Peach Tea + Sweet Chilli Sandwich"
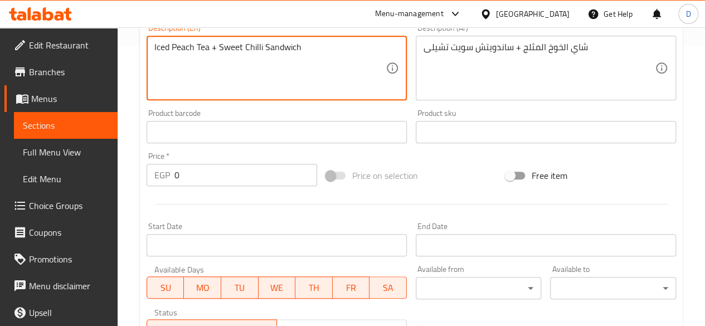
scroll to position [283, 0]
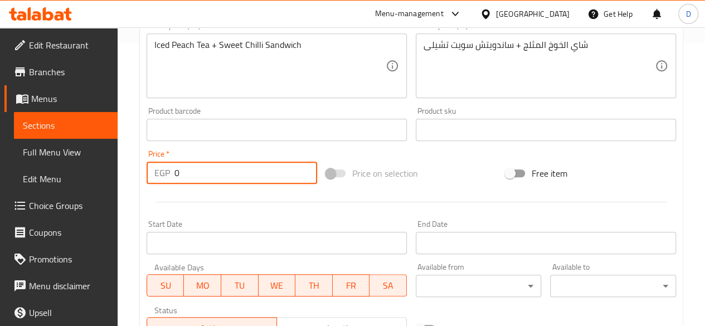
click at [208, 168] on input "0" at bounding box center [245, 173] width 143 height 22
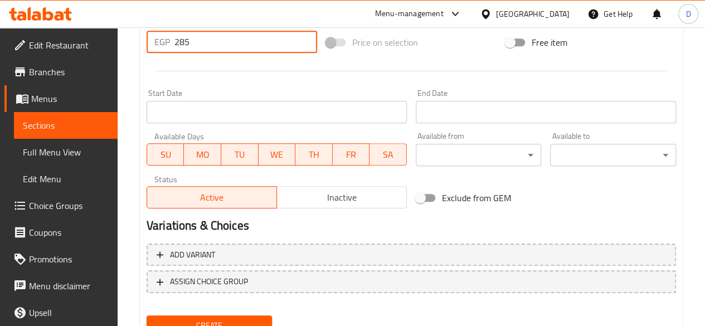
scroll to position [461, 0]
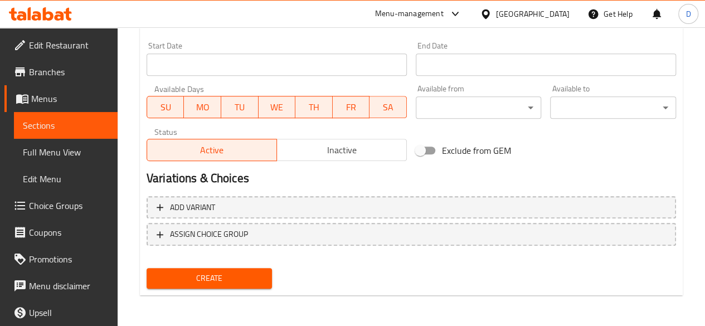
type input "285"
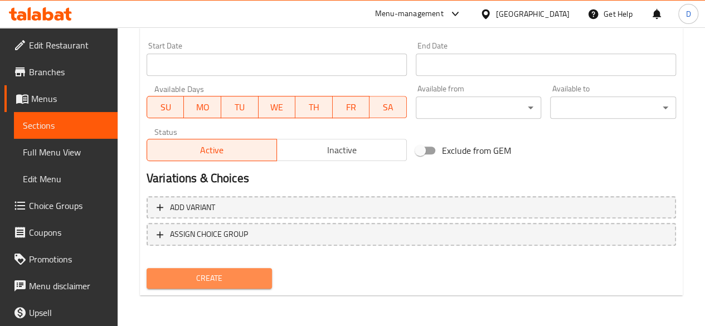
click at [219, 283] on span "Create" at bounding box center [210, 278] width 108 height 14
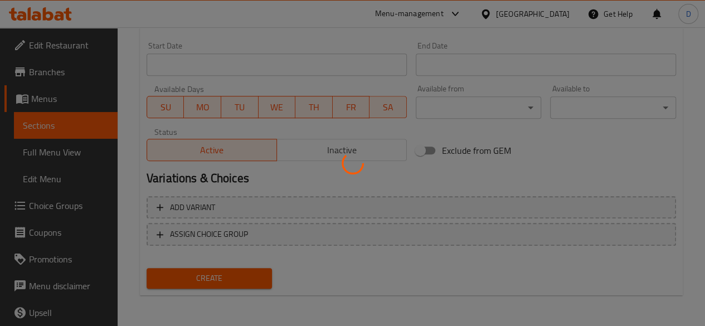
type input "0"
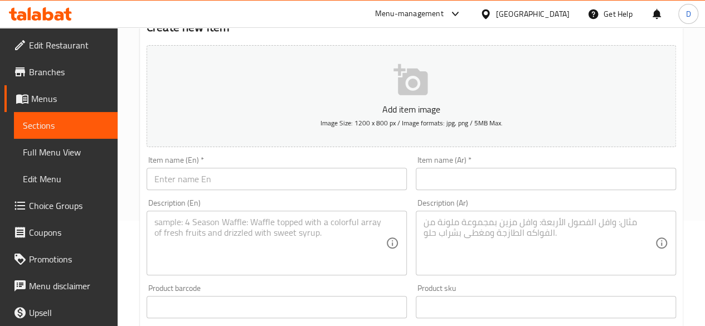
scroll to position [117, 0]
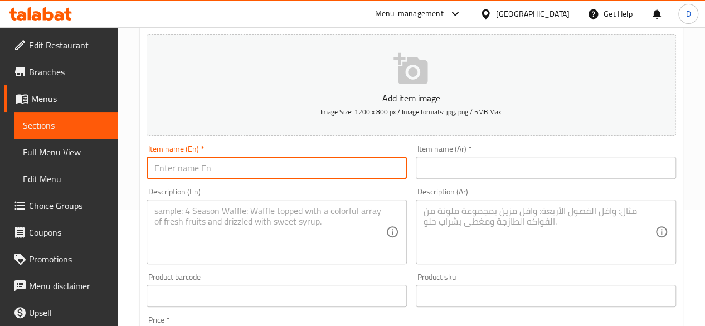
click at [237, 172] on input "text" at bounding box center [277, 168] width 260 height 22
type input "Offer 2"
click at [513, 169] on input "text" at bounding box center [546, 168] width 260 height 22
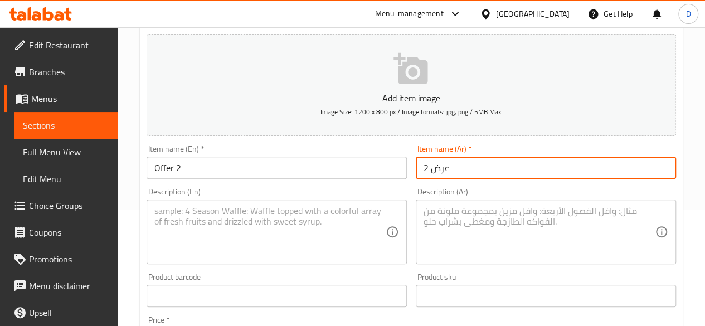
type input "عرض 2"
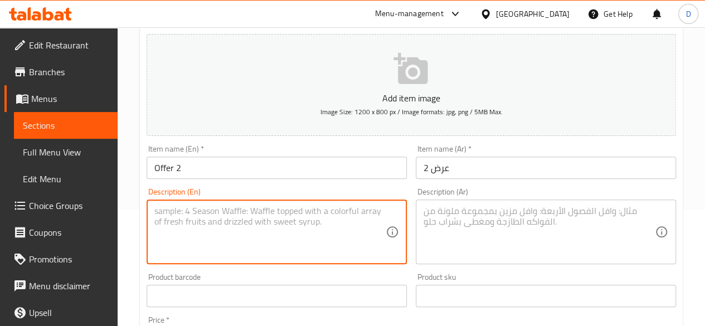
click at [207, 241] on textarea at bounding box center [269, 232] width 231 height 53
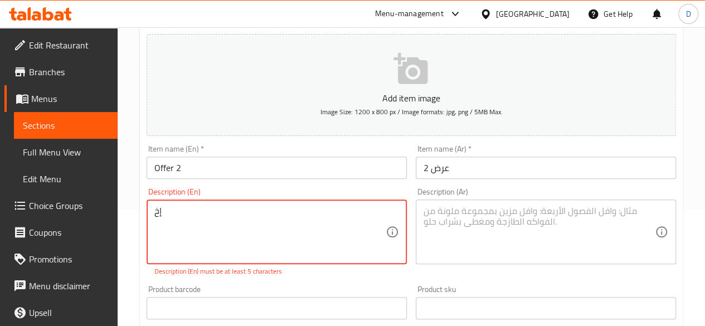
type textarea "إ"
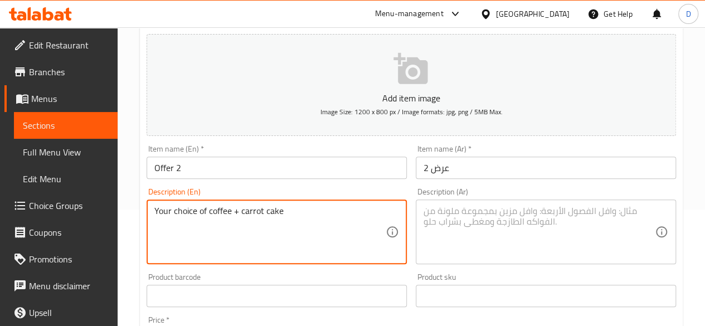
type textarea "Your choice of coffee + carrot cake"
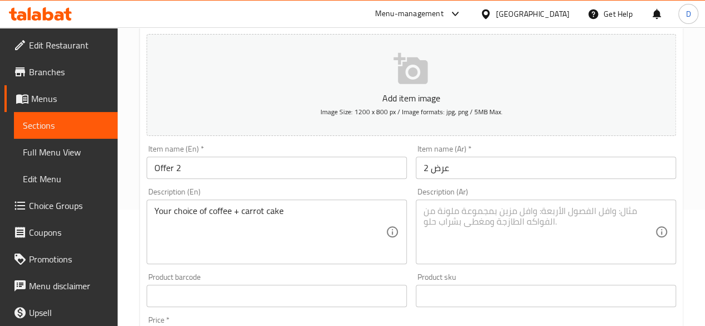
drag, startPoint x: 388, startPoint y: 202, endPoint x: 215, endPoint y: 208, distance: 172.9
click at [215, 208] on div "Your choice of coffee + carrot cake Description (En)" at bounding box center [277, 232] width 260 height 65
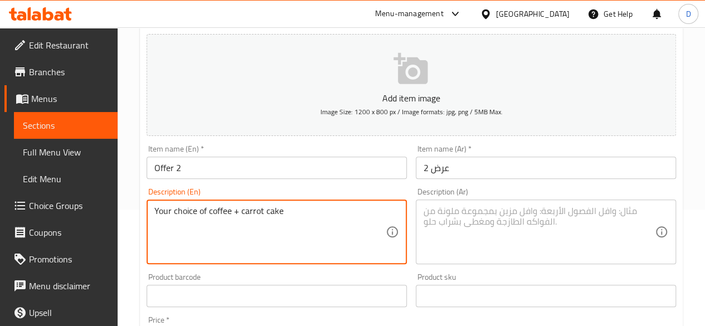
drag, startPoint x: 302, startPoint y: 218, endPoint x: 154, endPoint y: 229, distance: 148.1
click at [154, 229] on textarea "Your choice of coffee + carrot cake" at bounding box center [269, 232] width 231 height 53
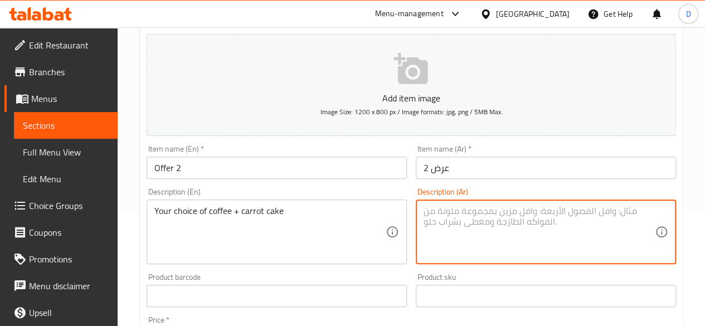
click at [479, 238] on textarea at bounding box center [539, 232] width 231 height 53
paste textarea "اختيارك من القهوة + [PERSON_NAME]"
drag, startPoint x: 463, startPoint y: 208, endPoint x: 443, endPoint y: 202, distance: 20.3
click at [443, 202] on div "اختيارك من القهوة + كعكة الجزر Description (Ar)" at bounding box center [546, 232] width 260 height 65
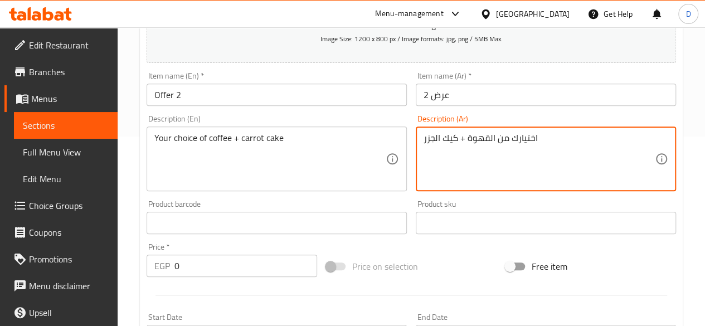
scroll to position [265, 0]
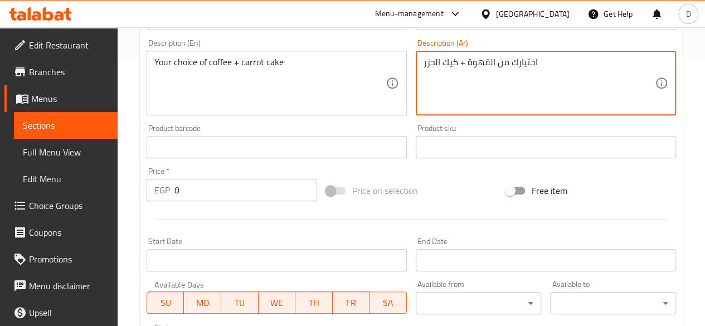
type textarea "اختيارك من القهوة + كيك الجزر"
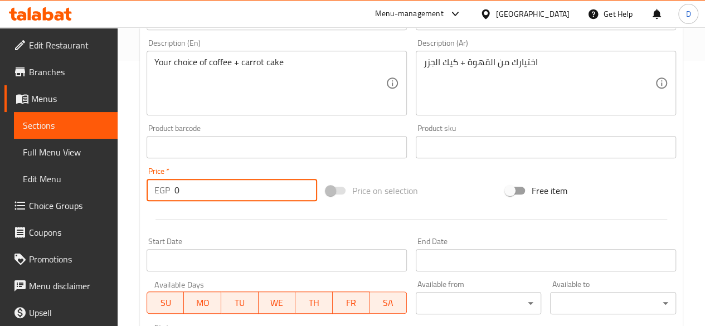
click at [232, 194] on input "0" at bounding box center [245, 190] width 143 height 22
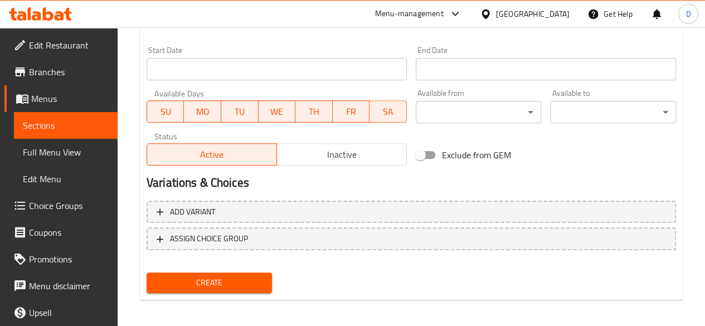
scroll to position [461, 0]
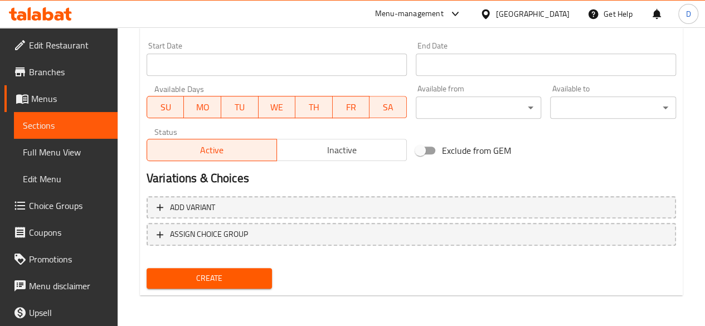
type input "235"
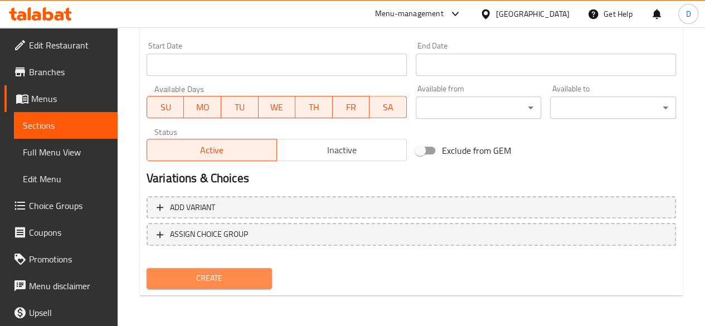
click at [233, 270] on button "Create" at bounding box center [210, 278] width 126 height 21
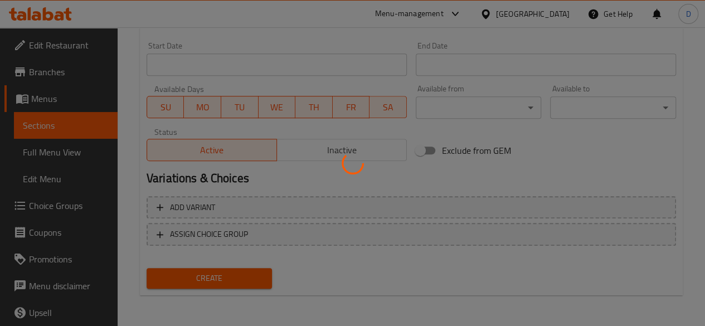
type input "0"
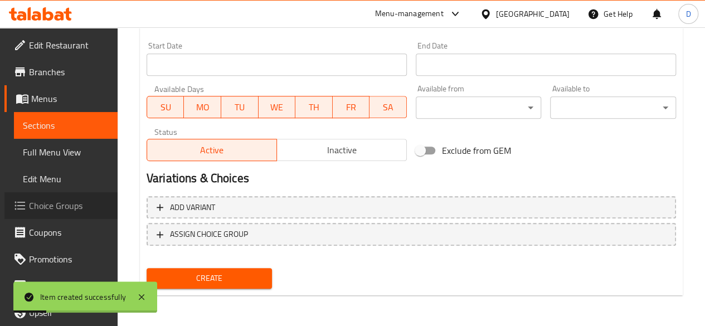
click at [66, 207] on span "Choice Groups" at bounding box center [69, 205] width 80 height 13
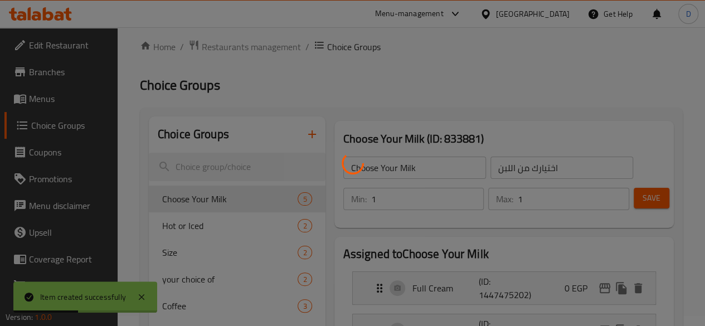
scroll to position [9, 0]
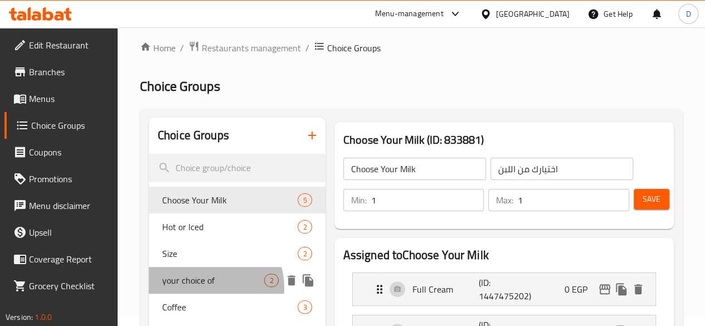
click at [205, 288] on div "your choice of 2" at bounding box center [237, 280] width 177 height 27
type input "your choice of"
type input "اختيارك من"
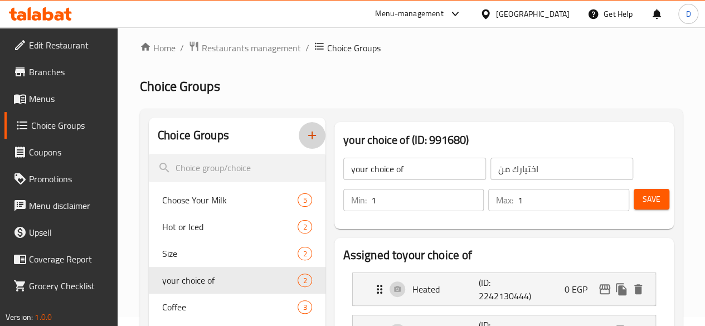
click at [305, 141] on icon "button" at bounding box center [311, 135] width 13 height 13
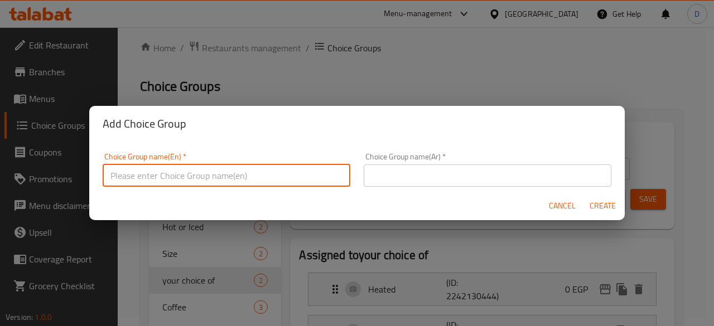
click at [255, 180] on input "text" at bounding box center [227, 175] width 248 height 22
type input "إ"
click at [432, 171] on input "text" at bounding box center [487, 175] width 248 height 22
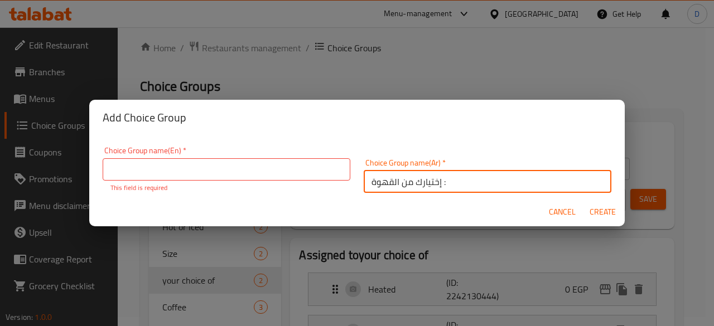
type input "إختيارك من القهوة :"
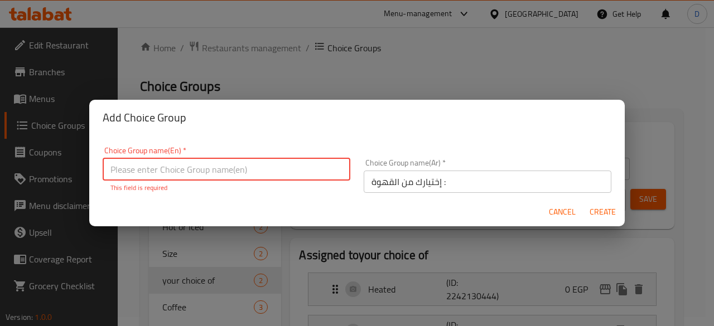
click at [291, 174] on input "text" at bounding box center [227, 169] width 248 height 22
type input "Your choice of coffee"
click at [607, 210] on span "Create" at bounding box center [602, 212] width 27 height 14
type input "Your choice of coffee"
type input "إختيارك من القهوة :"
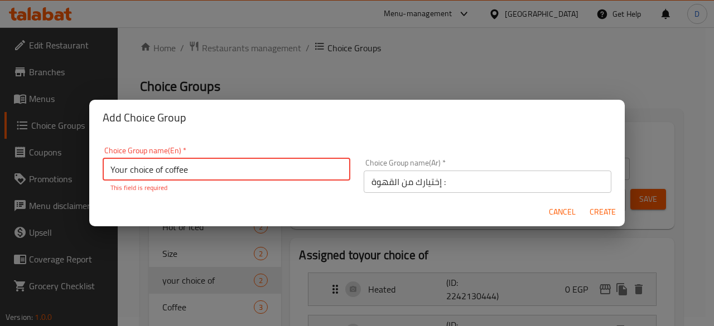
type input "0"
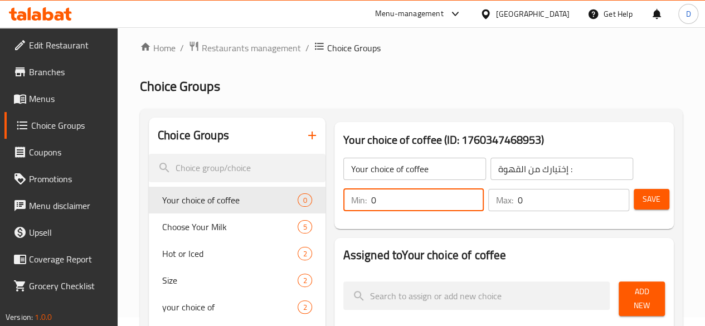
drag, startPoint x: 407, startPoint y: 197, endPoint x: 141, endPoint y: 217, distance: 266.7
type input "1"
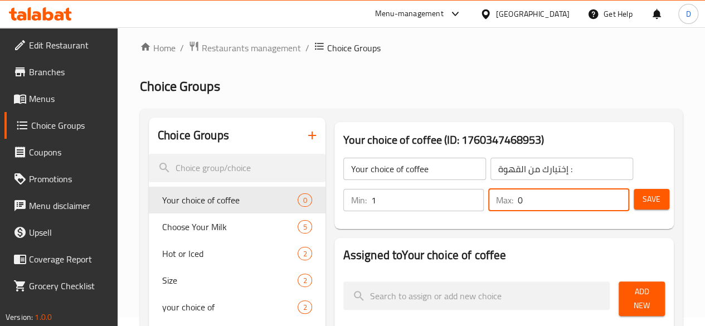
drag, startPoint x: 516, startPoint y: 203, endPoint x: 301, endPoint y: 185, distance: 216.0
click at [339, 185] on div "Min: 1 ​ Max: 0 ​" at bounding box center [486, 200] width 295 height 31
type input "1"
click at [638, 205] on button "Save" at bounding box center [652, 199] width 36 height 21
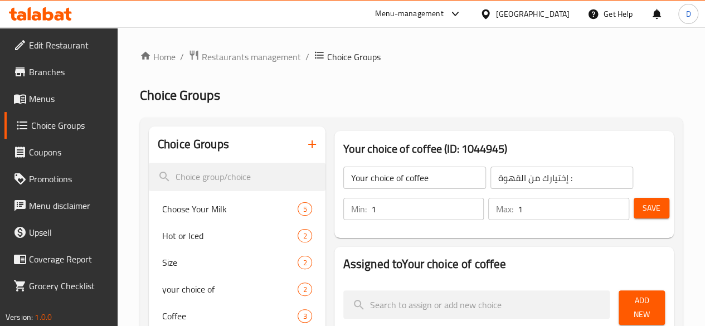
scroll to position [48, 0]
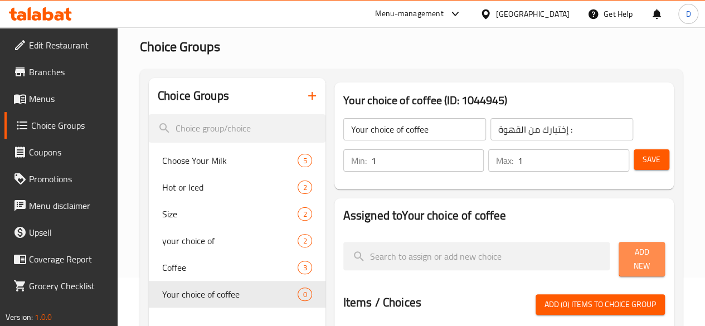
click at [638, 260] on span "Add New" at bounding box center [642, 259] width 28 height 28
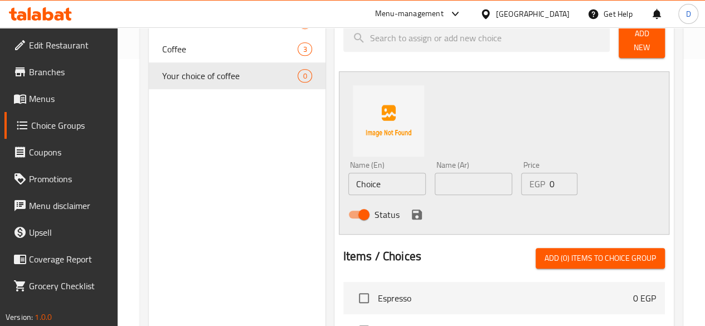
scroll to position [271, 0]
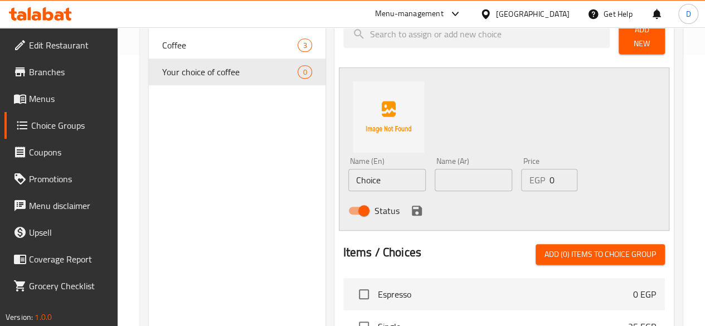
drag, startPoint x: 251, startPoint y: 176, endPoint x: 156, endPoint y: 166, distance: 96.5
click at [156, 166] on div "Choice Groups Choose Your Milk 5 Hot or Iced 2 Size 2 your choice of 2 Coffee 3…" at bounding box center [414, 208] width 530 height 705
type input "Cappuccino"
drag, startPoint x: 431, startPoint y: 186, endPoint x: 432, endPoint y: 175, distance: 11.2
click at [432, 175] on div "Name (Ar) Name (Ar)" at bounding box center [473, 174] width 86 height 43
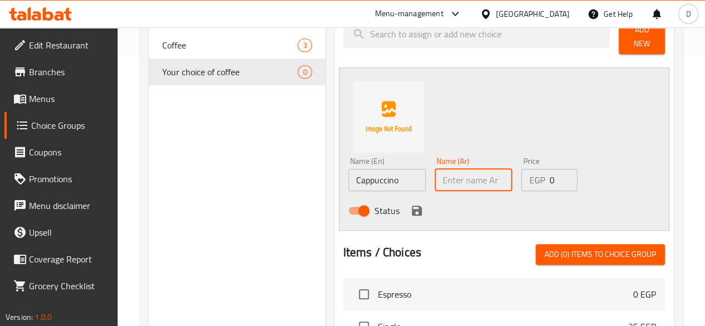
click at [435, 175] on input "text" at bounding box center [473, 180] width 77 height 22
type input "كابتشينو"
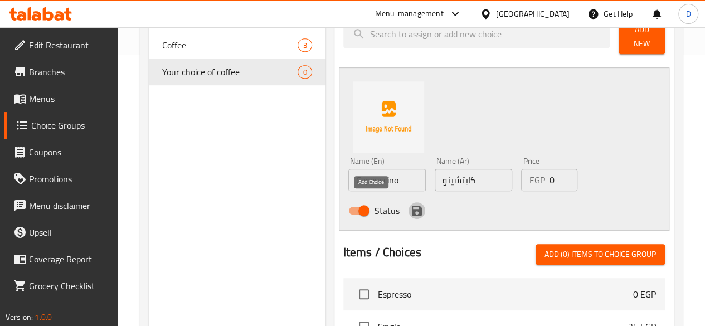
click at [409, 207] on button "save" at bounding box center [417, 210] width 17 height 17
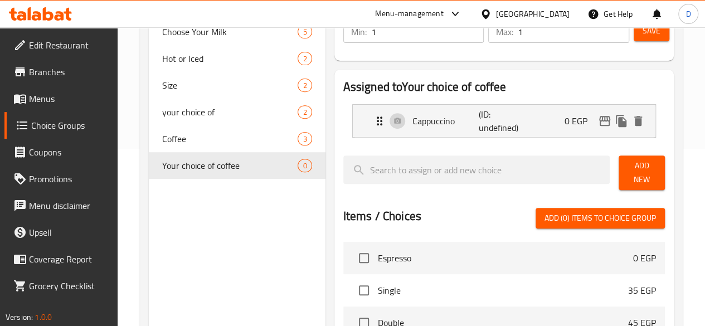
scroll to position [176, 0]
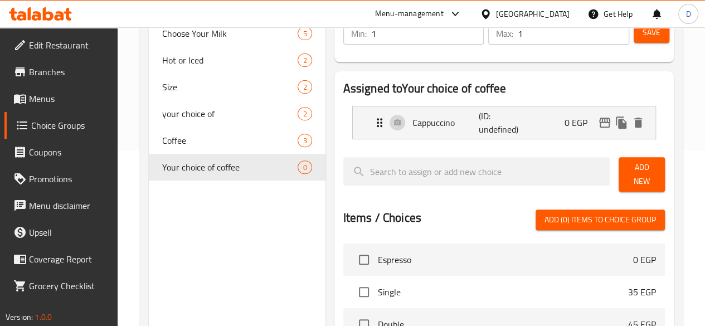
click at [628, 170] on span "Add New" at bounding box center [642, 175] width 28 height 28
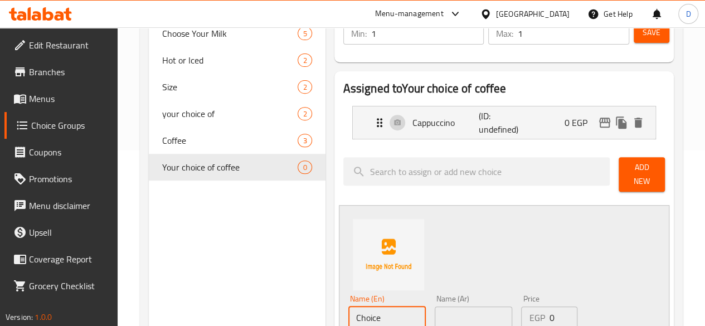
drag, startPoint x: 278, startPoint y: 304, endPoint x: 222, endPoint y: 299, distance: 56.5
click at [222, 299] on div "Choice Groups Choose Your Milk 5 Hot or Iced 2 Size 2 your choice of 2 Coffee 3…" at bounding box center [414, 325] width 530 height 748
type input "/"
click at [445, 309] on input "text" at bounding box center [473, 318] width 77 height 22
type input "لاتيه لارج"
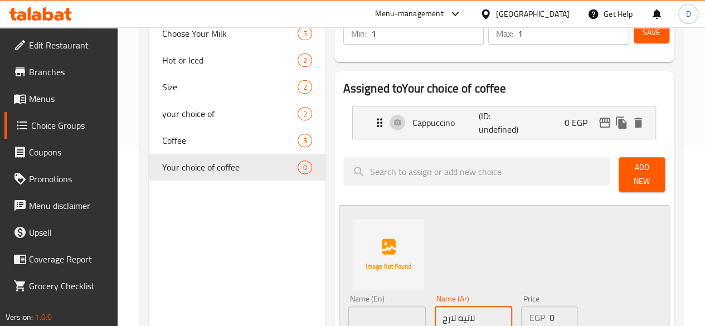
click at [363, 317] on input "text" at bounding box center [386, 318] width 77 height 22
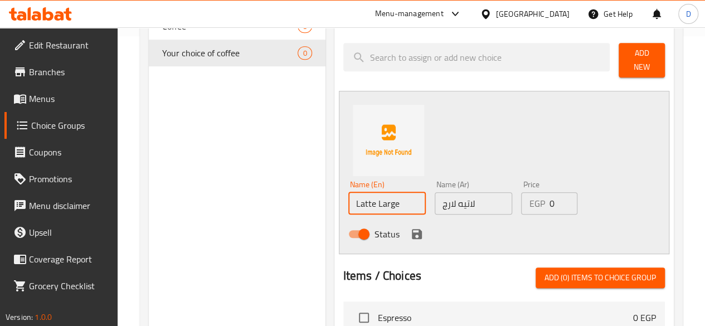
scroll to position [290, 0]
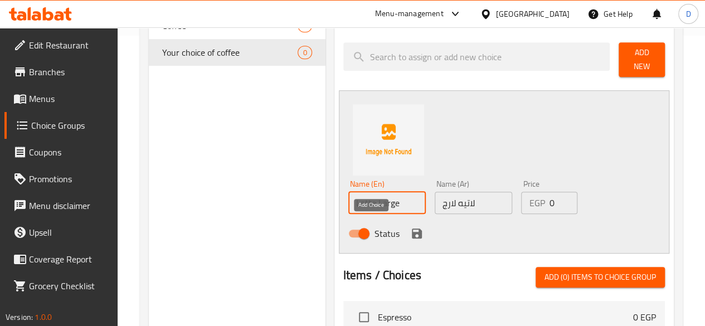
type input "Latte Large"
click at [412, 229] on icon "save" at bounding box center [417, 234] width 10 height 10
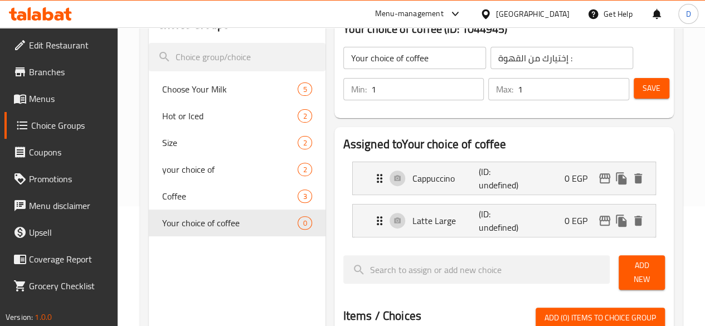
scroll to position [119, 0]
click at [650, 94] on span "Save" at bounding box center [652, 89] width 18 height 14
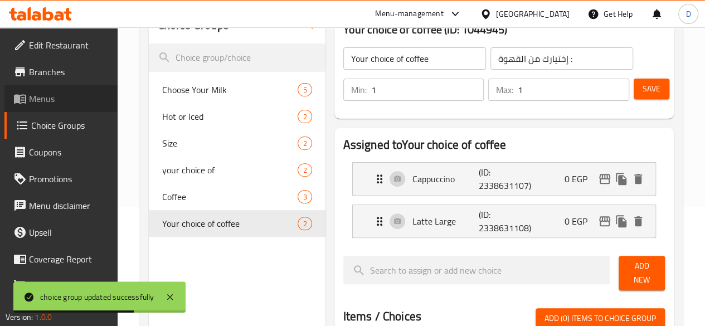
click at [73, 103] on span "Menus" at bounding box center [69, 98] width 80 height 13
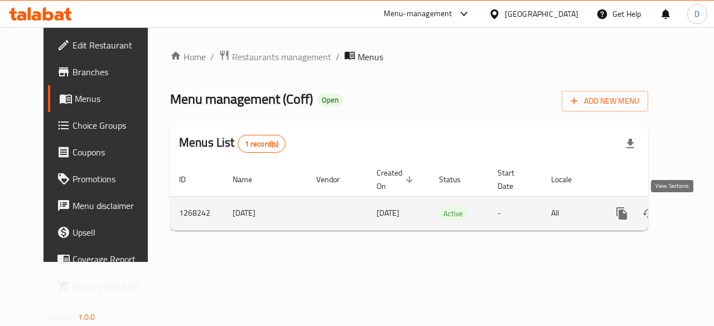
click at [688, 208] on link "enhanced table" at bounding box center [701, 213] width 27 height 27
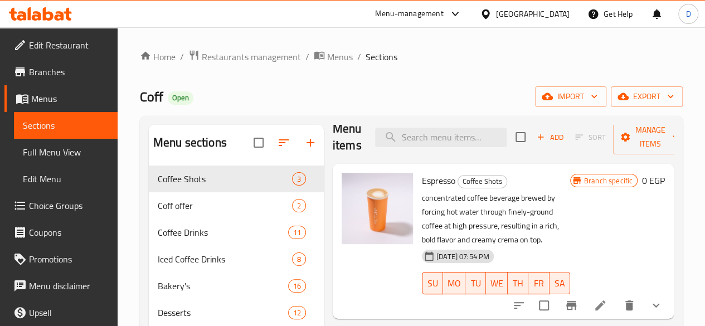
scroll to position [16, 0]
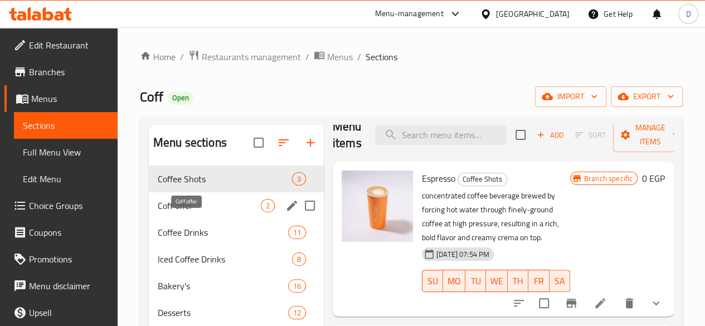
click at [194, 212] on span "Coff offer" at bounding box center [209, 205] width 103 height 13
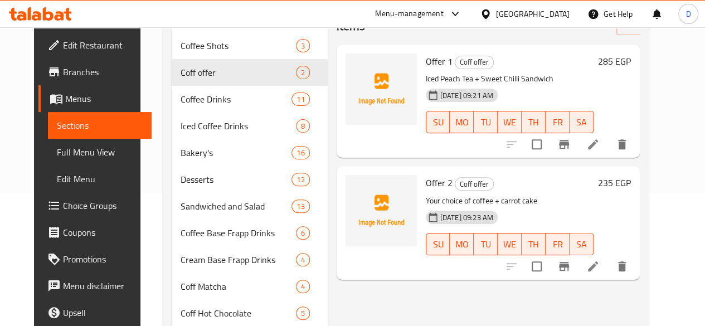
scroll to position [137, 0]
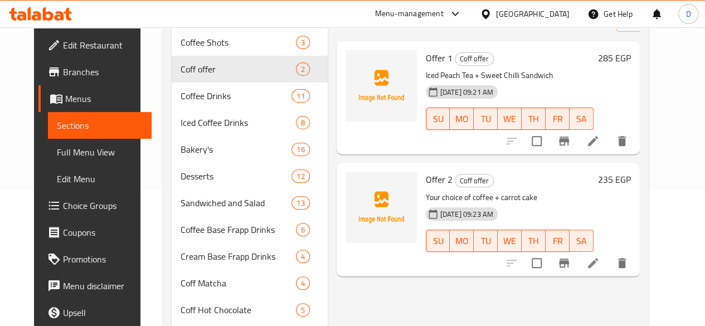
click at [598, 266] on icon at bounding box center [593, 263] width 10 height 10
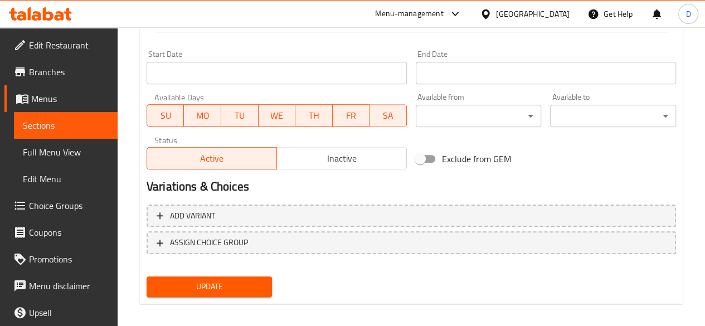
scroll to position [458, 0]
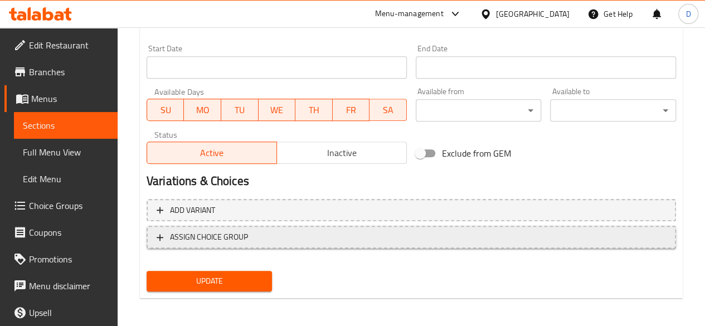
click at [356, 247] on button "ASSIGN CHOICE GROUP" at bounding box center [412, 237] width 530 height 23
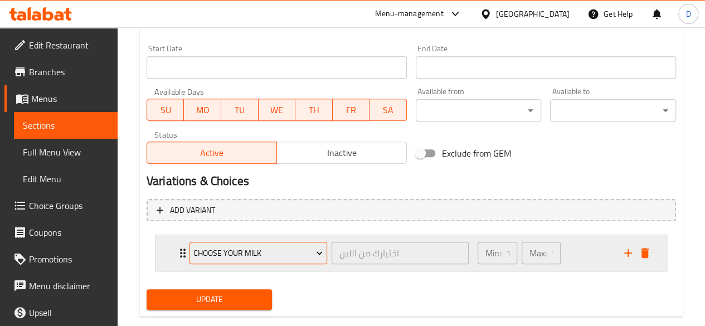
click at [290, 254] on span "Choose Your Milk" at bounding box center [257, 253] width 129 height 14
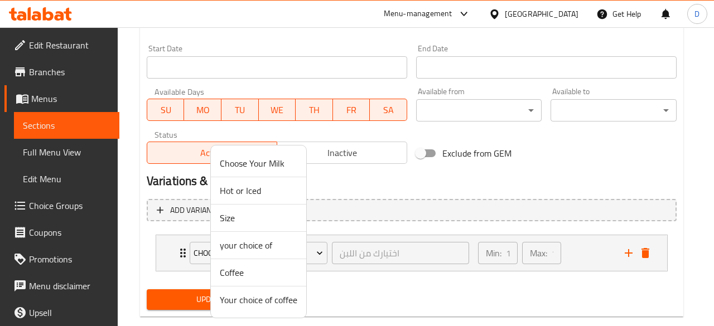
click at [253, 311] on li "Your choice of coffee" at bounding box center [258, 300] width 95 height 27
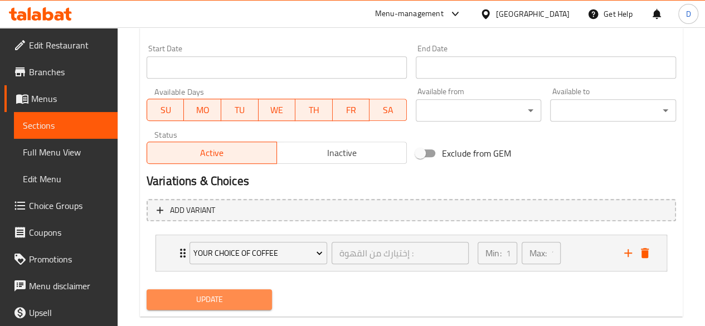
click at [247, 299] on span "Update" at bounding box center [210, 300] width 108 height 14
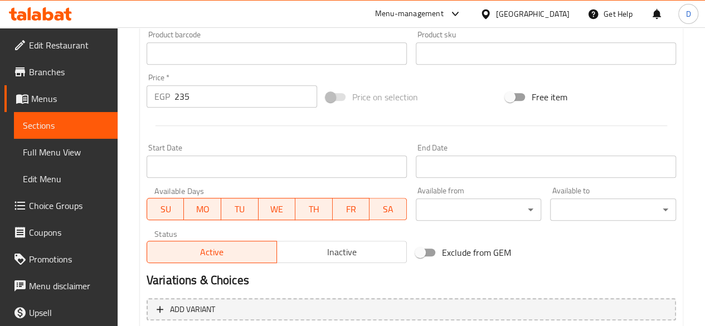
scroll to position [479, 0]
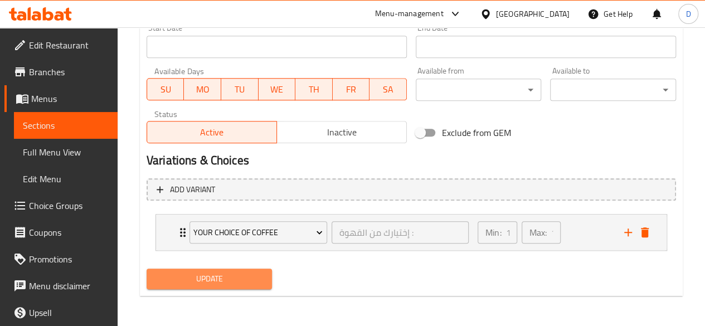
click at [212, 278] on span "Update" at bounding box center [210, 279] width 108 height 14
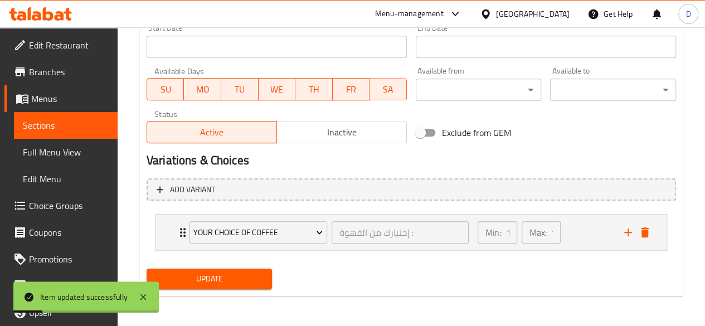
scroll to position [0, 0]
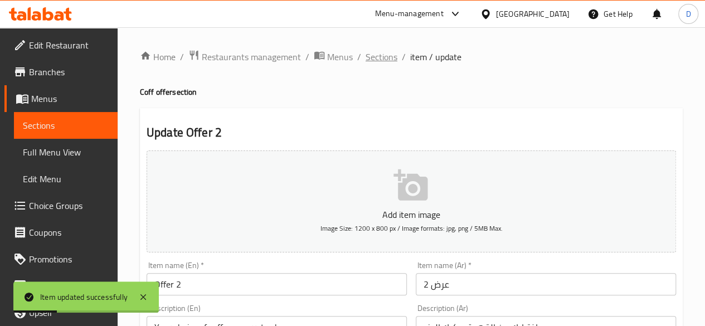
click at [383, 54] on span "Sections" at bounding box center [382, 56] width 32 height 13
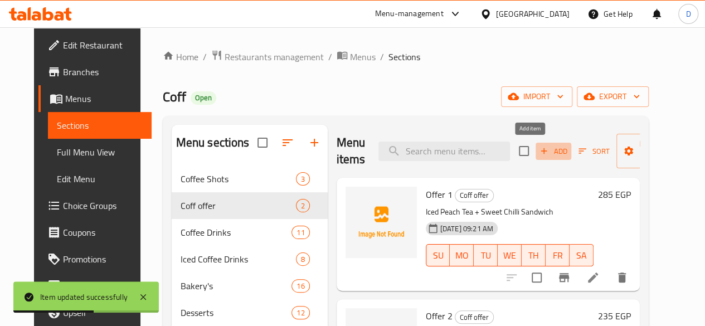
click at [539, 154] on span "Add" at bounding box center [554, 151] width 30 height 13
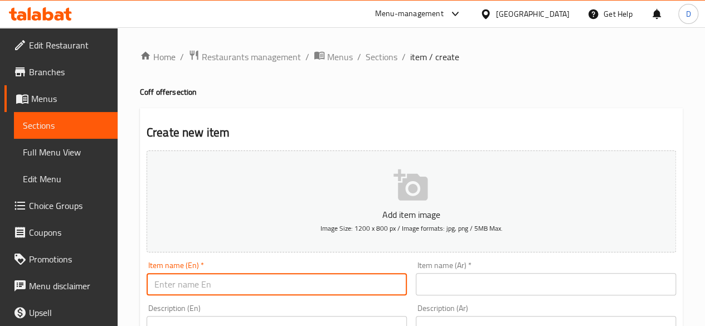
click at [378, 281] on input "text" at bounding box center [277, 284] width 260 height 22
type input "Offer 3"
click at [497, 287] on input "text" at bounding box center [546, 284] width 260 height 22
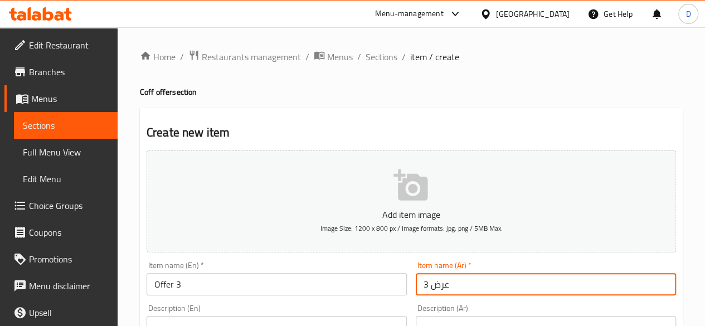
scroll to position [139, 0]
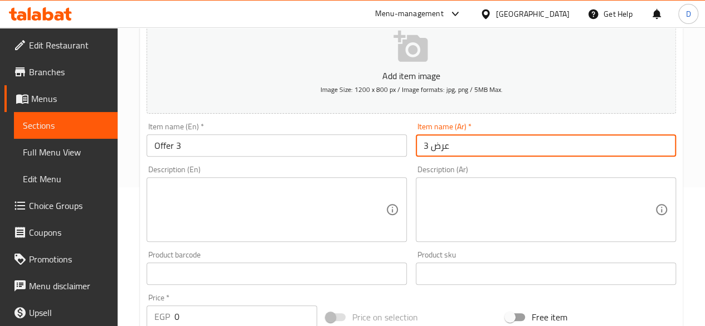
type input "عرض 3"
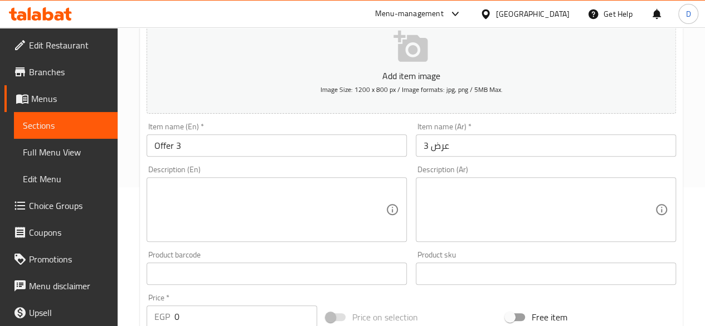
click at [212, 176] on div "Description (En) Description (En)" at bounding box center [277, 204] width 260 height 76
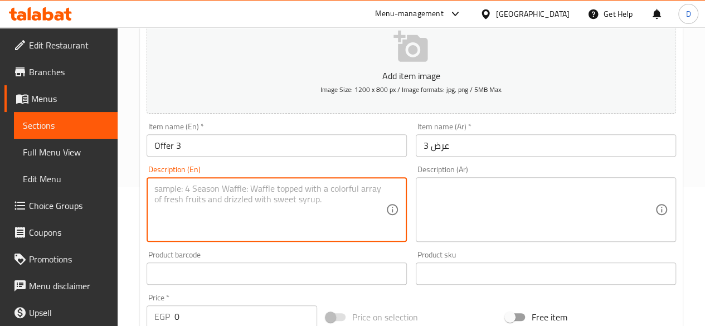
click at [234, 210] on textarea at bounding box center [269, 209] width 231 height 53
paste textarea "Iced Latte/Capuccino + Cheese Croissant"
drag, startPoint x: 233, startPoint y: 191, endPoint x: 105, endPoint y: 188, distance: 127.7
click at [105, 188] on div "Edit Restaurant Branches Menus Sections Full Menu View Edit Menu Choice Groups …" at bounding box center [352, 269] width 705 height 760
drag, startPoint x: 322, startPoint y: 192, endPoint x: 99, endPoint y: 203, distance: 223.3
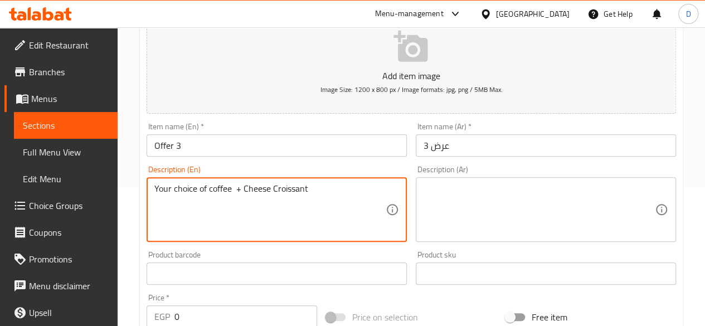
click at [99, 203] on div "Edit Restaurant Branches Menus Sections Full Menu View Edit Menu Choice Groups …" at bounding box center [352, 269] width 705 height 760
type textarea "Your choice of coffee + Cheese Croissant"
click at [461, 201] on textarea at bounding box center [539, 209] width 231 height 53
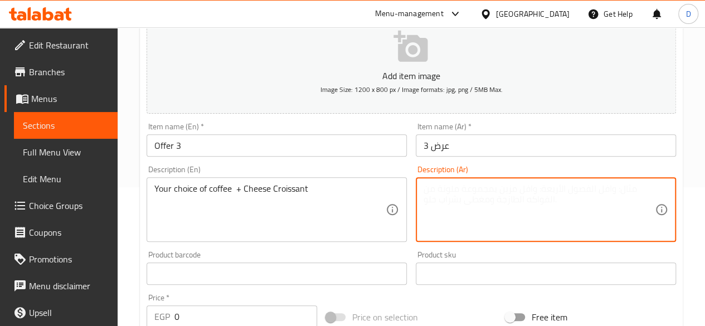
paste textarea "اختيارك من القهوة + كرواسون الجبن"
type textarea "اختيارك من القهوة + كرواسون الجبن"
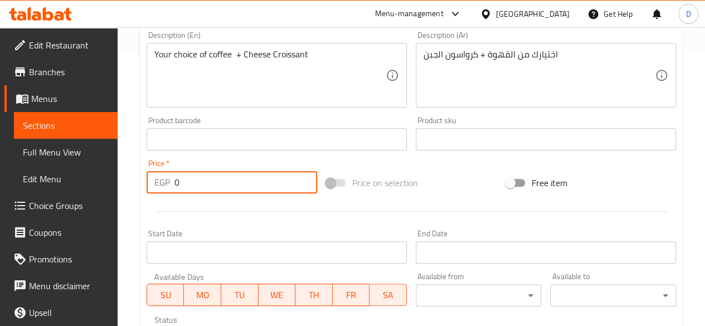
drag, startPoint x: 98, startPoint y: 201, endPoint x: 31, endPoint y: 210, distance: 68.0
click at [31, 210] on div "Edit Restaurant Branches Menus Sections Full Menu View Edit Menu Choice Groups …" at bounding box center [352, 134] width 705 height 760
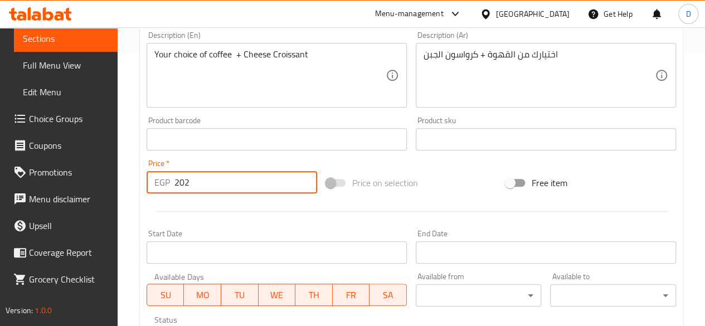
scroll to position [461, 0]
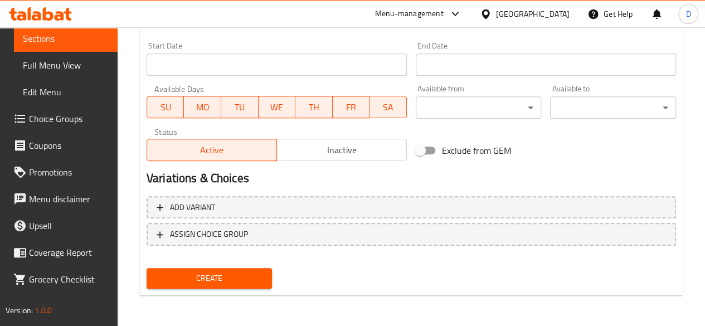
type input "202"
click at [204, 288] on button "Create" at bounding box center [210, 278] width 126 height 21
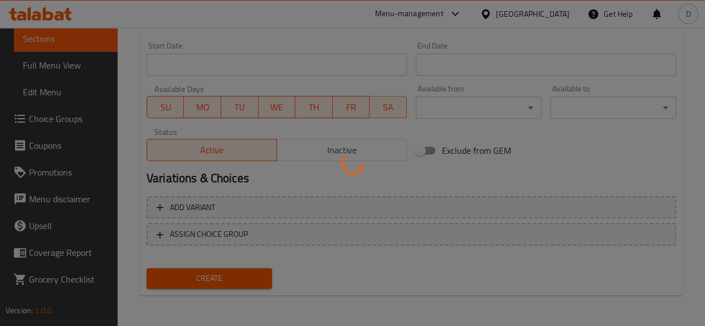
type input "0"
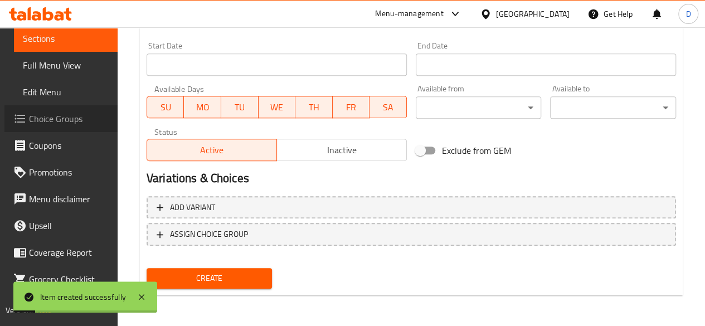
click at [70, 108] on link "Choice Groups" at bounding box center [60, 118] width 113 height 27
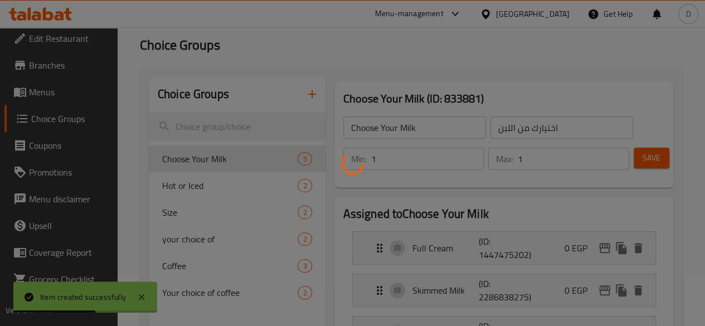
scroll to position [50, 0]
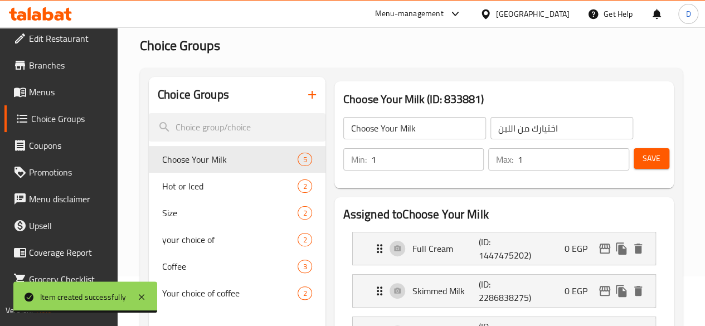
click at [305, 101] on icon "button" at bounding box center [311, 94] width 13 height 13
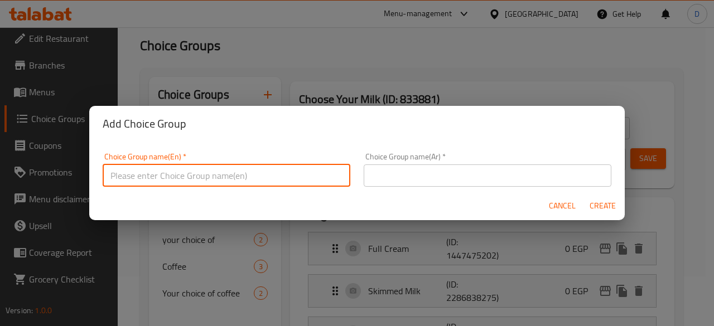
click at [299, 171] on input "text" at bounding box center [227, 175] width 248 height 22
type input "Coffee choice"
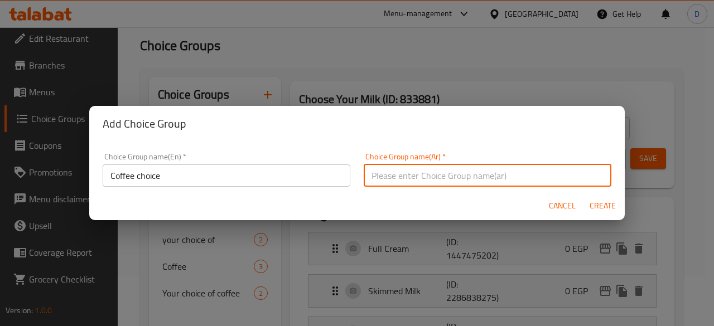
click at [414, 183] on input "text" at bounding box center [487, 175] width 248 height 22
type input "اخيار القهوة"
click at [606, 212] on span "Create" at bounding box center [602, 206] width 27 height 14
type input "Coffee choice"
type input "اخيار القهوة"
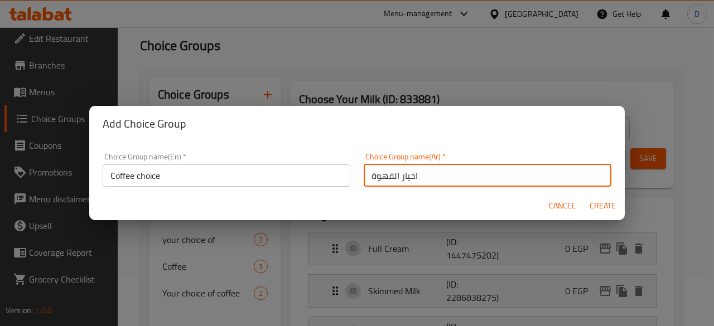
type input "0"
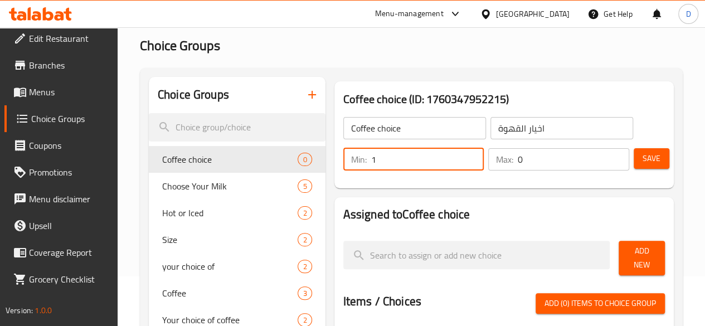
type input "1"
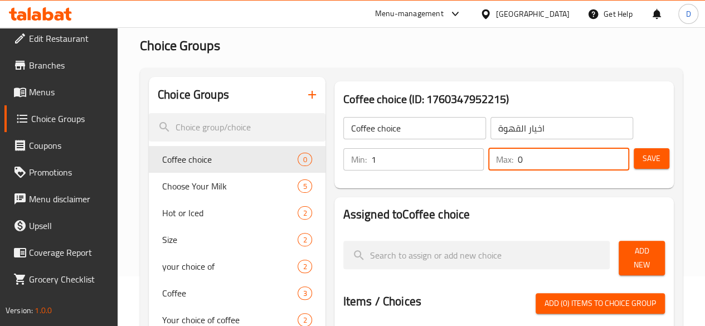
click at [538, 162] on input "0" at bounding box center [573, 159] width 111 height 22
type input "1"
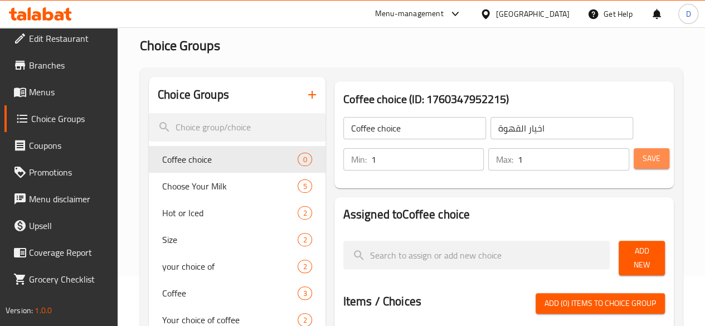
click at [635, 161] on button "Save" at bounding box center [652, 158] width 36 height 21
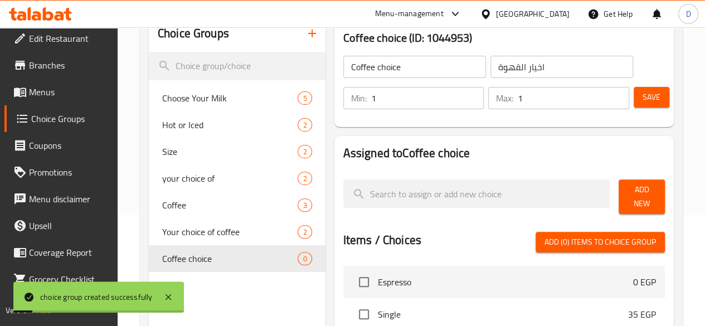
scroll to position [110, 0]
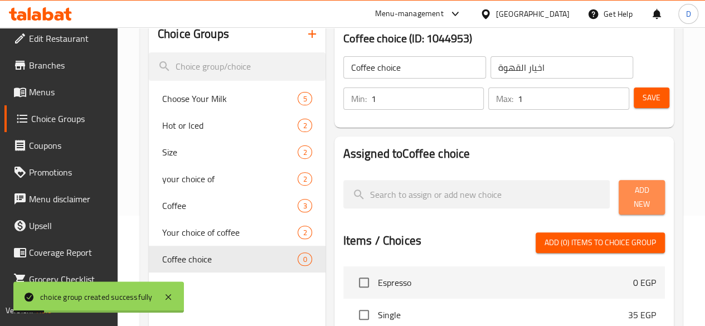
click at [619, 196] on button "Add New" at bounding box center [642, 197] width 46 height 35
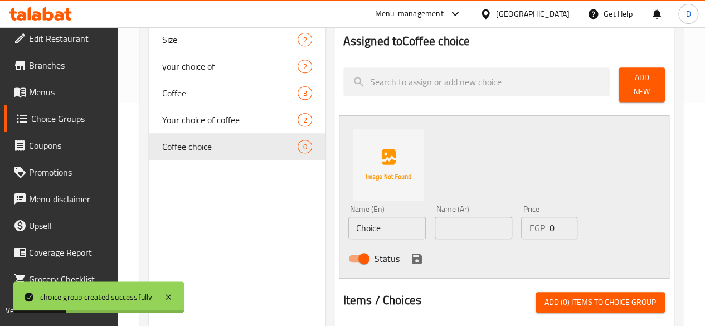
scroll to position [226, 0]
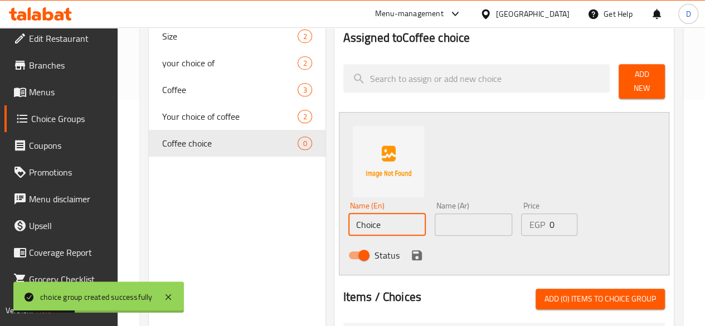
drag, startPoint x: 349, startPoint y: 220, endPoint x: 231, endPoint y: 236, distance: 118.7
click at [231, 236] on div "Choice Groups Choose Your Milk 5 Hot or Iced 2 Size 2 your choice of 2 Coffee 3…" at bounding box center [414, 252] width 530 height 705
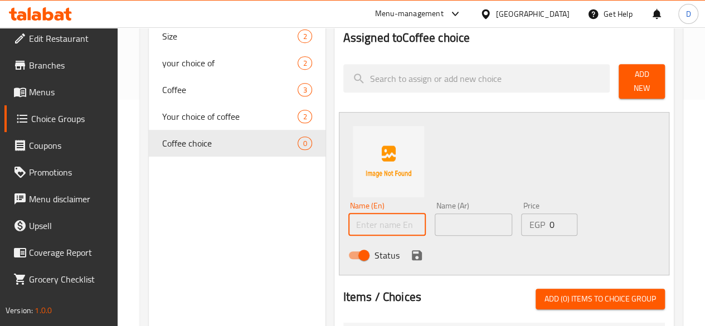
type input "÷"
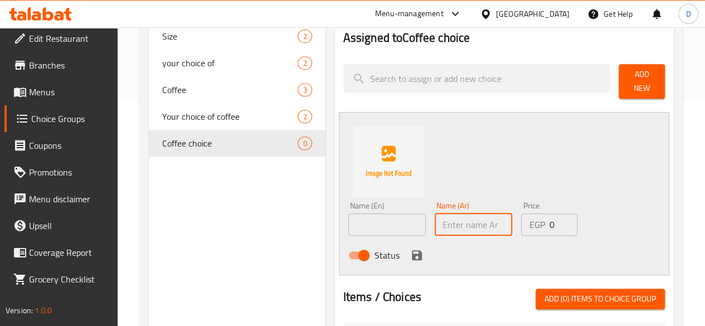
click at [435, 214] on input "text" at bounding box center [473, 225] width 77 height 22
type input "لاتيه مثلج"
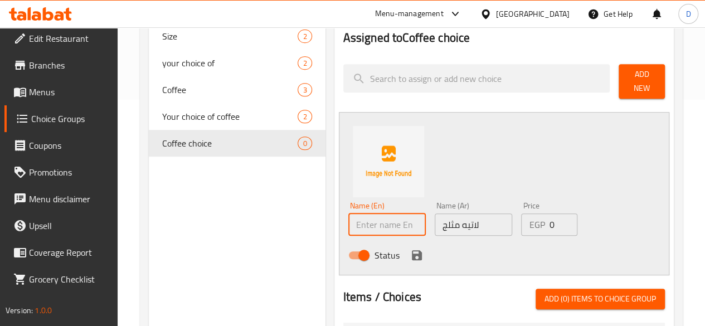
click at [353, 214] on input "text" at bounding box center [386, 225] width 77 height 22
type input "L"
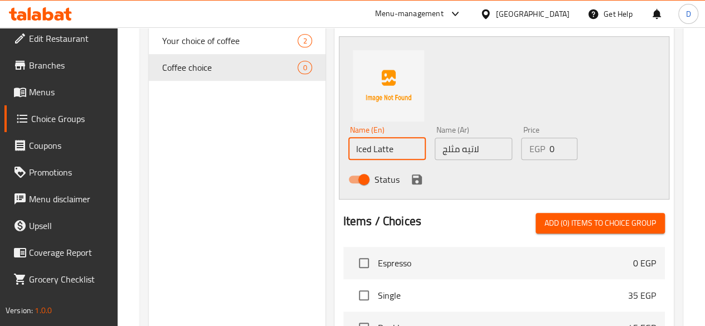
scroll to position [302, 0]
type input "Iced Latte"
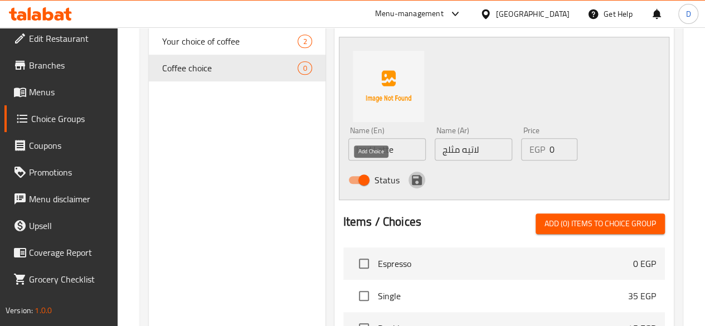
click at [412, 175] on icon "save" at bounding box center [417, 180] width 10 height 10
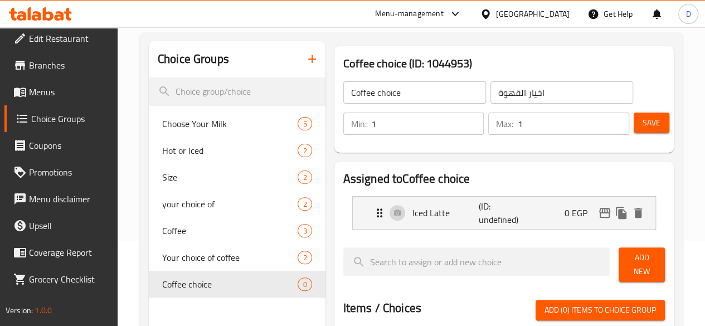
scroll to position [120, 0]
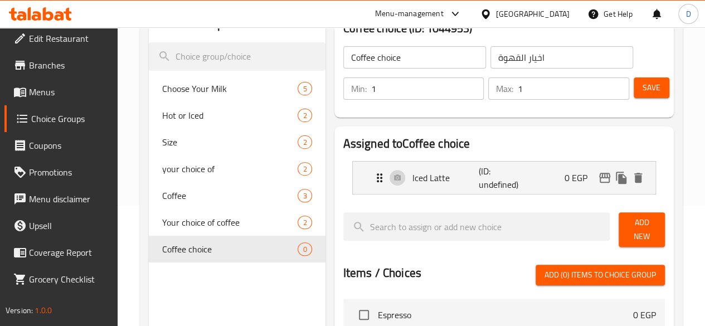
click at [635, 226] on span "Add New" at bounding box center [642, 230] width 28 height 28
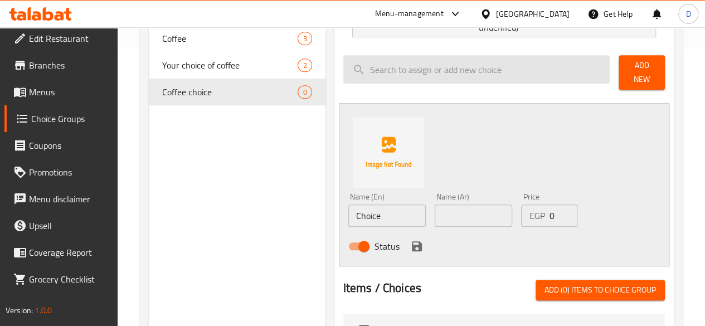
scroll to position [278, 0]
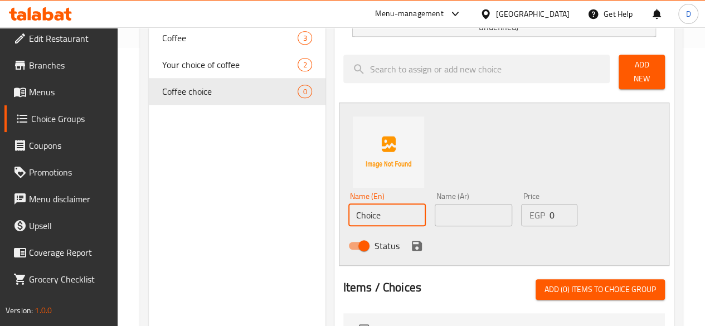
click at [349, 211] on input "Choice" at bounding box center [386, 215] width 77 height 22
type input "Cappuccino"
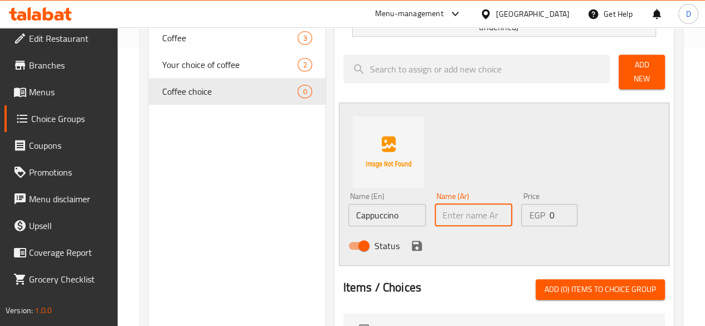
click at [435, 211] on input "text" at bounding box center [473, 215] width 77 height 22
type input "كابتشينو"
click at [410, 239] on icon "save" at bounding box center [416, 245] width 13 height 13
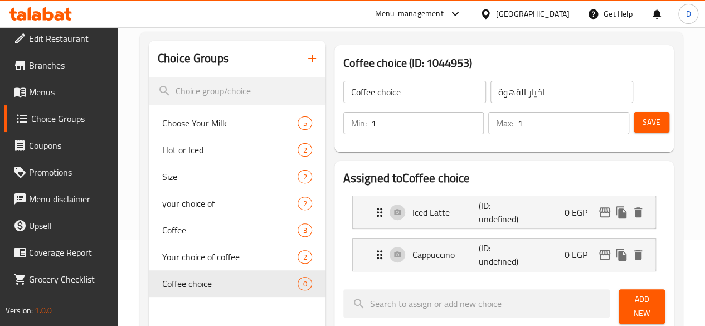
scroll to position [85, 0]
click at [646, 121] on span "Save" at bounding box center [652, 123] width 18 height 14
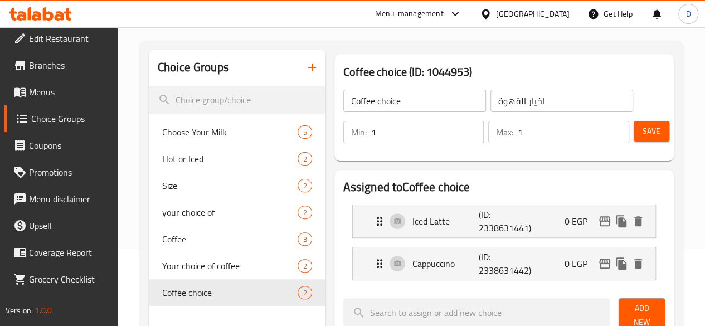
scroll to position [76, 0]
click at [643, 133] on span "Save" at bounding box center [652, 132] width 18 height 14
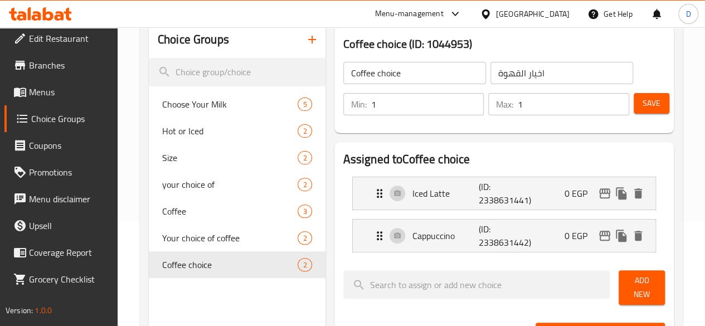
scroll to position [0, 0]
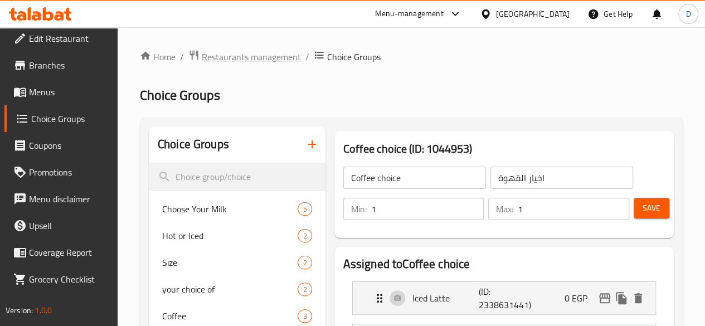
click at [247, 61] on span "Restaurants management" at bounding box center [251, 56] width 99 height 13
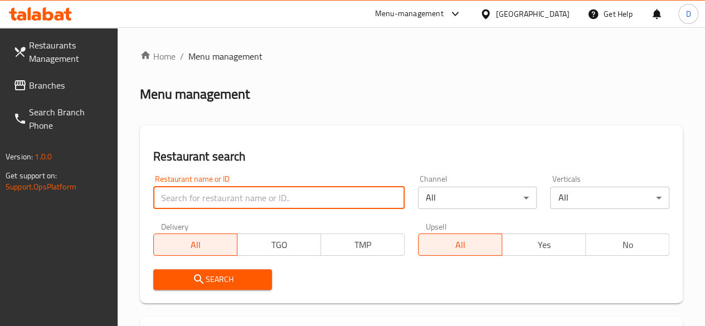
click at [193, 203] on input "search" at bounding box center [278, 198] width 251 height 22
paste input "687998"
type input "687998"
click button "Search" at bounding box center [212, 279] width 119 height 21
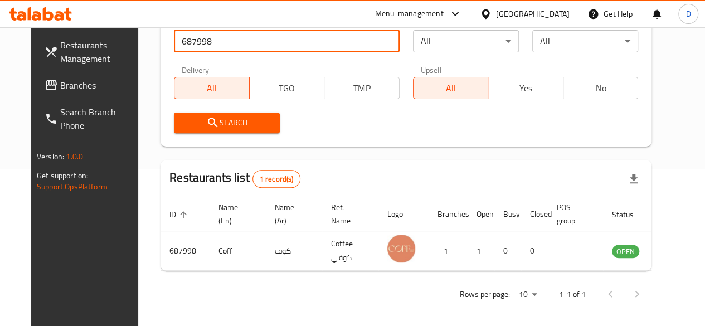
scroll to position [157, 0]
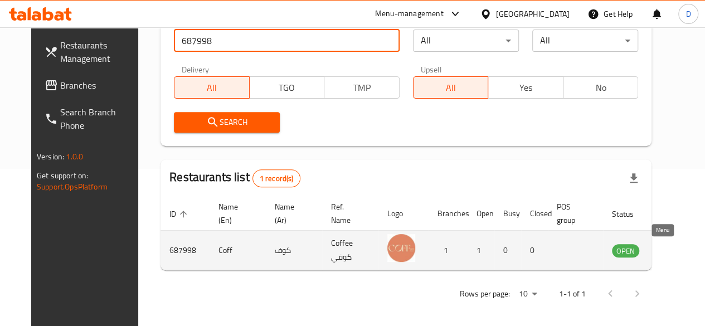
click at [671, 245] on icon "enhanced table" at bounding box center [677, 250] width 13 height 13
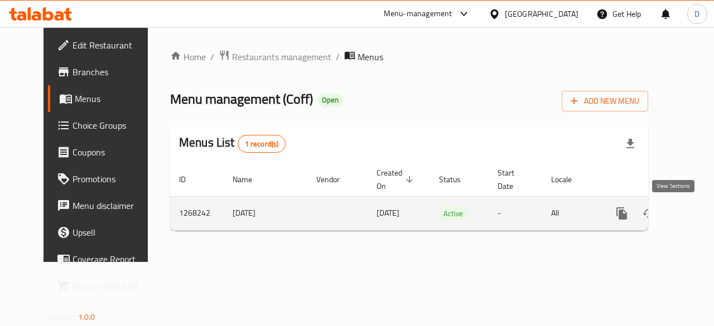
click at [695, 210] on icon "enhanced table" at bounding box center [701, 213] width 13 height 13
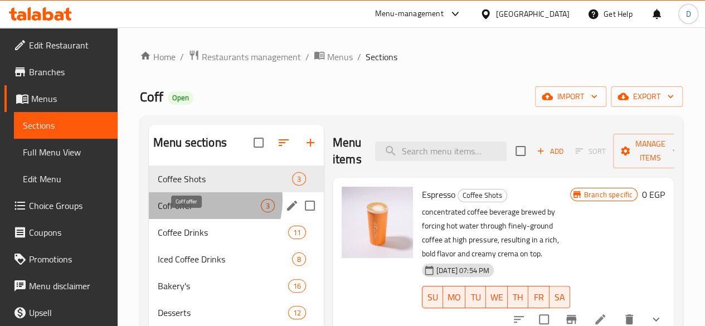
click at [196, 212] on span "Coff offer" at bounding box center [209, 205] width 103 height 13
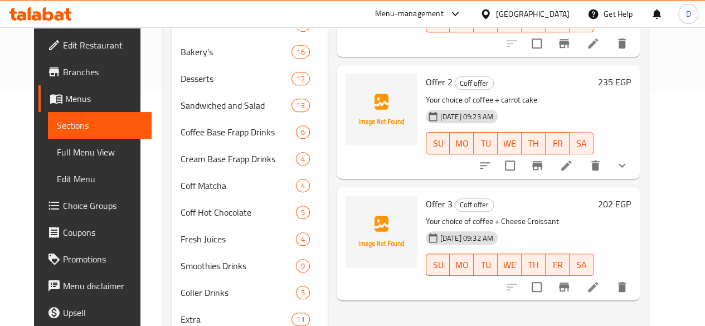
scroll to position [293, 0]
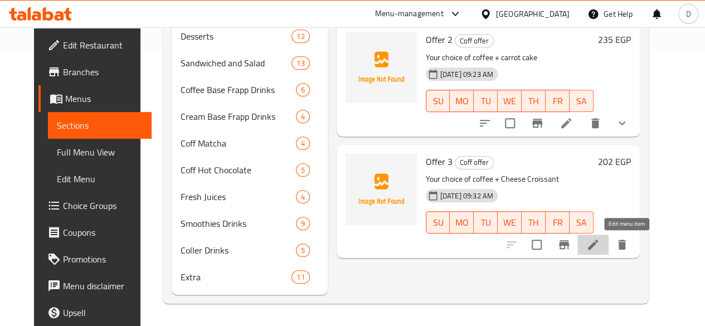
click at [600, 238] on icon at bounding box center [592, 244] width 13 height 13
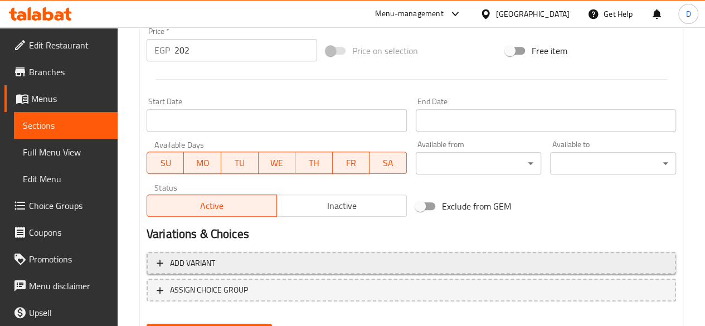
scroll to position [461, 0]
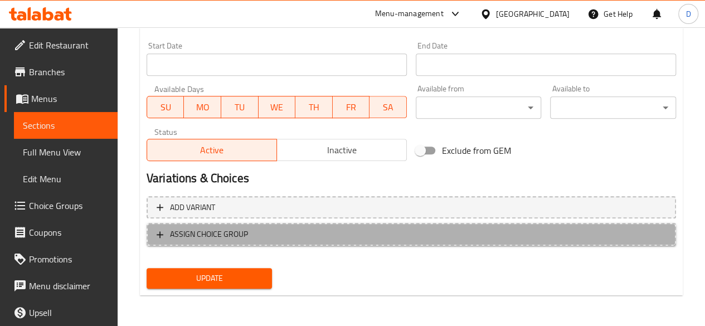
click at [259, 239] on span "ASSIGN CHOICE GROUP" at bounding box center [412, 234] width 510 height 14
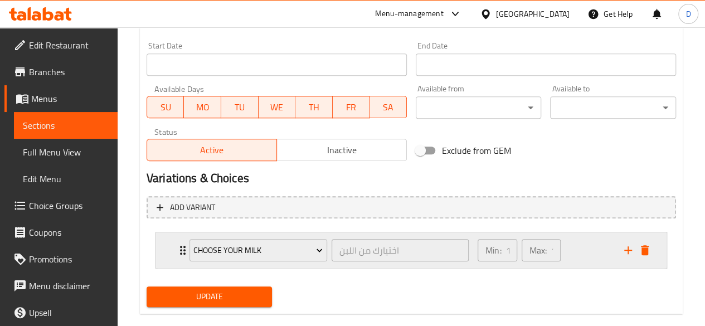
click at [182, 250] on icon "Expand" at bounding box center [182, 250] width 13 height 13
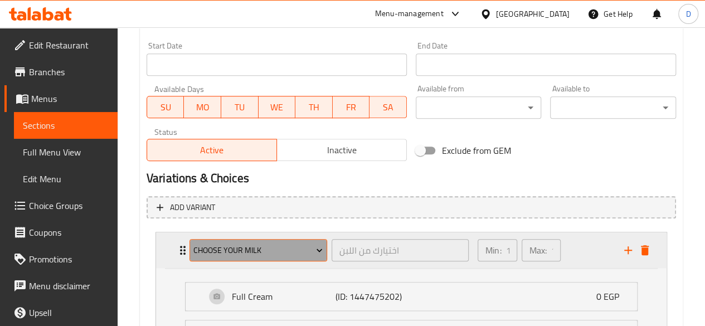
click at [287, 240] on button "Choose Your Milk" at bounding box center [259, 250] width 138 height 22
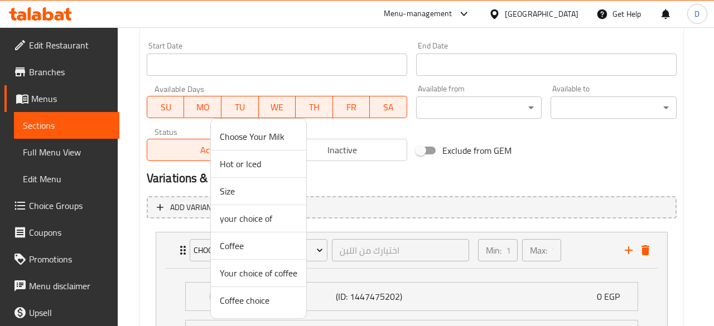
click at [265, 296] on span "Coffee choice" at bounding box center [258, 300] width 77 height 13
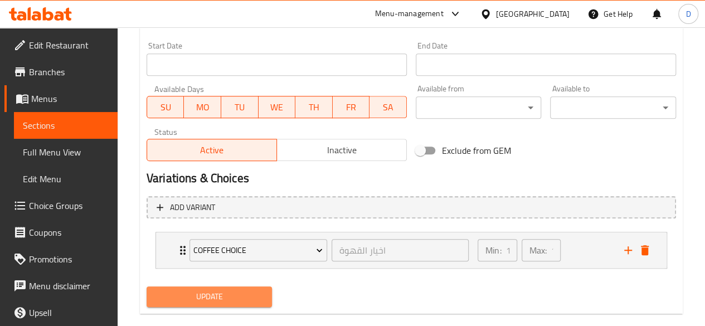
click at [265, 296] on button "Update" at bounding box center [210, 297] width 126 height 21
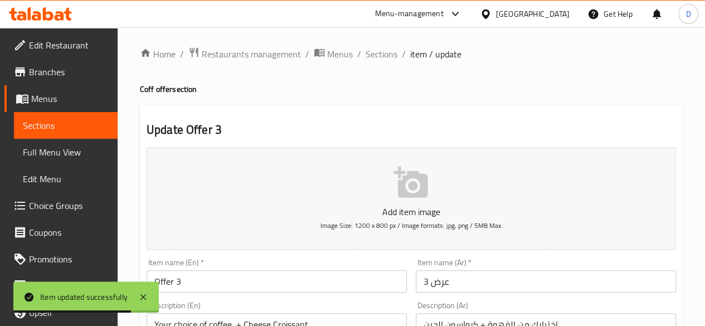
scroll to position [0, 0]
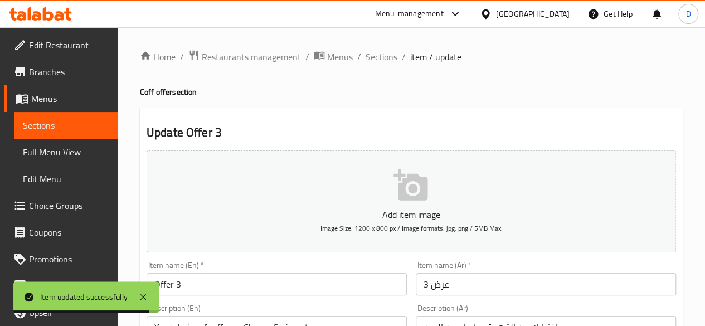
click at [377, 55] on span "Sections" at bounding box center [382, 56] width 32 height 13
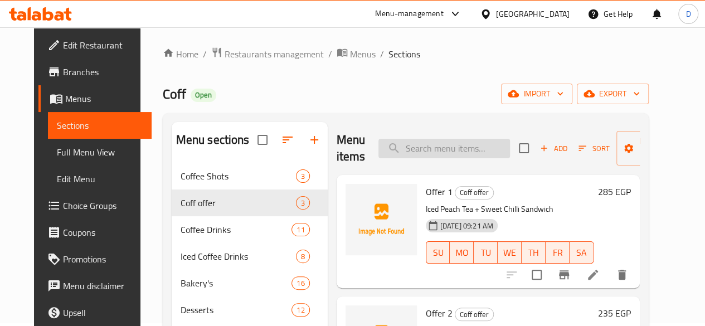
scroll to position [1, 0]
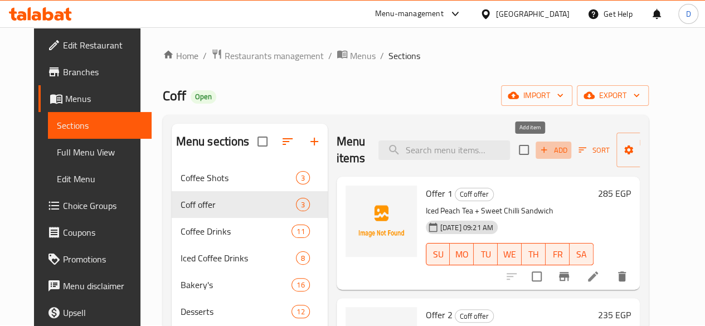
click at [539, 147] on span "Add" at bounding box center [554, 150] width 30 height 13
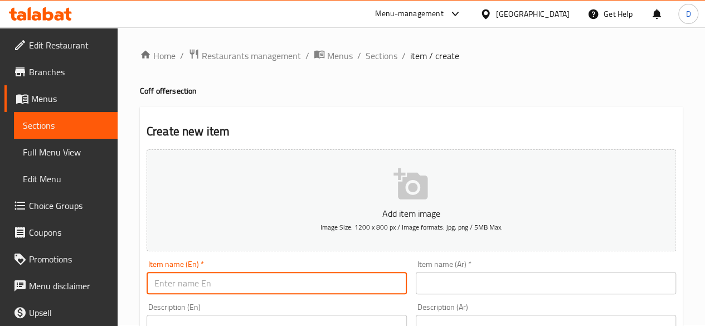
click at [330, 285] on input "text" at bounding box center [277, 283] width 260 height 22
type input "Offer 4"
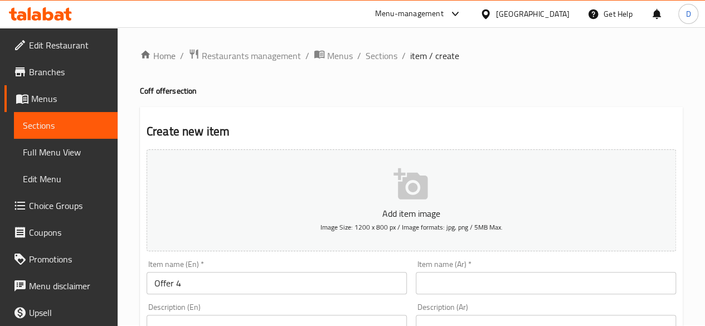
drag, startPoint x: 480, startPoint y: 294, endPoint x: 478, endPoint y: 280, distance: 14.0
click at [478, 280] on div "Item name (Ar)   * Item name (Ar) *" at bounding box center [545, 277] width 269 height 43
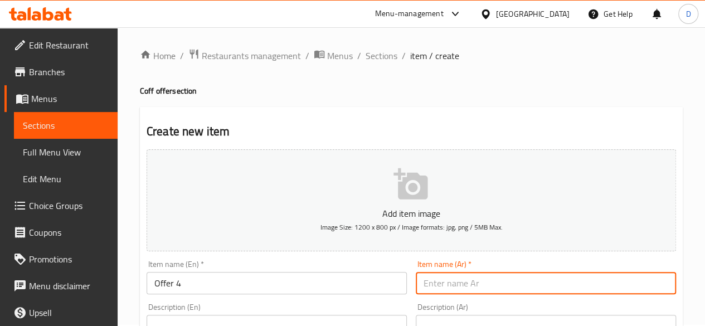
click at [478, 280] on input "text" at bounding box center [546, 283] width 260 height 22
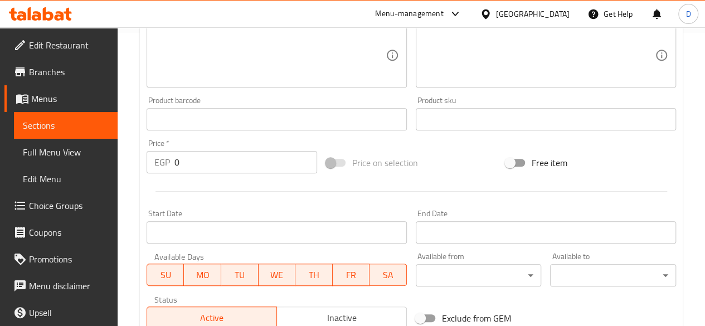
scroll to position [301, 0]
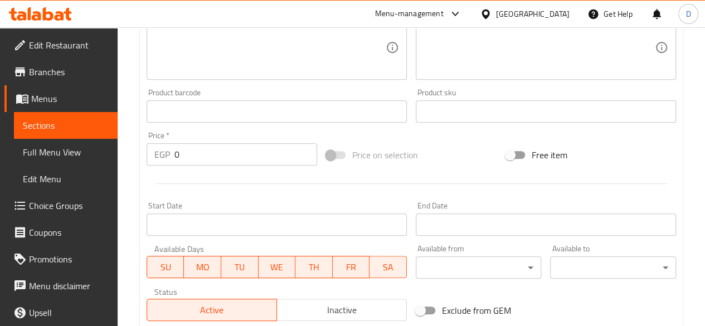
type input "عرض 4"
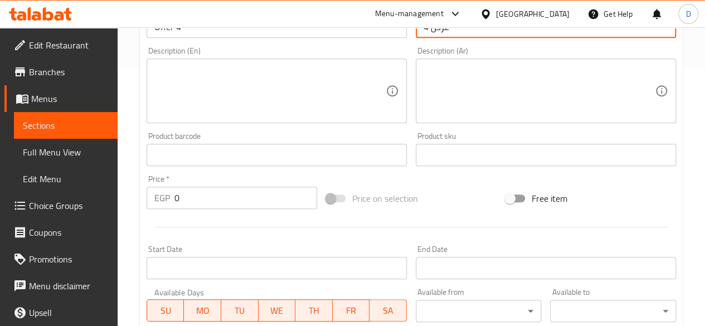
scroll to position [251, 0]
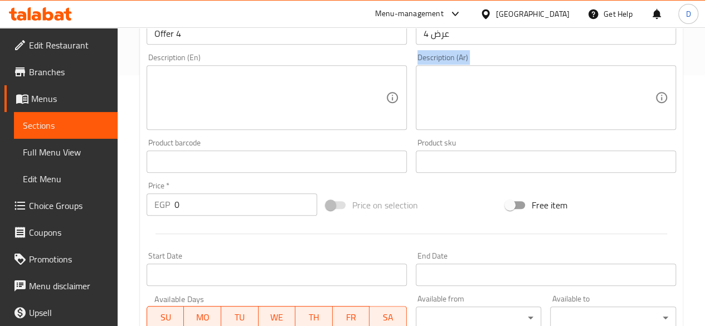
drag, startPoint x: 249, startPoint y: 136, endPoint x: 240, endPoint y: 106, distance: 30.9
click at [240, 106] on div "Add item image Image Size: 1200 x 800 px / Image formats: jpg, png / 5MB Max. I…" at bounding box center [411, 135] width 539 height 481
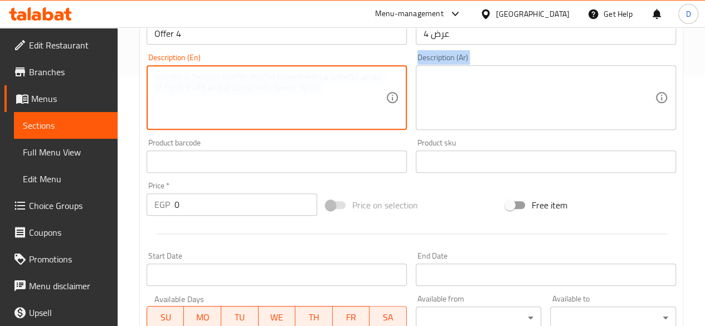
click at [240, 106] on textarea at bounding box center [269, 97] width 231 height 53
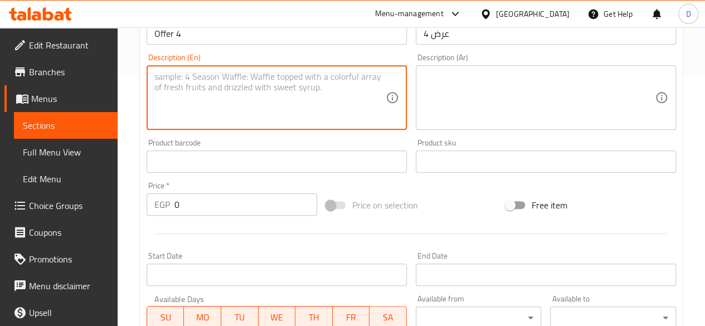
paste textarea "Tea Latte + English Cake"
type textarea "Tea Latte + English Cake"
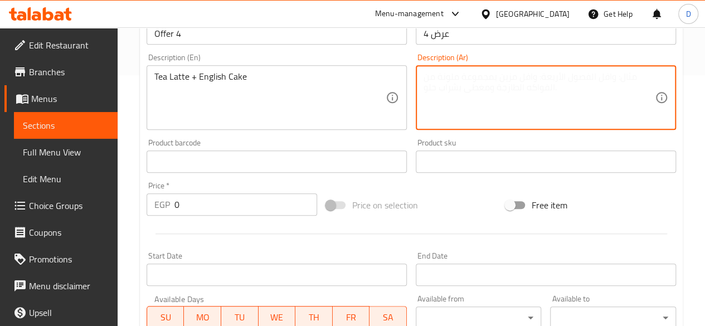
click at [448, 93] on textarea at bounding box center [539, 97] width 231 height 53
paste textarea "شاي لاتيه + كعكة إنجليزية"
click at [452, 76] on textarea "شاي لاتيه + كعكة إنجليزية" at bounding box center [539, 97] width 231 height 53
click at [455, 77] on textarea "شاي لاتيه + كعكة إنجليزية" at bounding box center [539, 97] width 231 height 53
type textarea "شاي لاتيه + كيك إنجليزية"
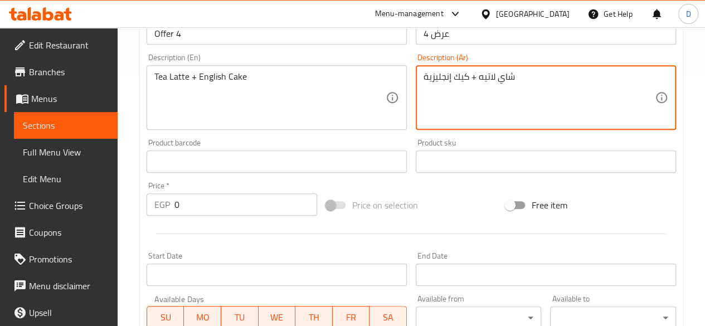
click at [217, 207] on input "0" at bounding box center [245, 204] width 143 height 22
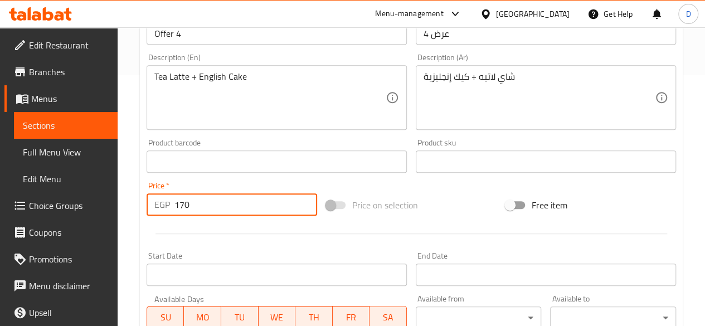
scroll to position [461, 0]
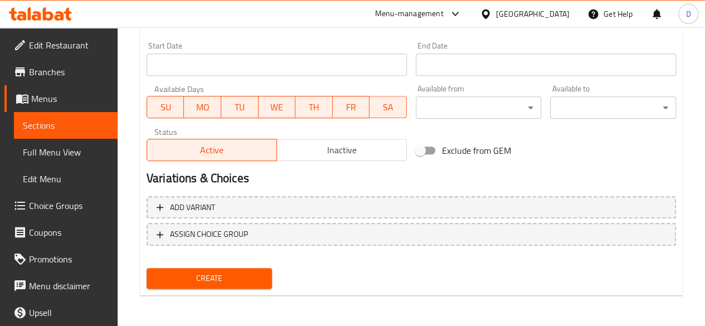
type input "170"
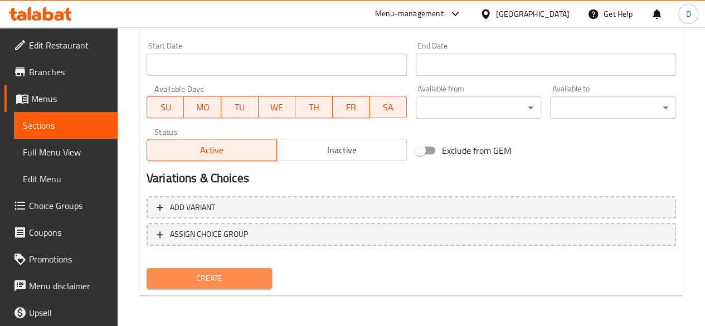
click at [191, 278] on span "Create" at bounding box center [210, 278] width 108 height 14
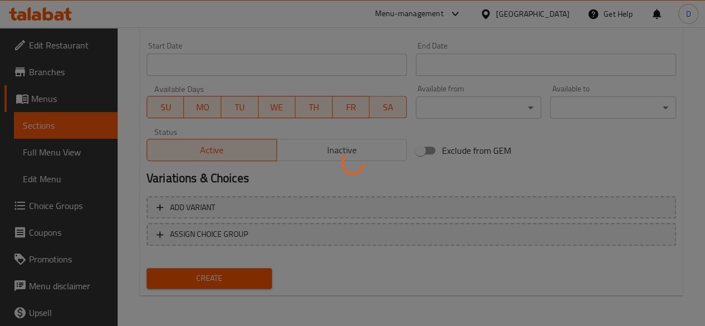
type input "0"
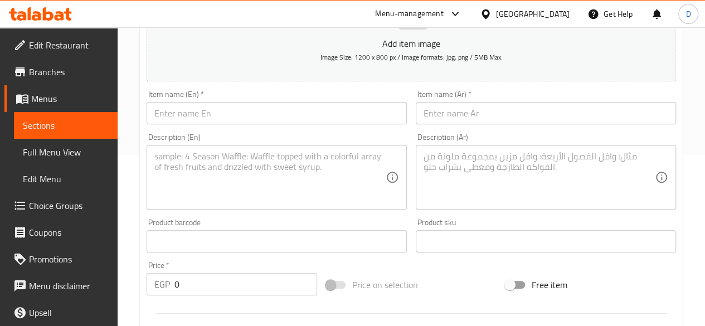
scroll to position [170, 0]
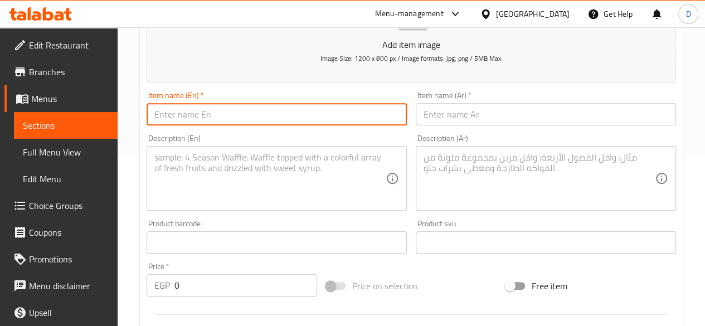
click at [258, 120] on input "text" at bounding box center [277, 114] width 260 height 22
type input "Offer 5"
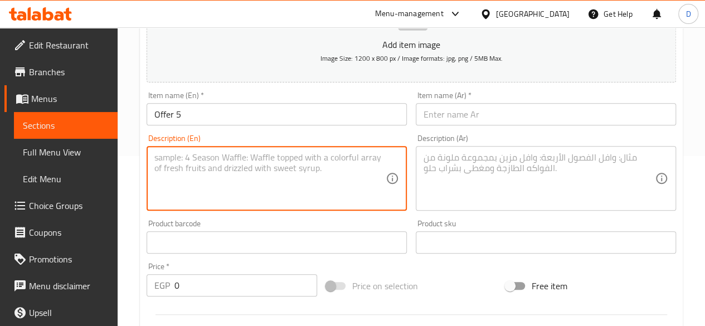
drag, startPoint x: 246, startPoint y: 169, endPoint x: 172, endPoint y: 104, distance: 99.2
click at [172, 104] on div "Add item image Image Size: 1200 x 800 px / Image formats: jpg, png / 5MB Max. I…" at bounding box center [411, 216] width 539 height 481
type textarea "إ"
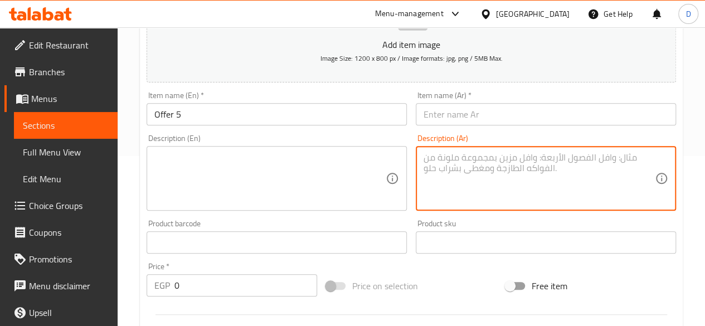
click at [581, 170] on textarea at bounding box center [539, 178] width 231 height 53
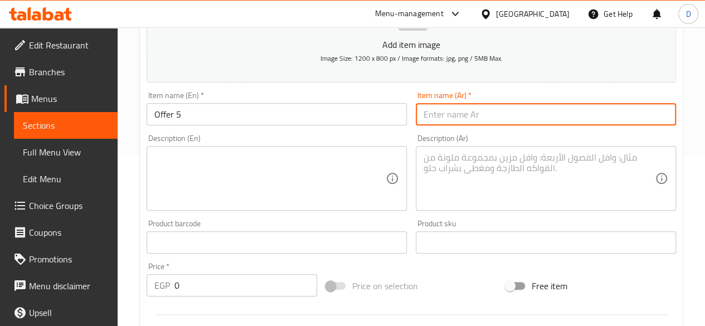
click at [559, 108] on input "text" at bounding box center [546, 114] width 260 height 22
type input "عرض 5"
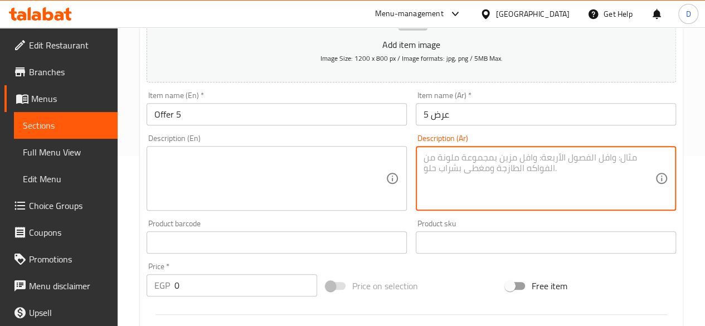
click at [520, 193] on textarea at bounding box center [539, 178] width 231 height 53
type textarea "H"
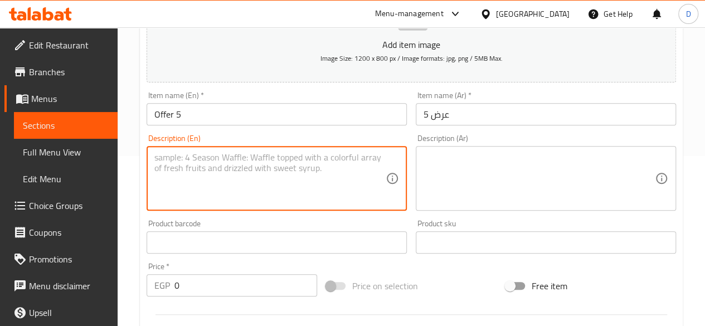
click at [278, 156] on textarea at bounding box center [269, 178] width 231 height 53
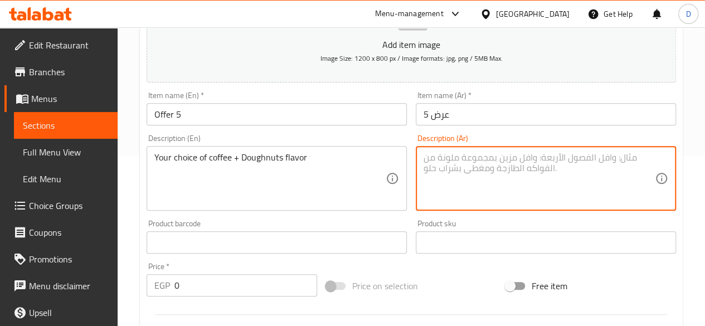
click at [510, 166] on textarea at bounding box center [539, 178] width 231 height 53
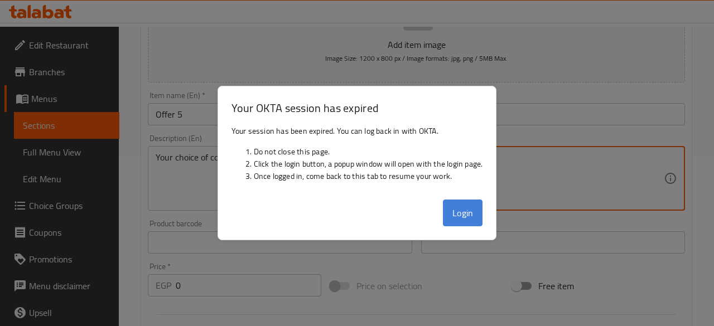
click at [462, 217] on button "Login" at bounding box center [463, 213] width 40 height 27
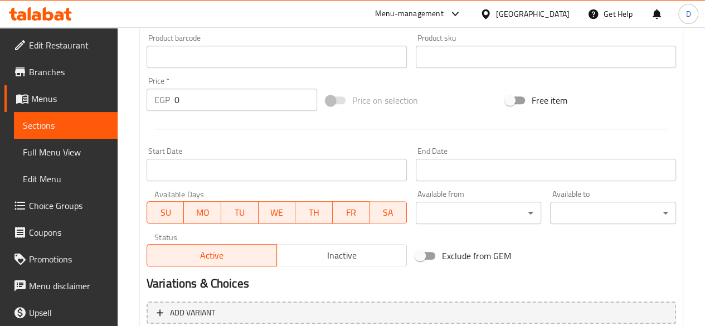
scroll to position [370, 0]
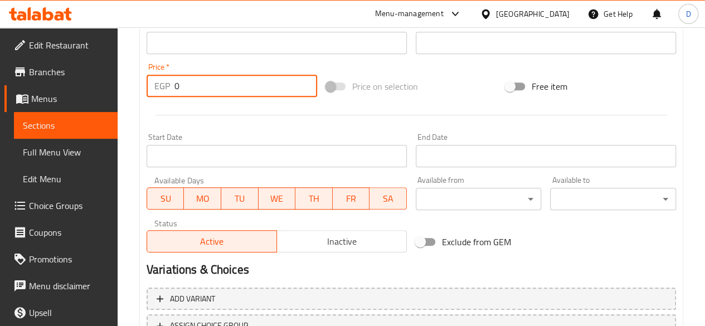
click at [211, 89] on input "0" at bounding box center [245, 86] width 143 height 22
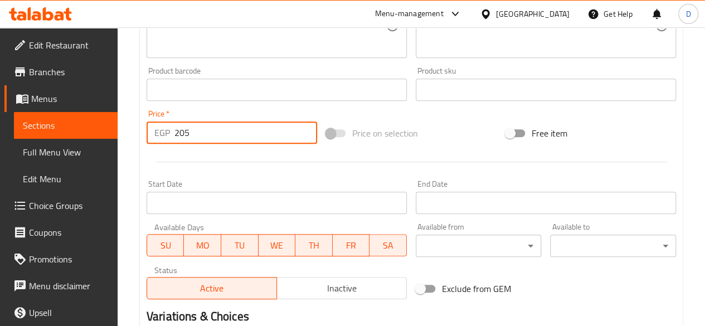
scroll to position [461, 0]
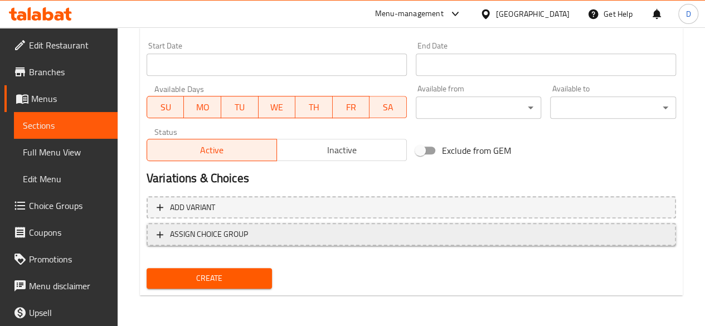
click at [191, 232] on span "ASSIGN CHOICE GROUP" at bounding box center [209, 234] width 78 height 14
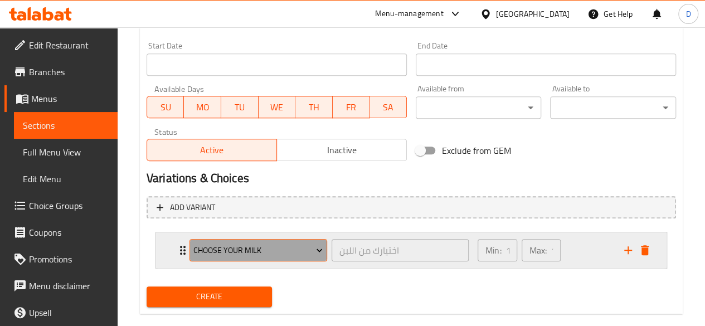
click at [196, 250] on span "Choose Your Milk" at bounding box center [257, 251] width 129 height 14
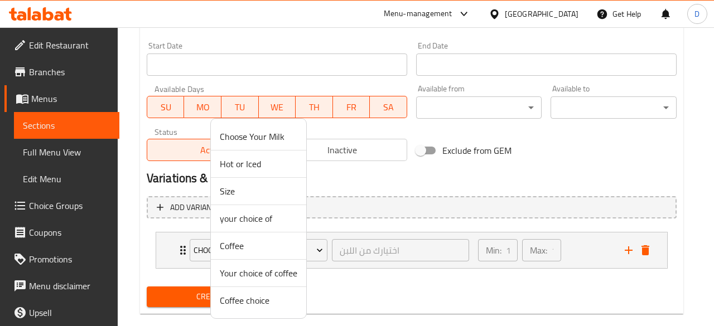
click at [255, 275] on span "Your choice of coffee" at bounding box center [258, 272] width 77 height 13
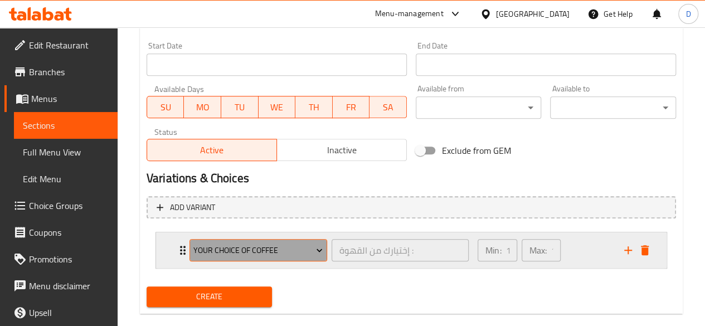
click at [313, 253] on span "Your choice of coffee" at bounding box center [257, 251] width 129 height 14
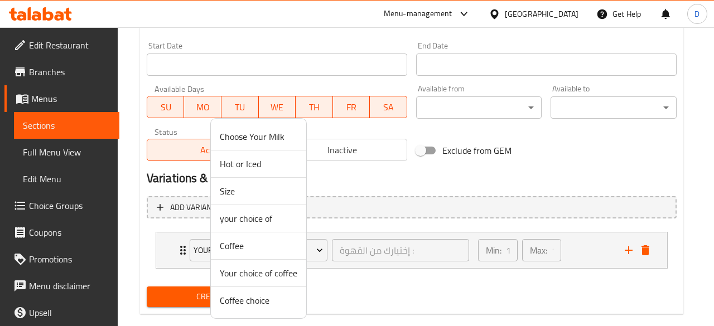
click at [344, 280] on div at bounding box center [357, 163] width 714 height 326
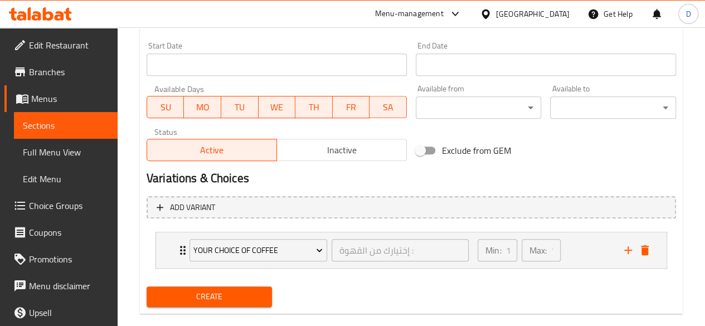
click at [202, 292] on span "Create" at bounding box center [210, 297] width 108 height 14
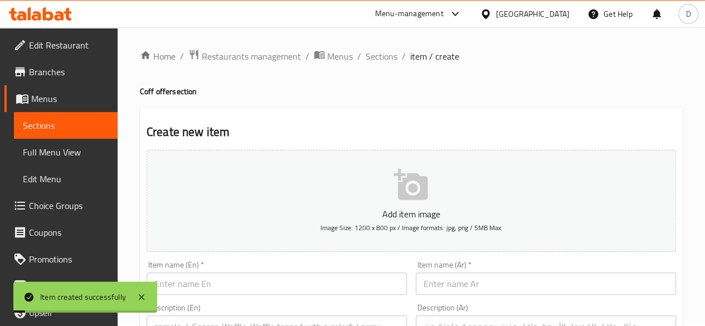
scroll to position [0, 0]
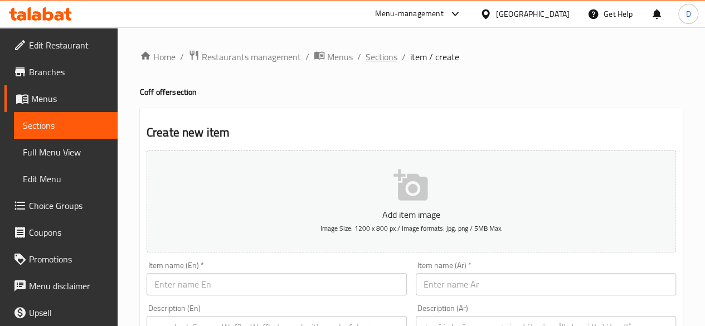
click at [374, 57] on span "Sections" at bounding box center [382, 56] width 32 height 13
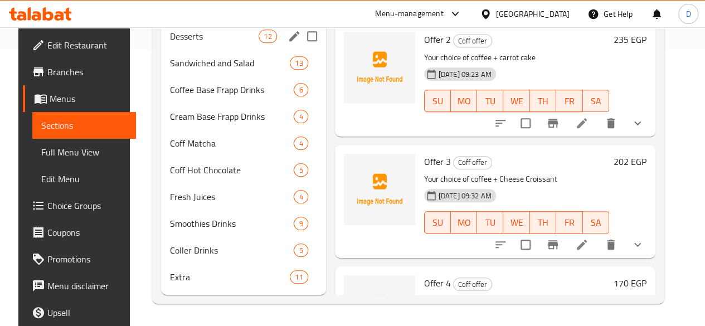
scroll to position [293, 0]
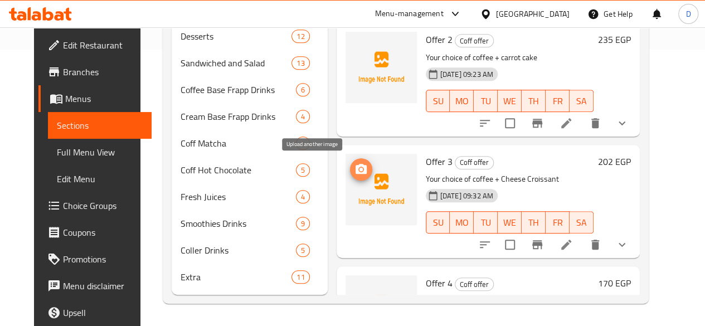
click at [350, 163] on span "upload picture" at bounding box center [361, 169] width 22 height 13
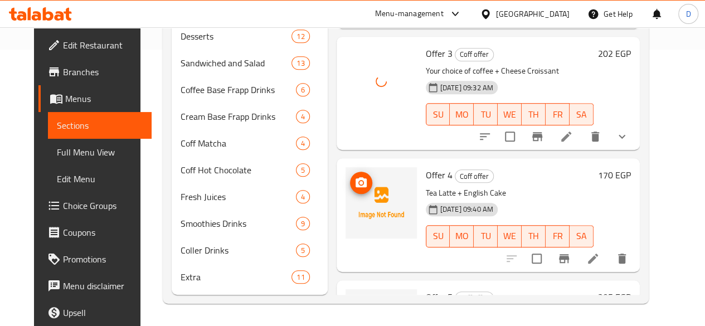
scroll to position [190, 0]
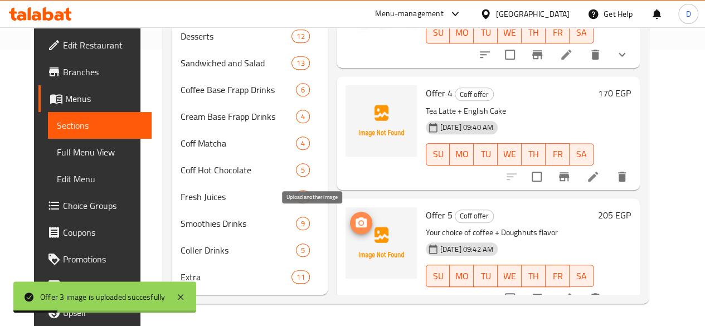
click at [356, 217] on icon "upload picture" at bounding box center [361, 222] width 11 height 10
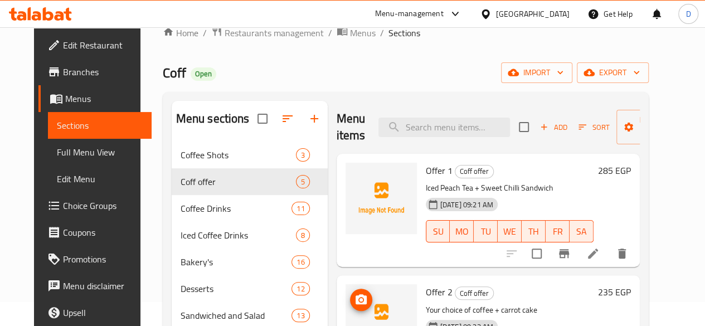
scroll to position [0, 0]
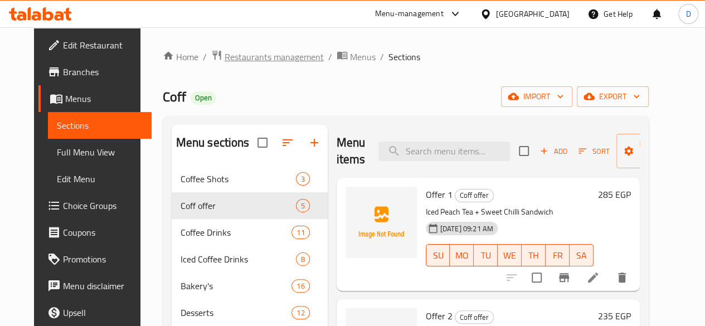
click at [243, 57] on span "Restaurants management" at bounding box center [274, 56] width 99 height 13
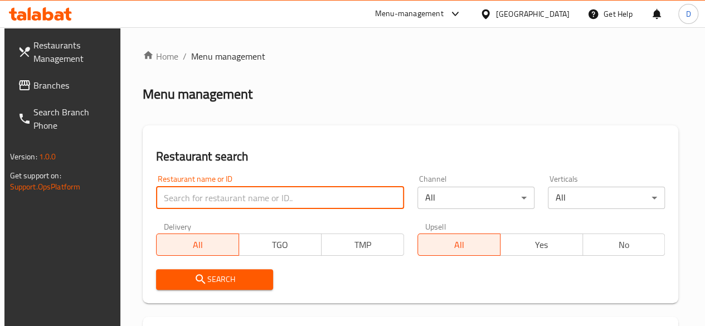
click at [227, 202] on input "search" at bounding box center [280, 198] width 248 height 22
paste input "687998"
click button "Search" at bounding box center [214, 279] width 117 height 21
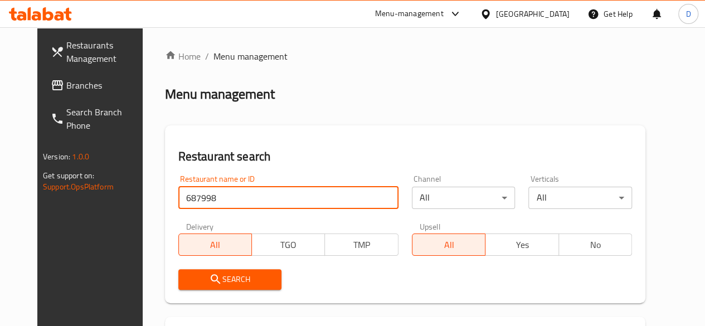
scroll to position [162, 0]
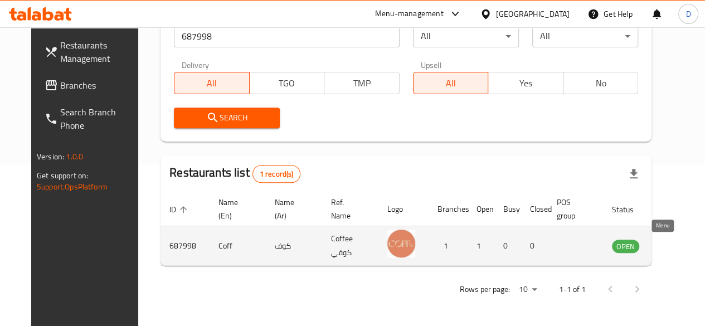
click at [671, 242] on icon "enhanced table" at bounding box center [677, 246] width 12 height 9
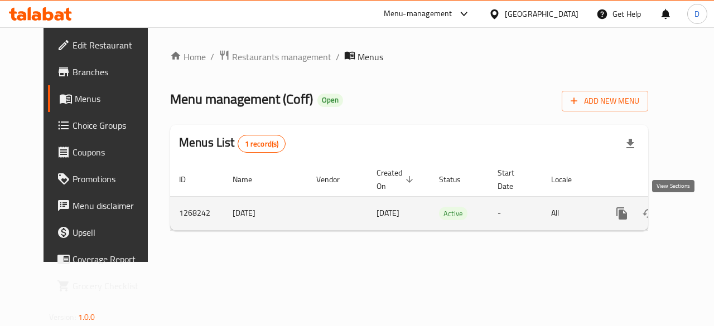
click at [697, 210] on icon "enhanced table" at bounding box center [702, 213] width 10 height 10
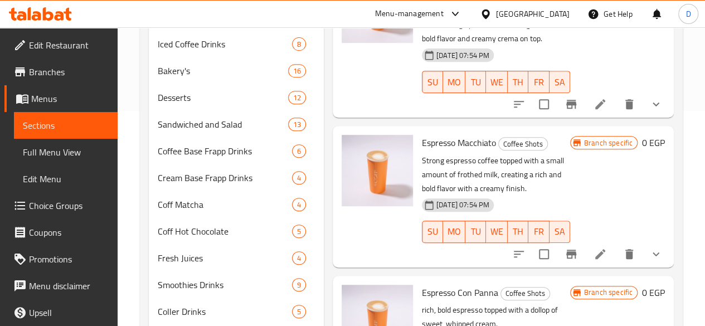
scroll to position [293, 0]
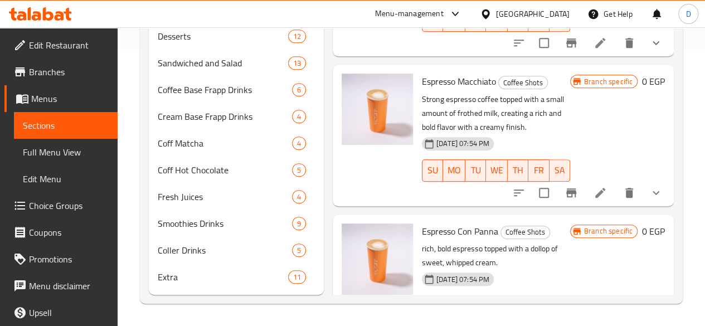
click at [222, 22] on div "Menu-management [GEOGRAPHIC_DATA] Get Help D" at bounding box center [352, 14] width 705 height 27
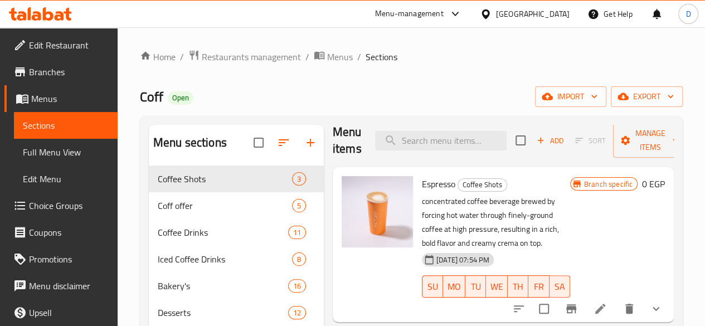
scroll to position [16, 0]
